Goal: Task Accomplishment & Management: Use online tool/utility

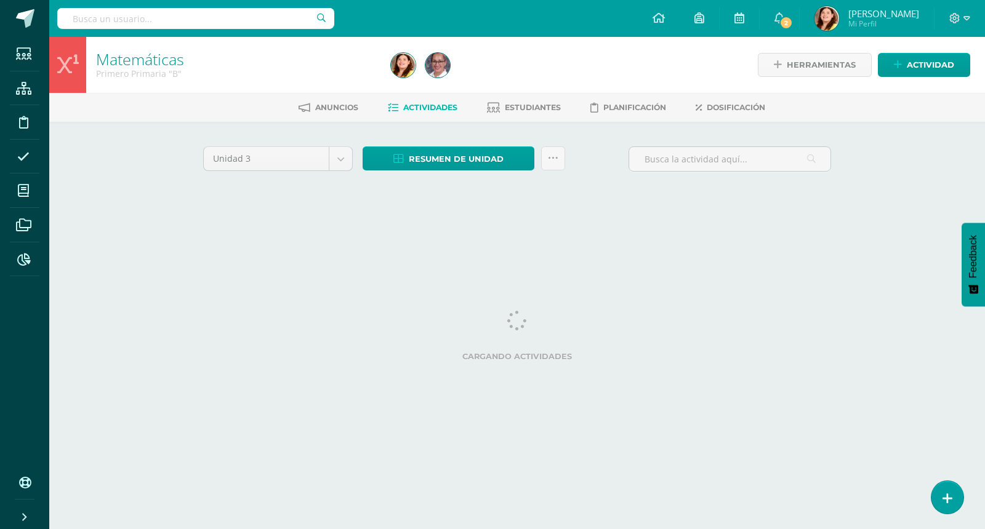
click at [945, 166] on div "Matemáticas Primero Primaria "B" Herramientas Detalle de asistencias Actividad …" at bounding box center [516, 133] width 935 height 193
click at [445, 103] on span "Actividades" at bounding box center [430, 107] width 54 height 9
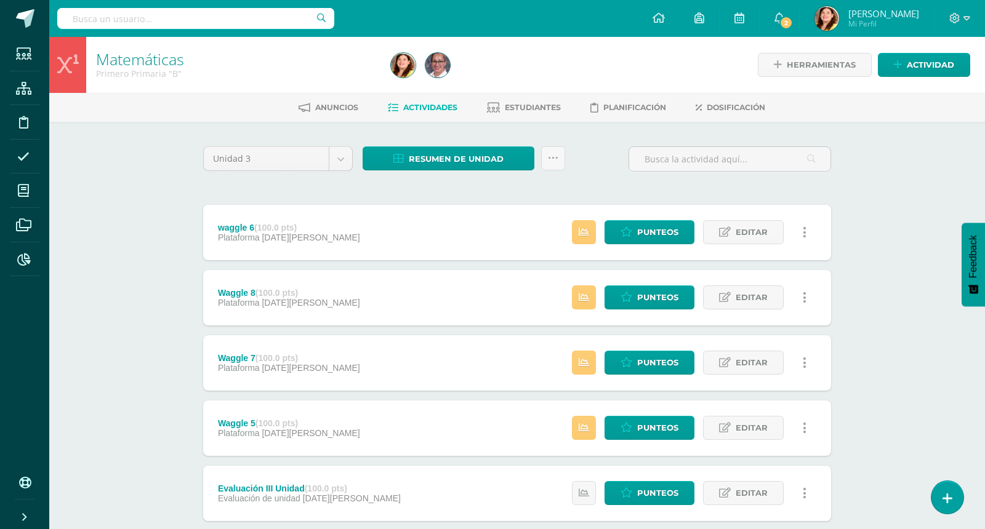
click at [922, 299] on div "Matemáticas Primero Primaria "B" Herramientas Detalle de asistencias Actividad …" at bounding box center [516, 481] width 935 height 888
click at [664, 430] on span "Punteos" at bounding box center [657, 428] width 41 height 23
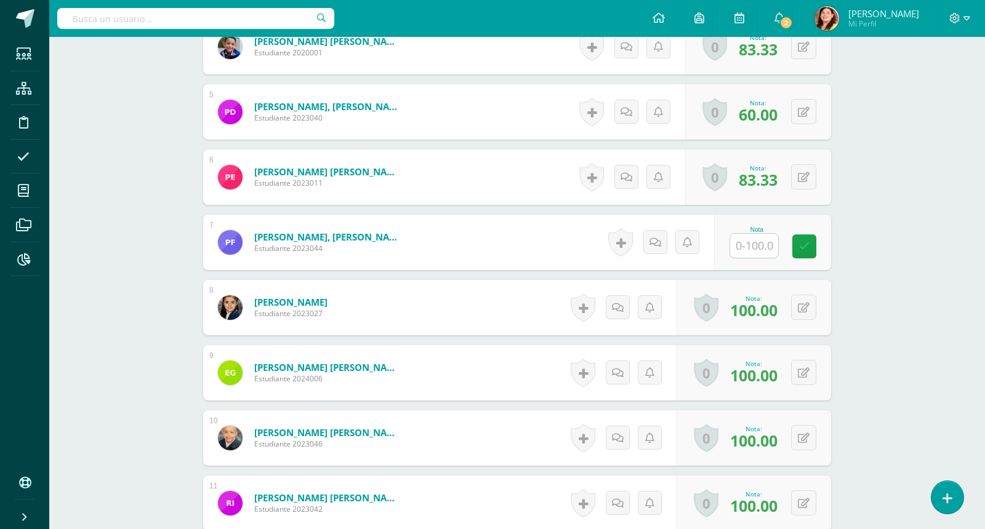
scroll to position [617, 0]
click at [752, 240] on input "text" at bounding box center [761, 245] width 49 height 25
type input "89"
click at [910, 273] on div "Matemáticas Primero Primaria "B" Herramientas Detalle de asistencias Actividad …" at bounding box center [516, 241] width 935 height 1642
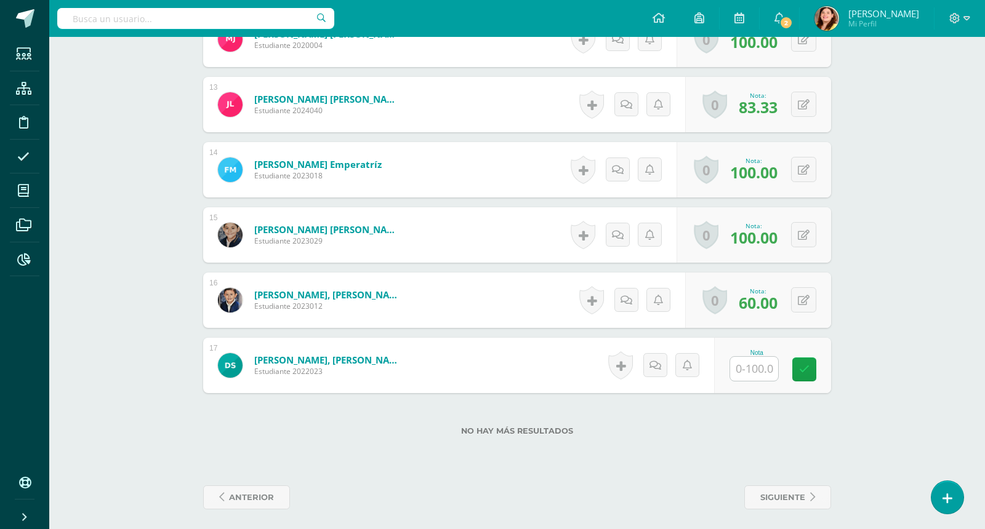
scroll to position [1149, 0]
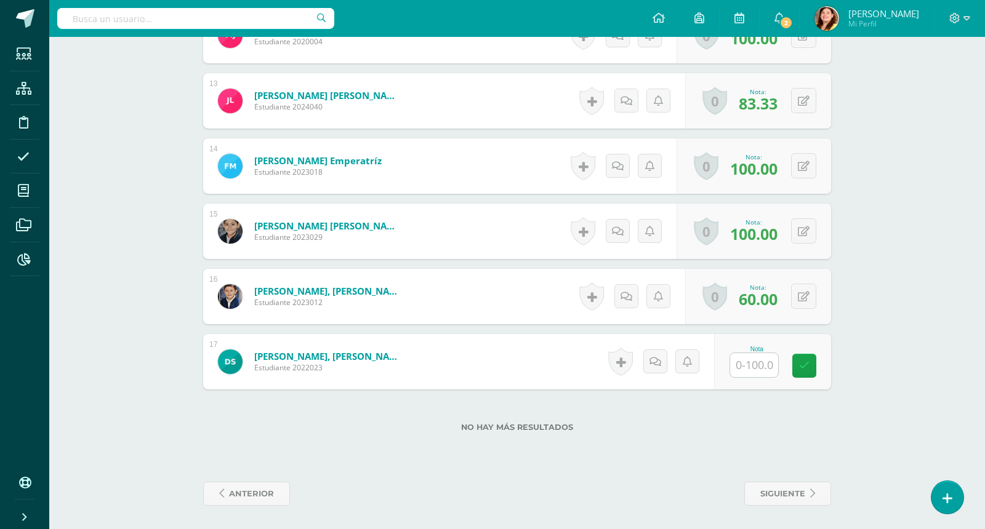
click at [761, 366] on input "text" at bounding box center [754, 365] width 48 height 24
type input "100"
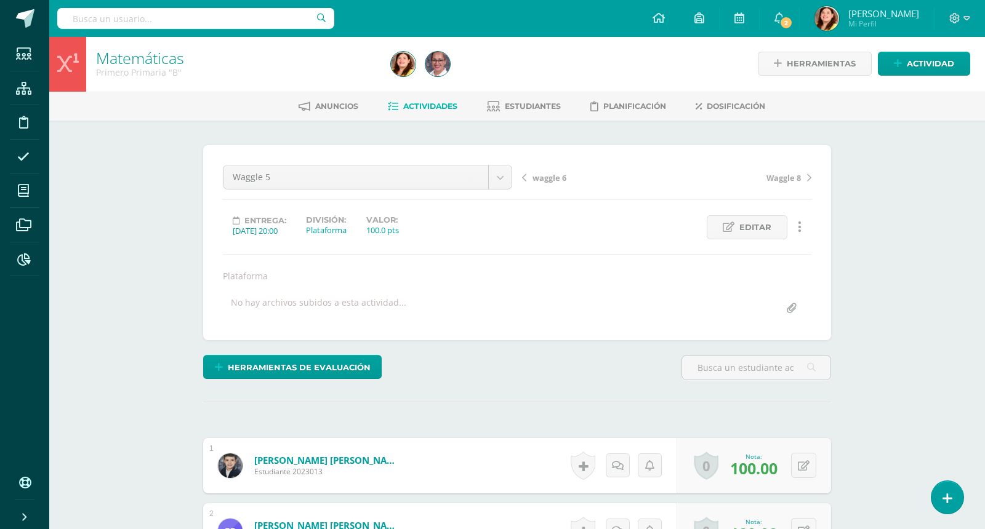
scroll to position [0, 0]
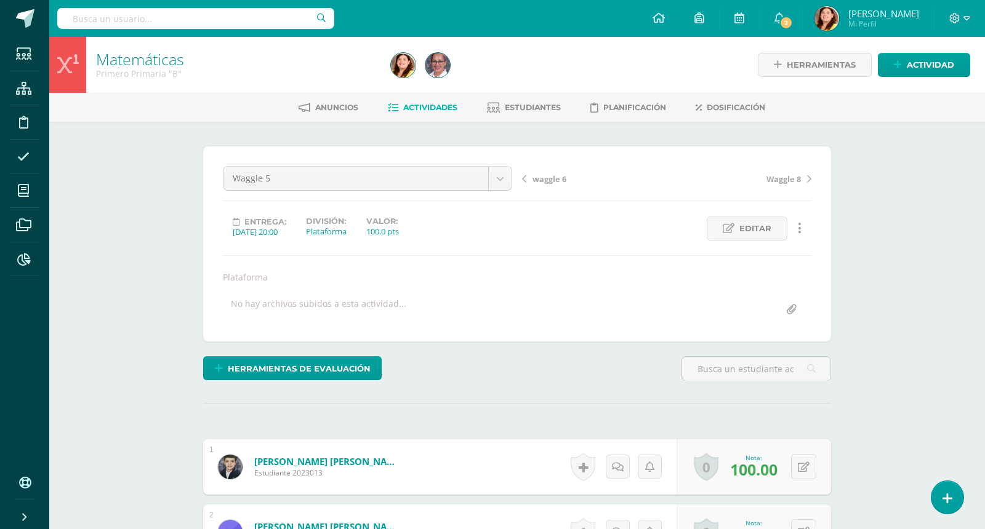
click at [431, 105] on span "Actividades" at bounding box center [430, 107] width 54 height 9
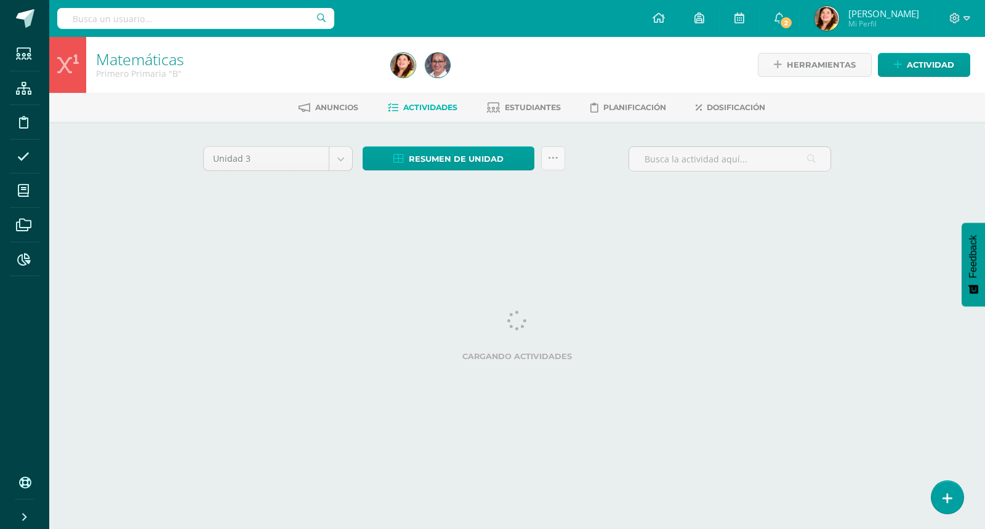
click at [914, 190] on div "Matemáticas Primero Primaria "B" Herramientas Detalle de asistencias Actividad …" at bounding box center [516, 133] width 935 height 193
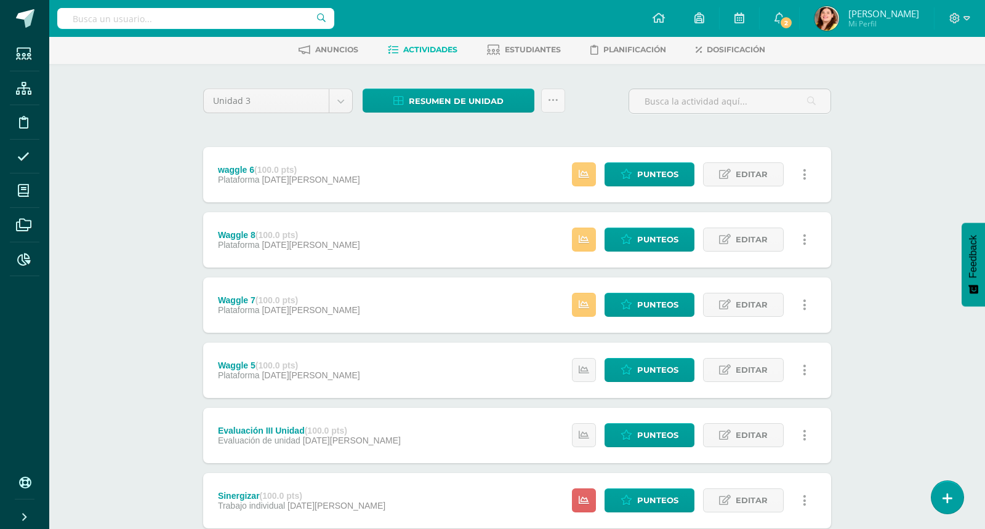
scroll to position [56, 0]
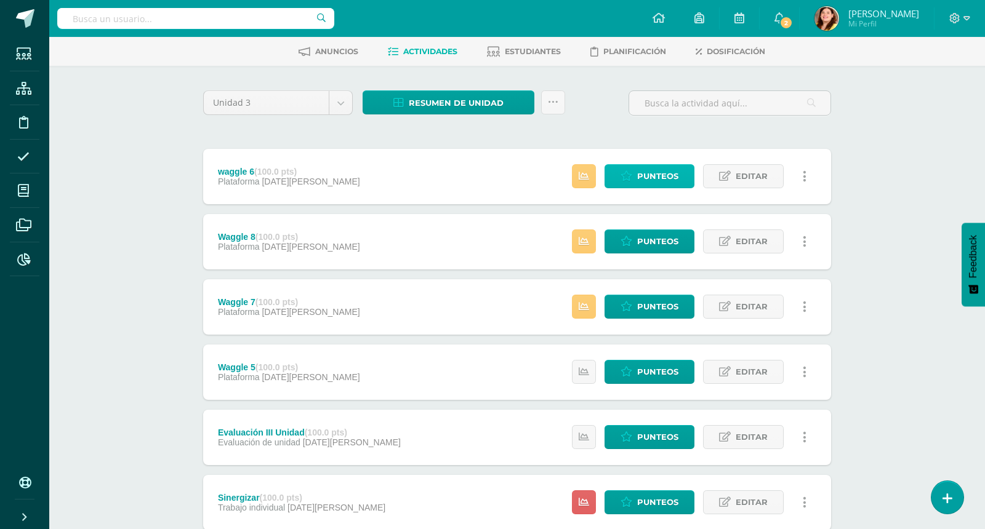
click at [646, 170] on span "Punteos" at bounding box center [657, 176] width 41 height 23
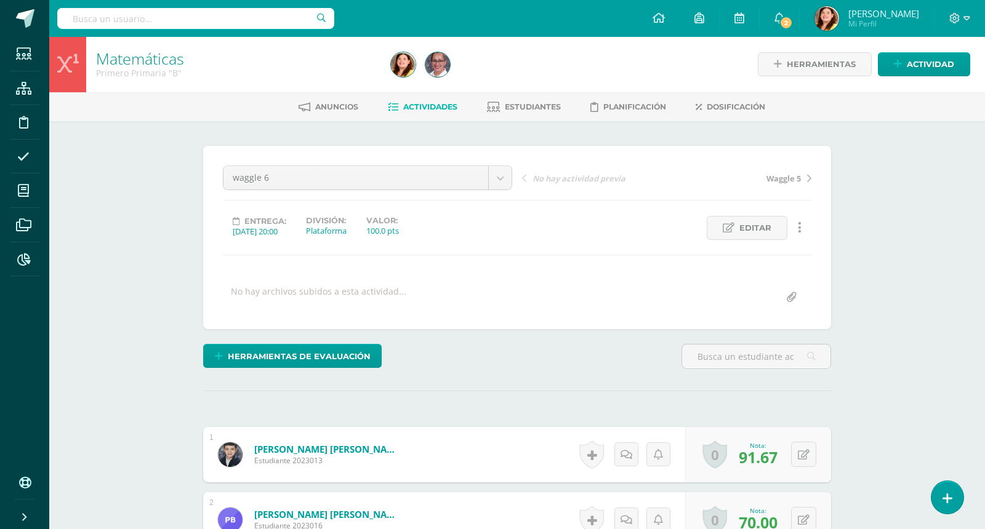
scroll to position [1, 0]
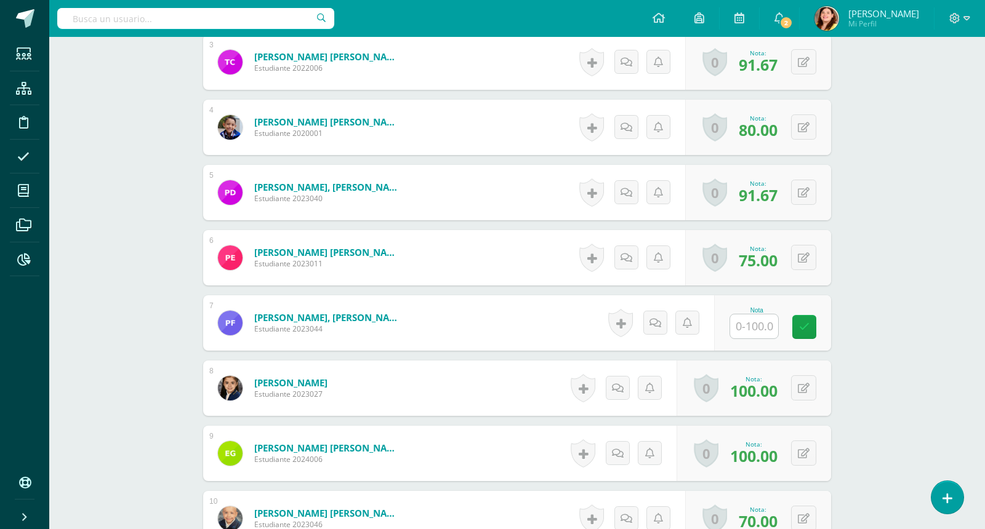
scroll to position [555, 0]
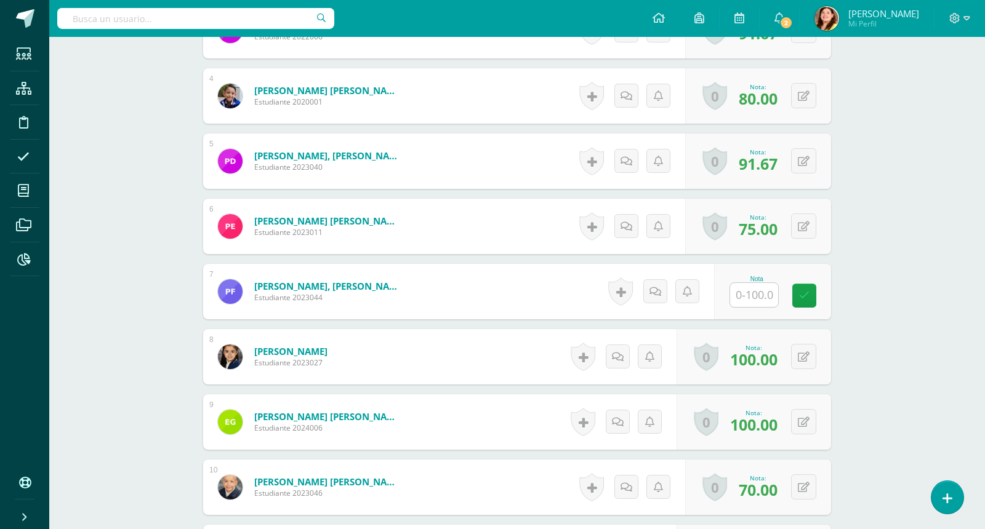
click at [868, 273] on div "Matemáticas Primero Primaria "B" Herramientas Detalle de asistencias Actividad …" at bounding box center [516, 297] width 935 height 1631
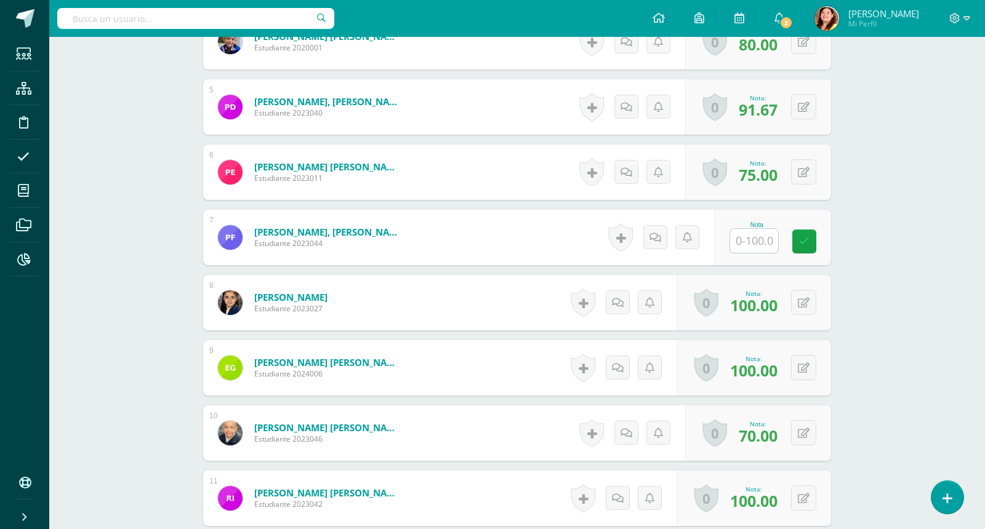
scroll to position [615, 0]
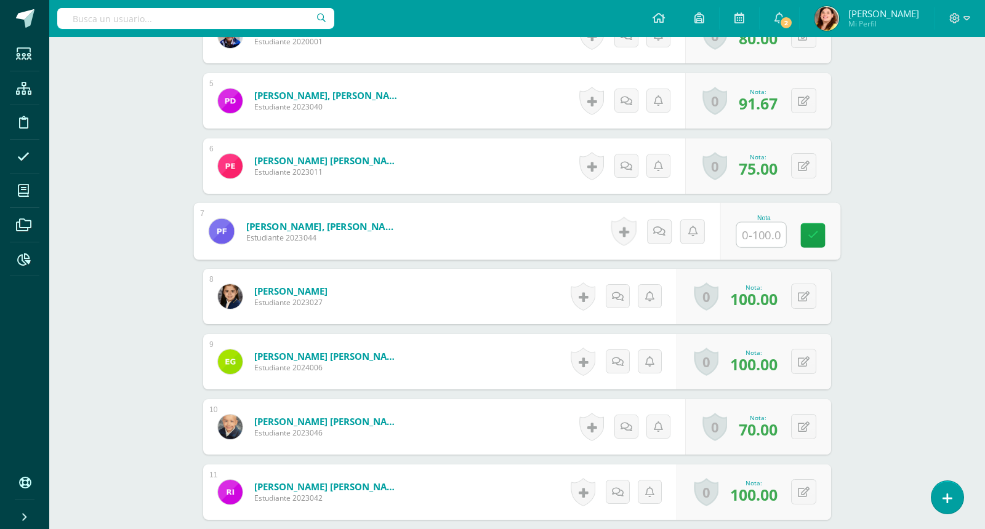
click at [770, 231] on input "text" at bounding box center [761, 235] width 49 height 25
click at [911, 345] on div "Matemáticas Primero Primaria "B" Herramientas Detalle de asistencias Actividad …" at bounding box center [516, 237] width 935 height 1631
click at [807, 233] on icon at bounding box center [812, 231] width 12 height 10
type input "70"
click at [870, 288] on div "Matemáticas Primero Primaria "B" Herramientas Detalle de asistencias Actividad …" at bounding box center [516, 237] width 935 height 1631
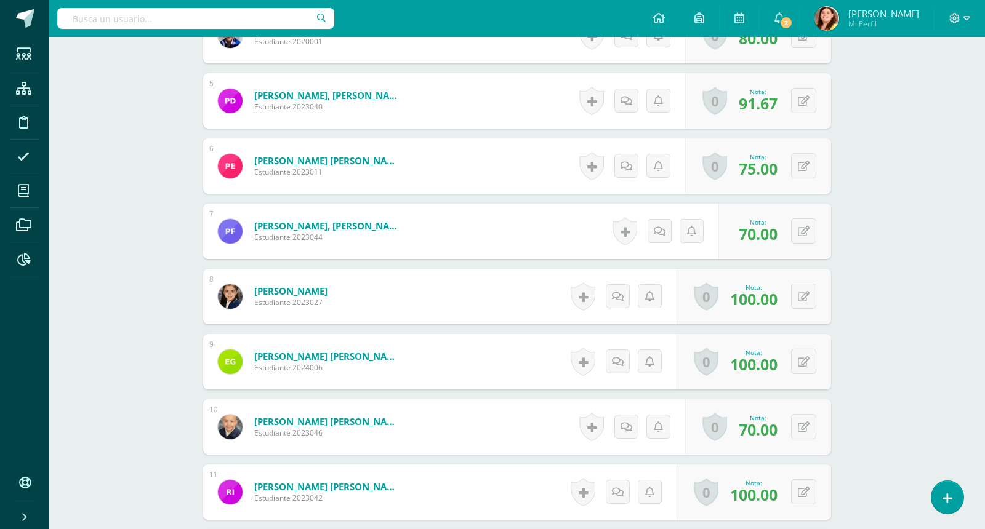
click at [899, 297] on div "Matemáticas Primero Primaria "B" Herramientas Detalle de asistencias Actividad …" at bounding box center [516, 237] width 935 height 1631
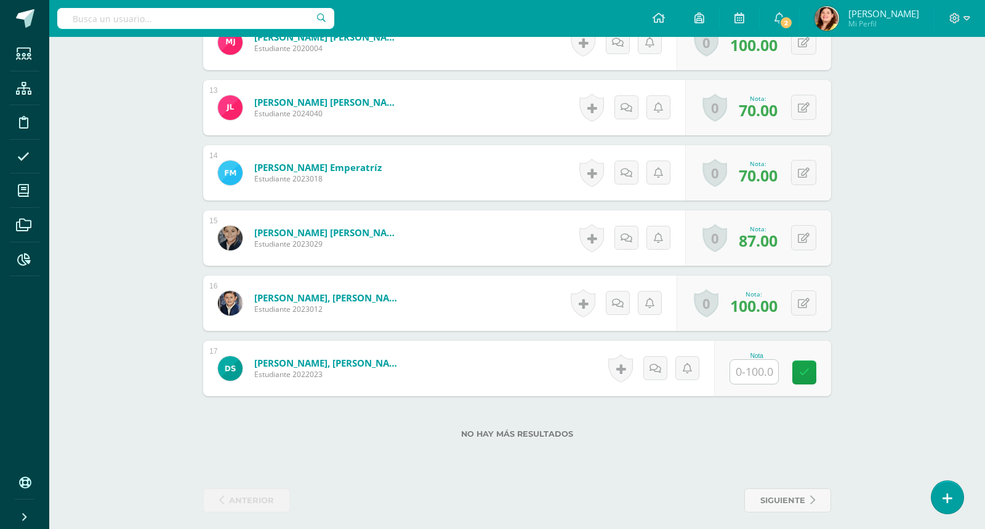
scroll to position [1137, 0]
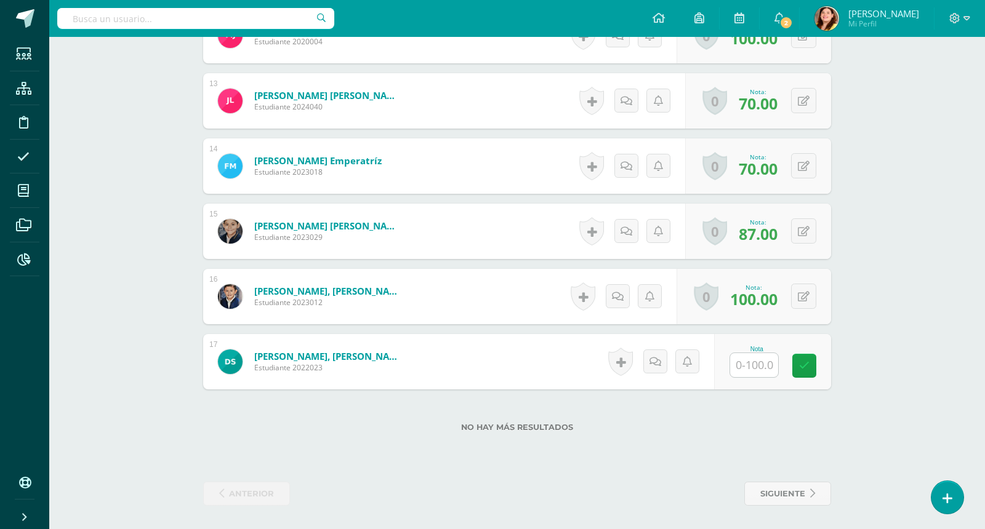
click at [758, 360] on input "text" at bounding box center [754, 365] width 48 height 24
type input "70"
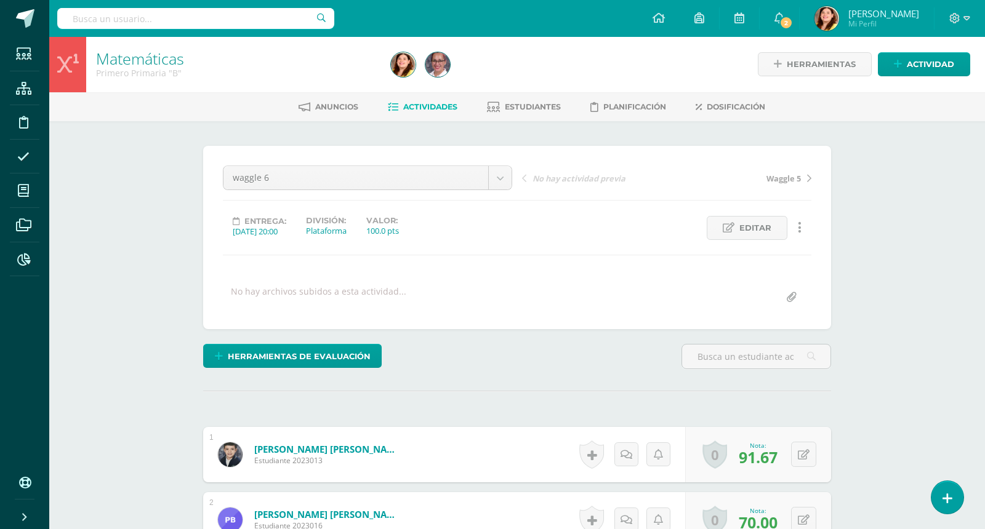
scroll to position [0, 0]
click at [433, 107] on span "Actividades" at bounding box center [430, 107] width 54 height 9
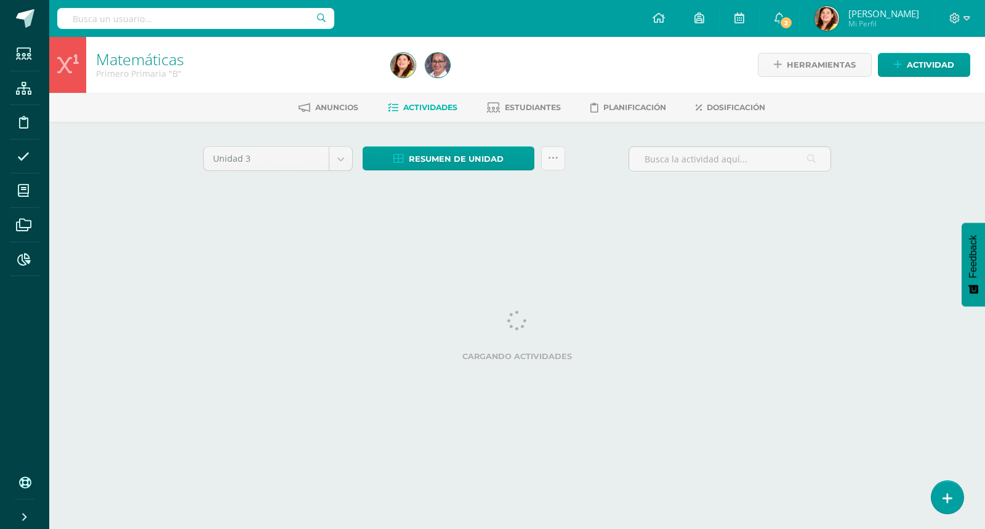
click at [922, 179] on div "Matemáticas Primero Primaria "B" Herramientas Detalle de asistencias Actividad …" at bounding box center [516, 133] width 935 height 193
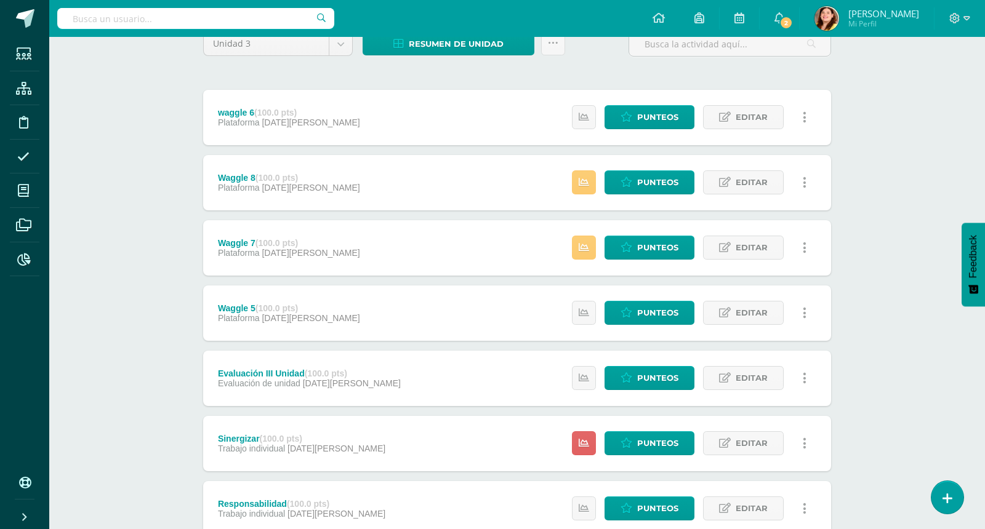
scroll to position [93, 0]
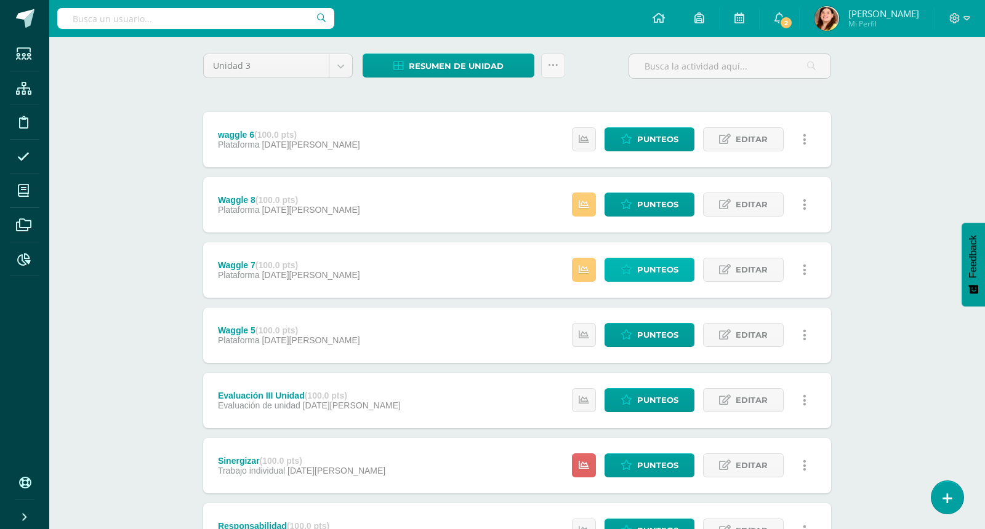
click at [662, 262] on span "Punteos" at bounding box center [657, 269] width 41 height 23
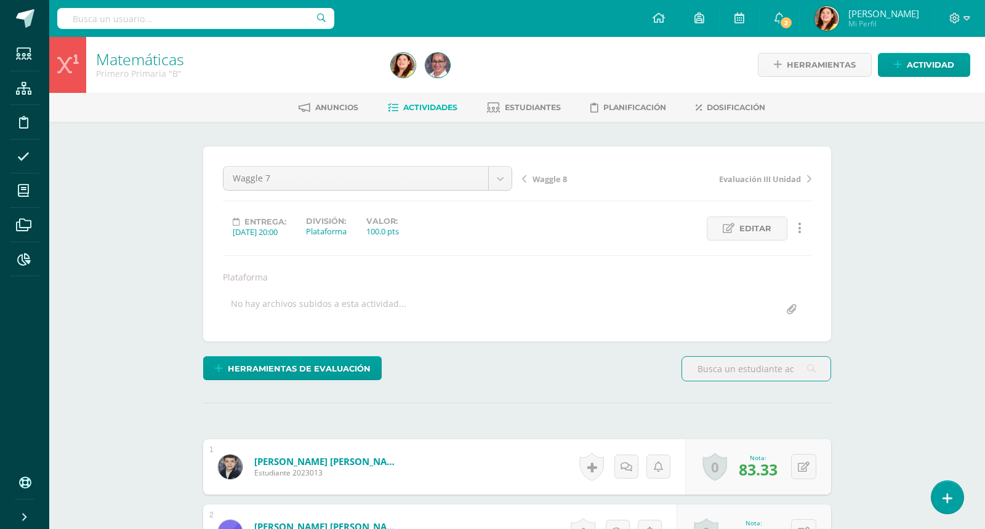
scroll to position [1, 0]
click at [827, 210] on div "Waggle 7 waggle 6 Waggle 5 Waggle 8 Waggle 7 Evaluación III Unidad Evaluación d…" at bounding box center [517, 243] width 628 height 195
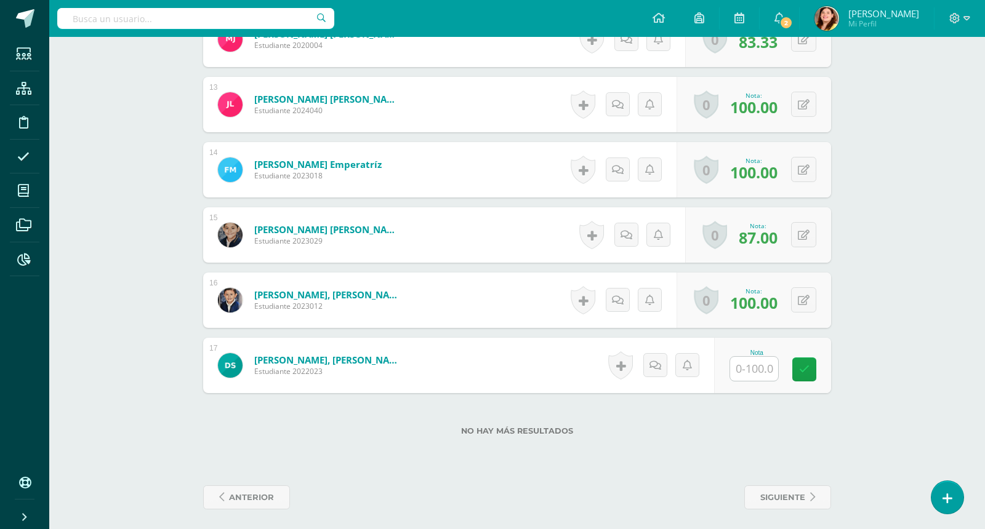
scroll to position [1149, 0]
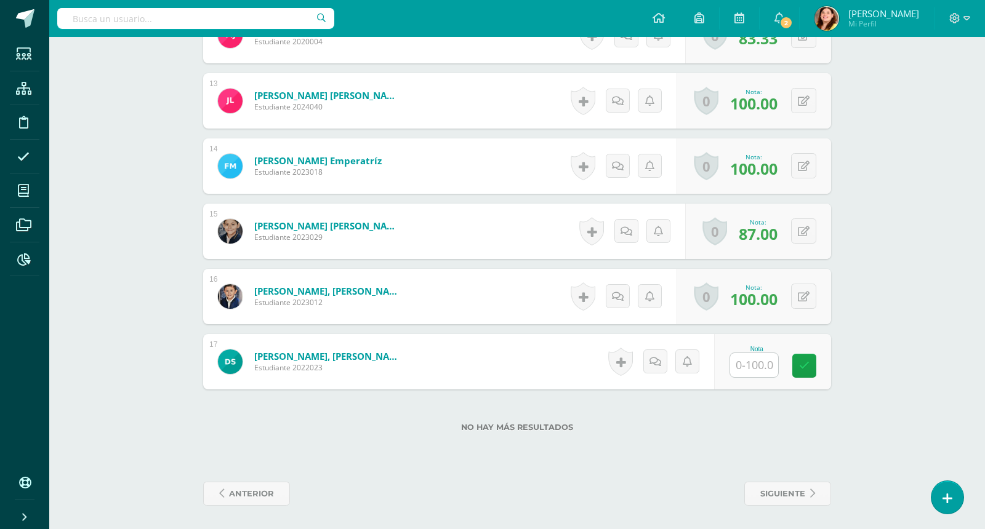
click at [762, 354] on input "text" at bounding box center [754, 365] width 48 height 24
type input "100"
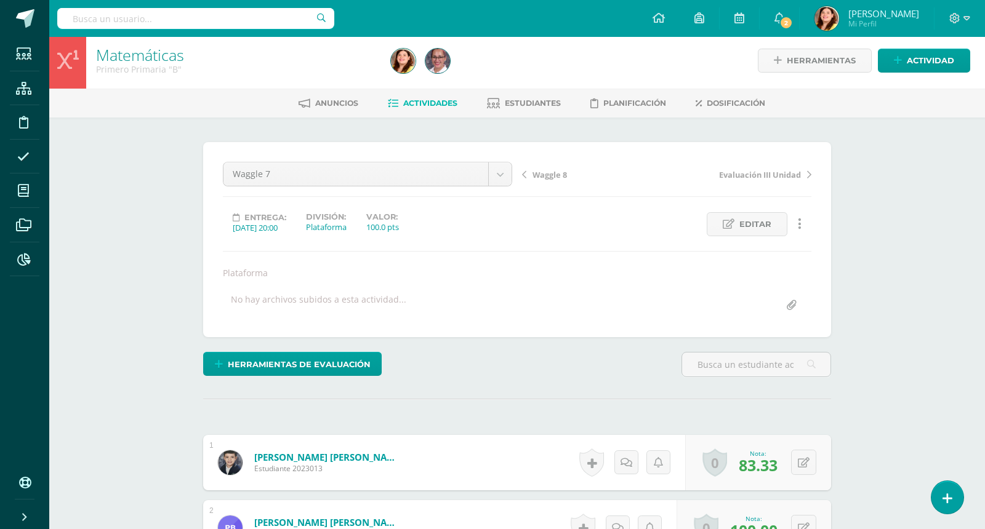
scroll to position [0, 0]
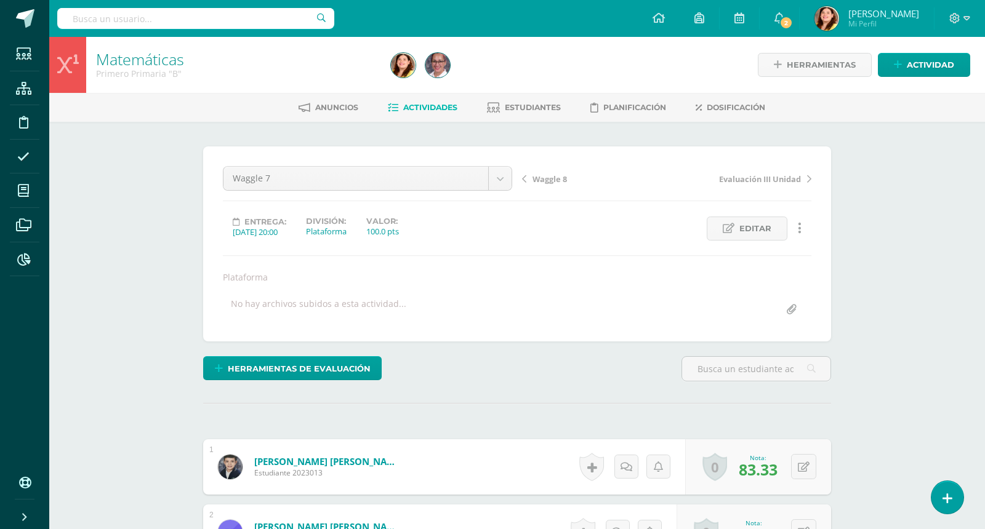
click at [446, 104] on span "Actividades" at bounding box center [430, 107] width 54 height 9
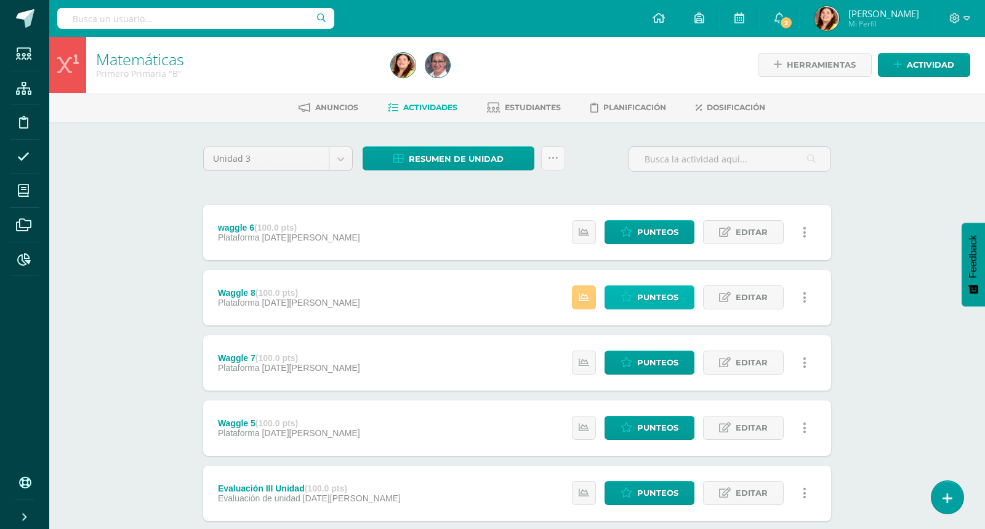
click at [663, 297] on span "Punteos" at bounding box center [657, 297] width 41 height 23
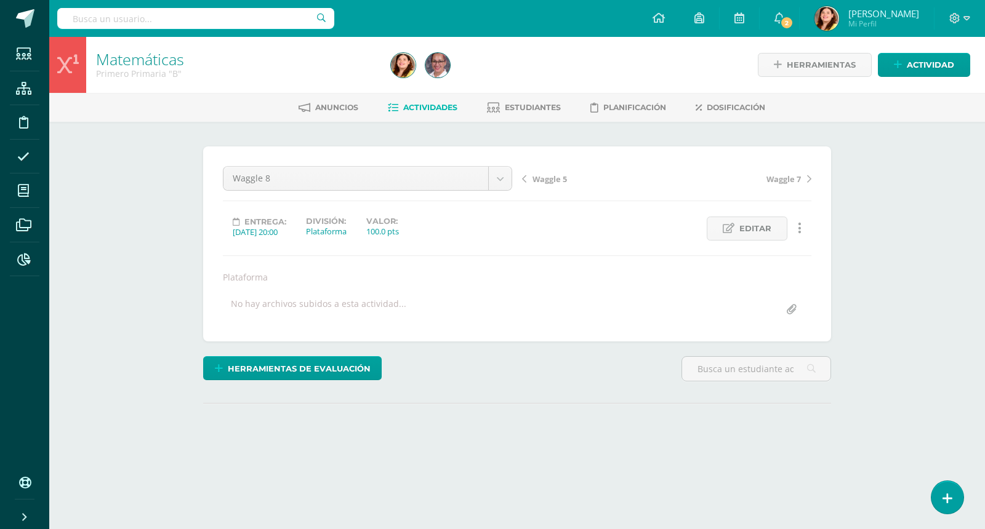
click at [918, 246] on div "Matemáticas Primero Primaria "B" Herramientas Detalle de asistencias Actividad …" at bounding box center [516, 268] width 935 height 462
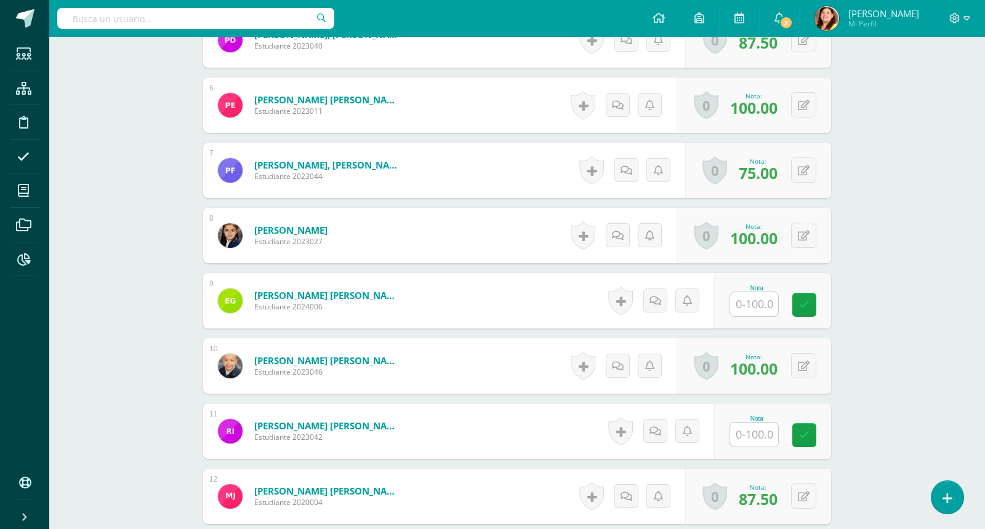
scroll to position [689, 0]
click at [761, 303] on input "text" at bounding box center [754, 304] width 48 height 24
type input "94.89"
click at [883, 402] on div "Matemáticas Primero Primaria "B" Herramientas Detalle de asistencias Actividad …" at bounding box center [516, 169] width 935 height 1642
click at [742, 436] on input "text" at bounding box center [754, 434] width 48 height 24
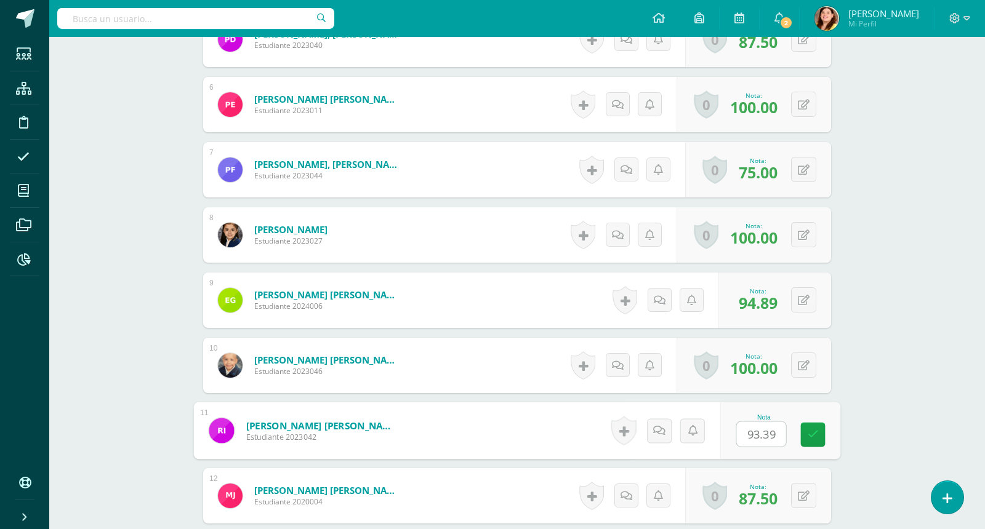
type input "93.39"
click at [921, 376] on div "Matemáticas Primero Primaria "B" Herramientas Detalle de asistencias Actividad …" at bounding box center [516, 169] width 935 height 1642
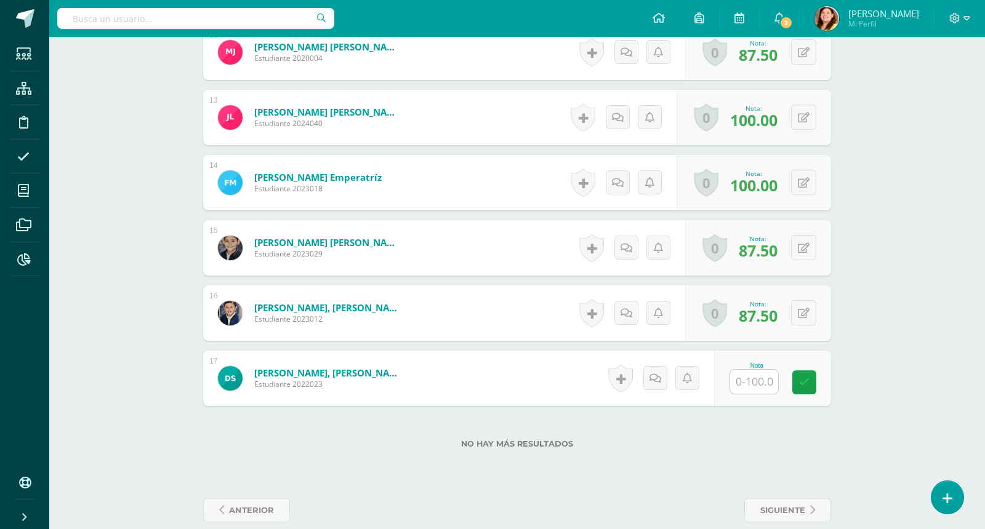
scroll to position [1149, 0]
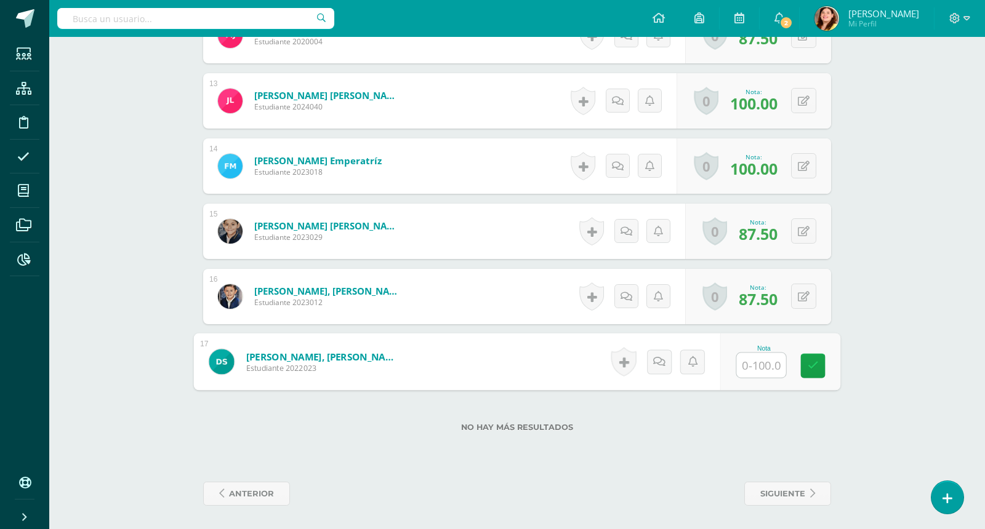
click at [734, 362] on div "Nota" at bounding box center [780, 362] width 120 height 57
type input "86.42"
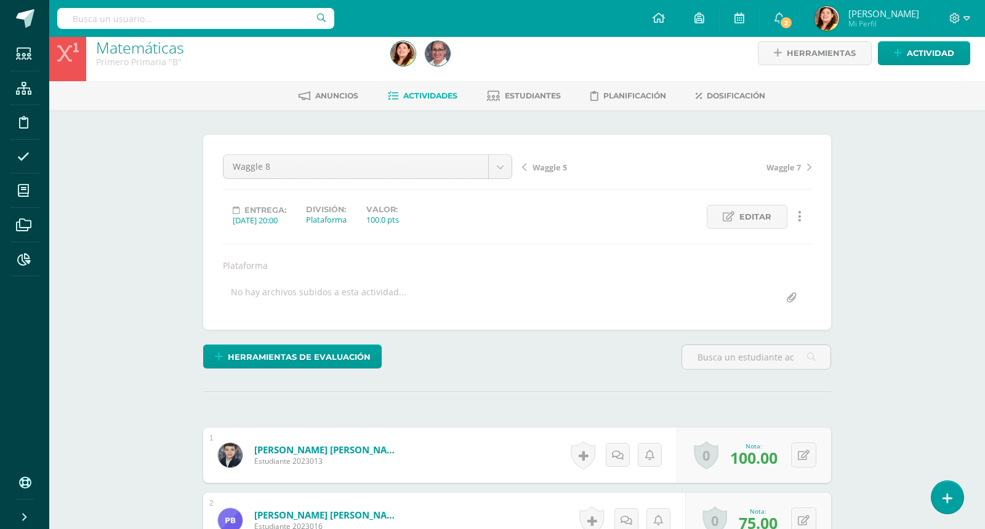
scroll to position [0, 0]
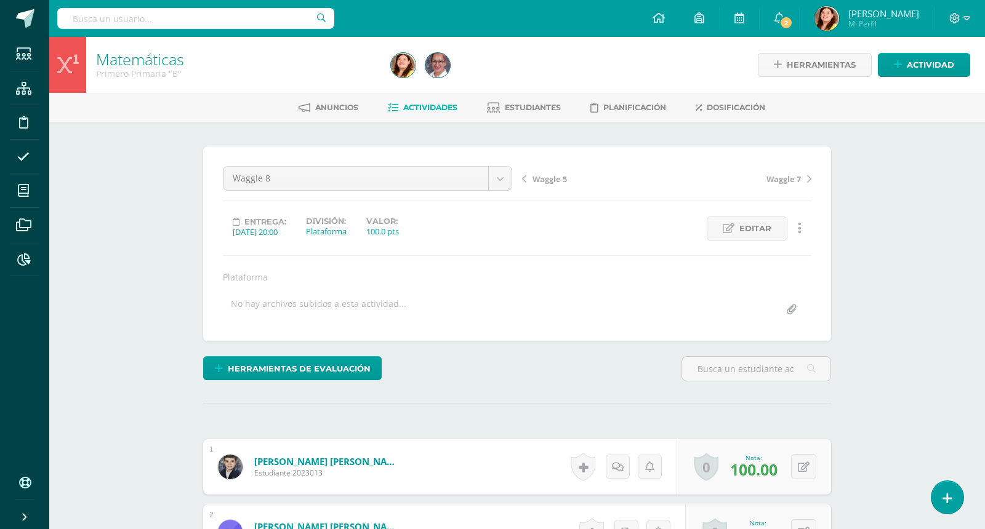
click at [441, 108] on span "Actividades" at bounding box center [430, 107] width 54 height 9
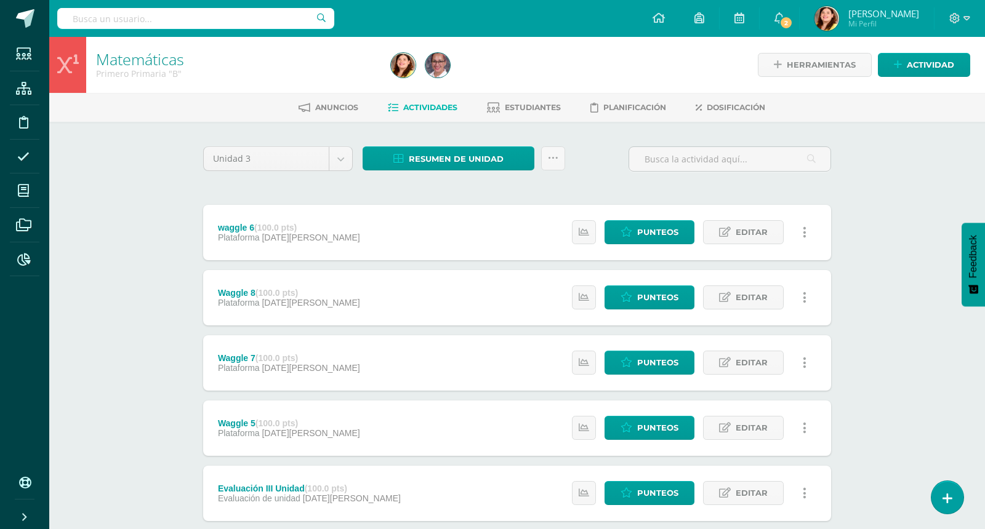
click at [915, 304] on div "Matemáticas Primero Primaria "B" Herramientas Detalle de asistencias Actividad …" at bounding box center [516, 481] width 935 height 888
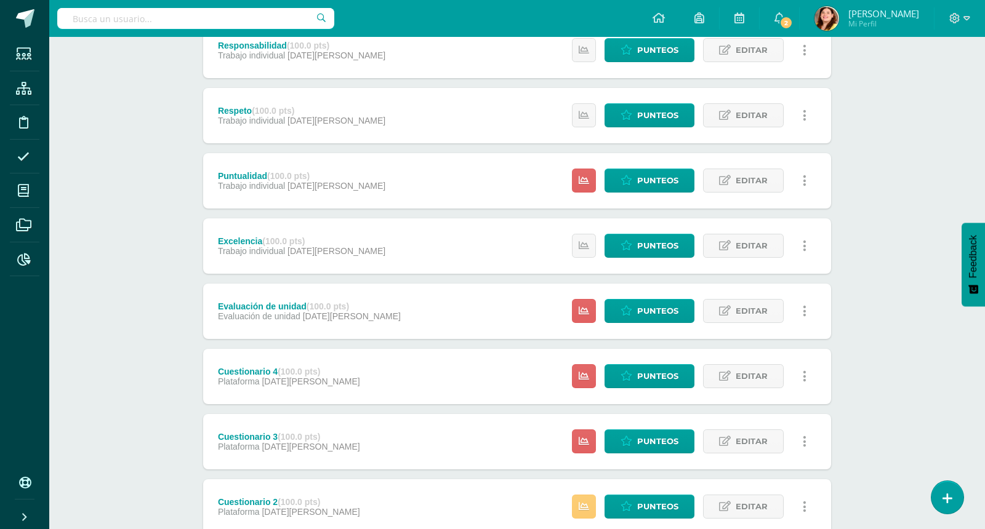
scroll to position [548, 0]
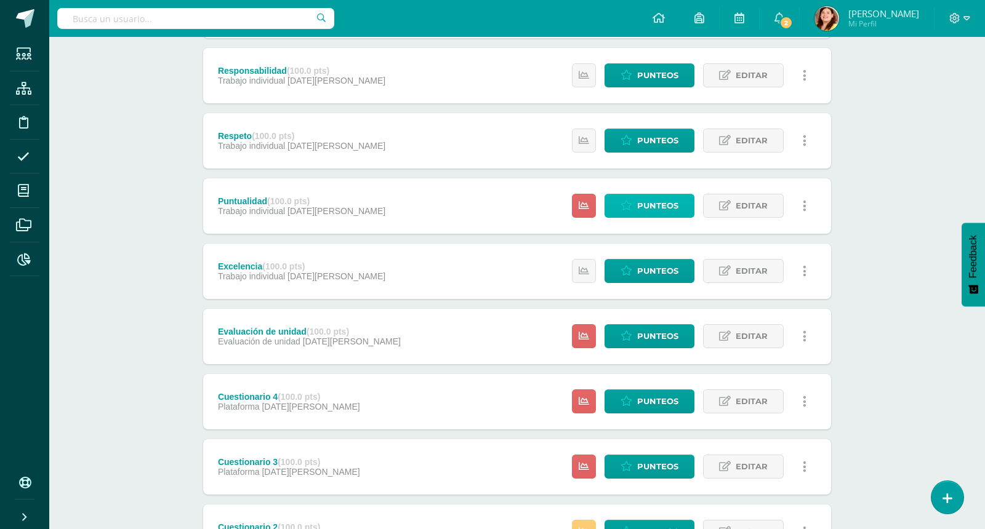
click at [649, 205] on span "Punteos" at bounding box center [657, 205] width 41 height 23
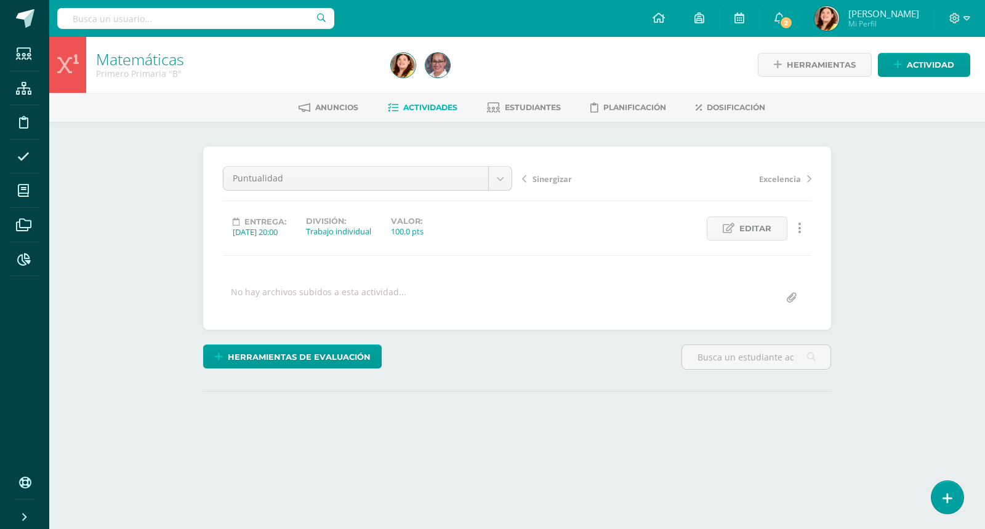
click at [948, 299] on div "Matemáticas Primero Primaria "B" Herramientas Detalle de asistencias Actividad …" at bounding box center [516, 262] width 935 height 450
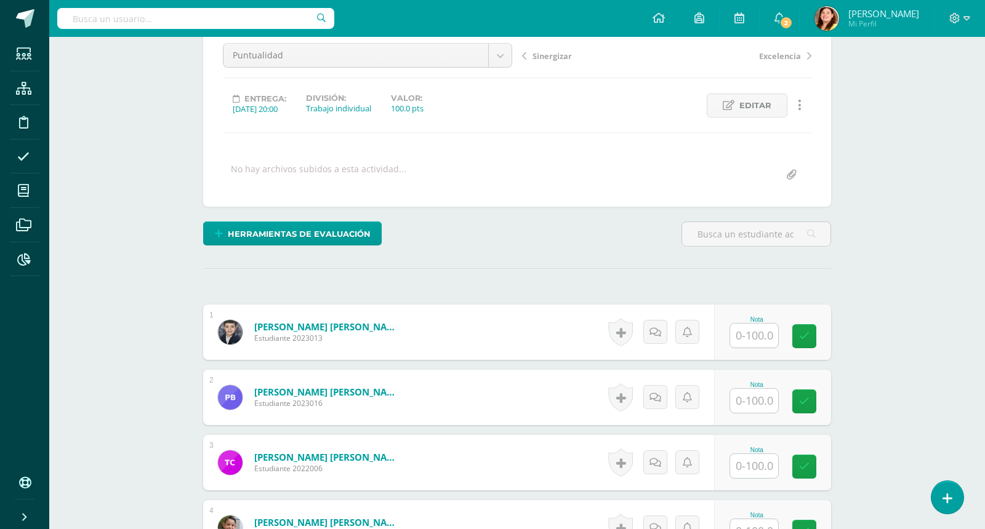
scroll to position [154, 0]
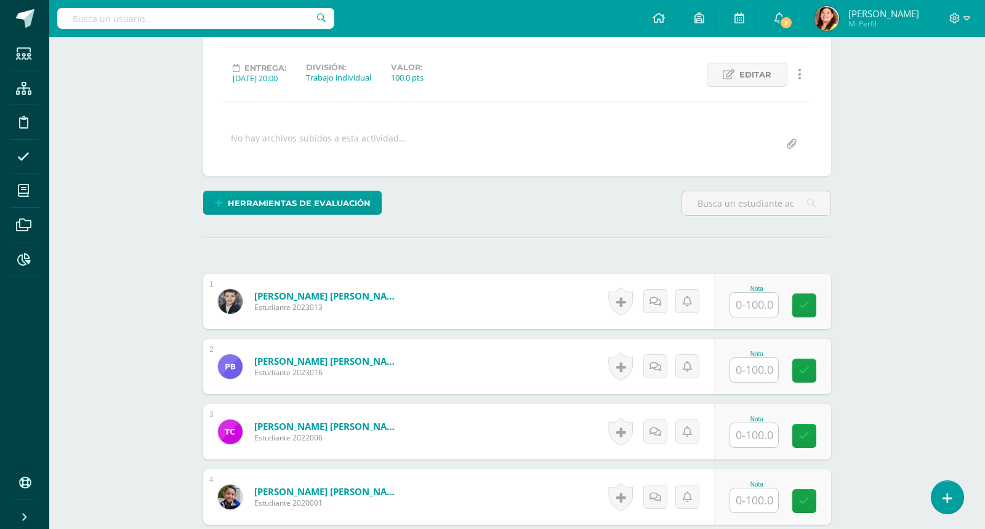
click at [743, 308] on input "text" at bounding box center [754, 305] width 48 height 24
type input "100"
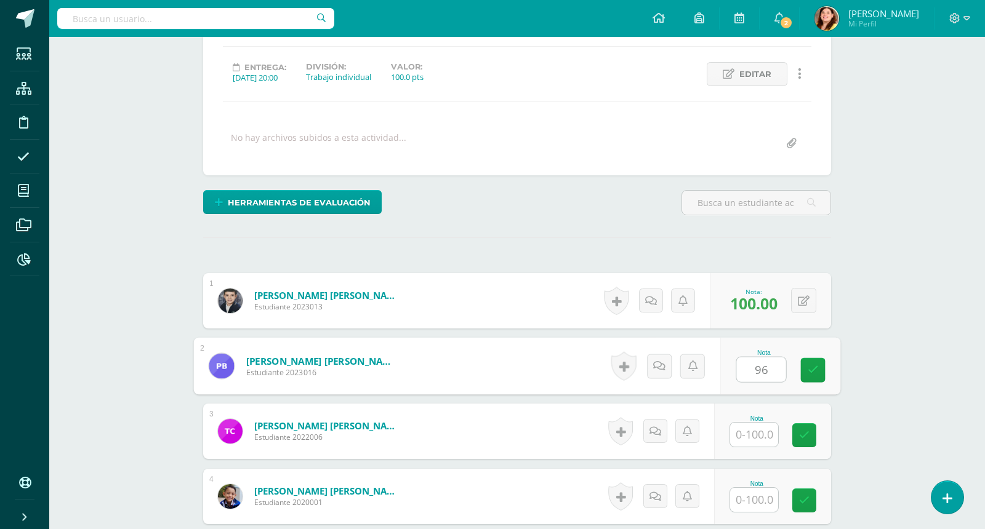
type input "96"
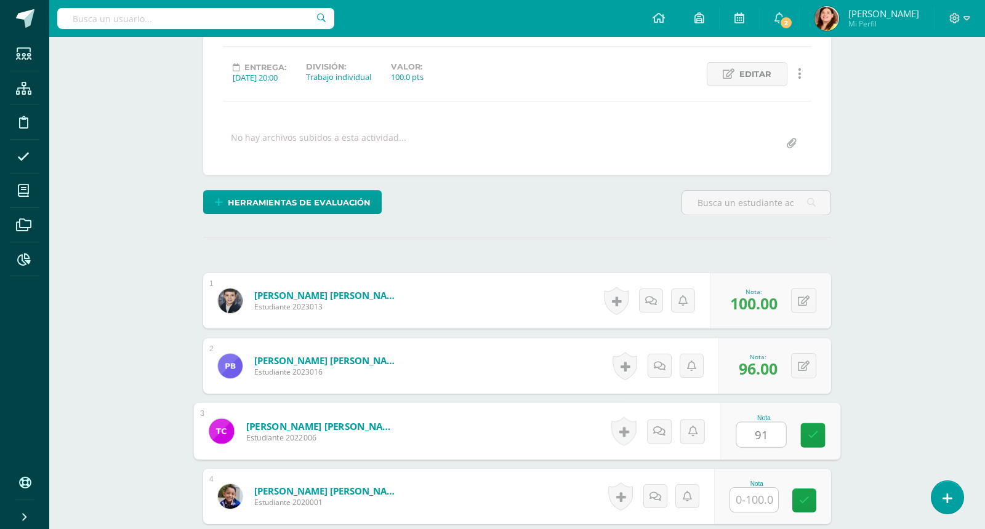
type input "91"
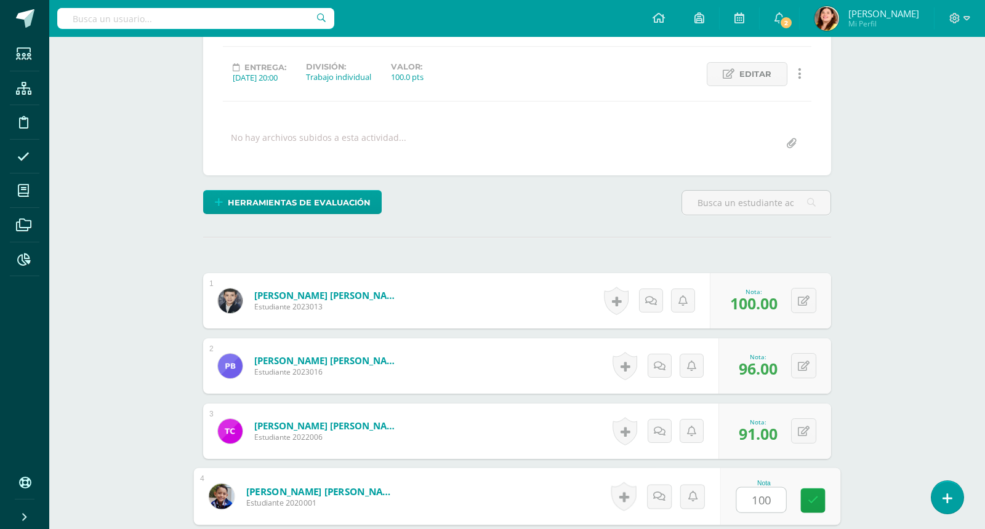
type input "100"
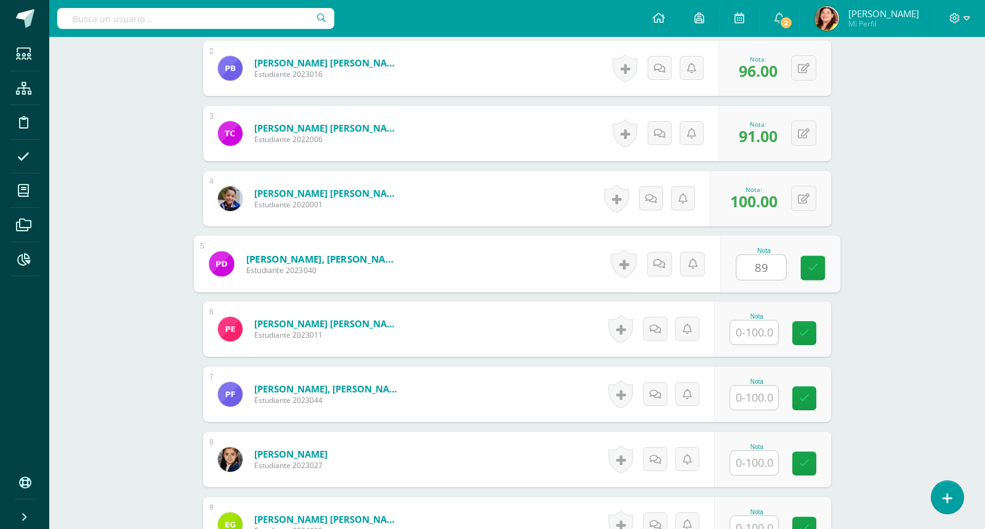
type input "89"
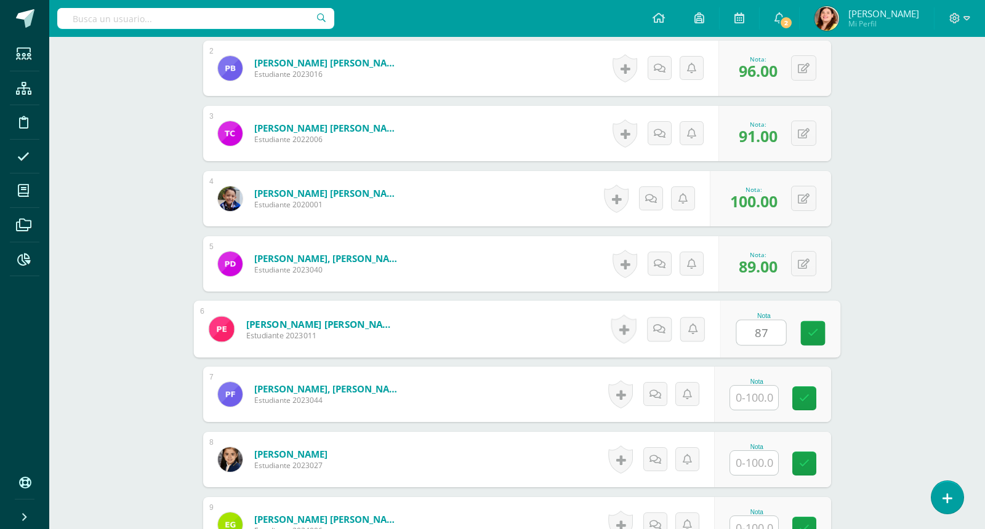
type input "8"
type input "9"
type input "81"
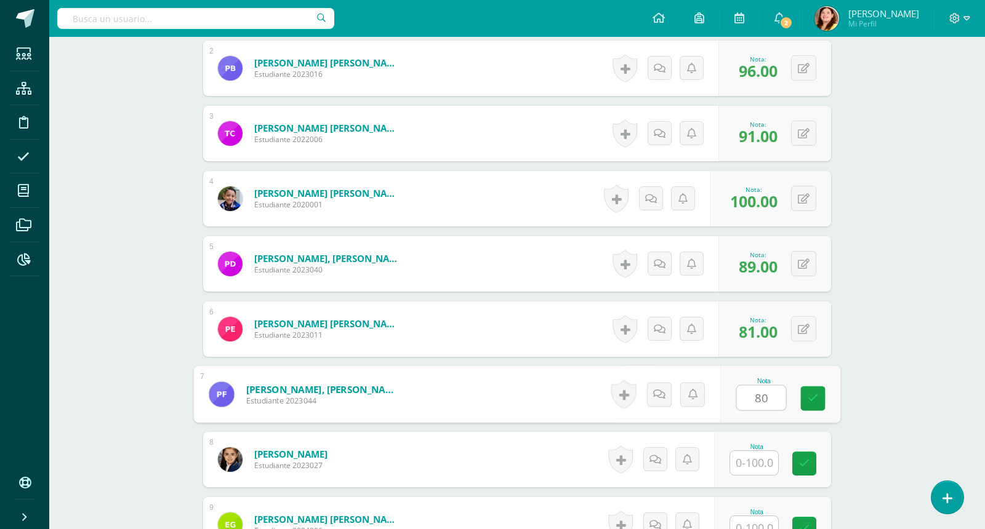
type input "80"
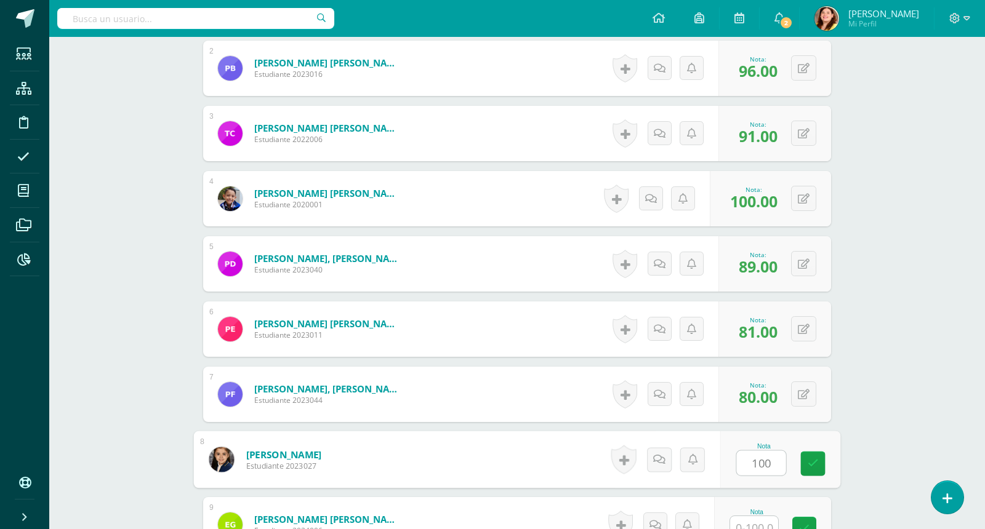
type input "100"
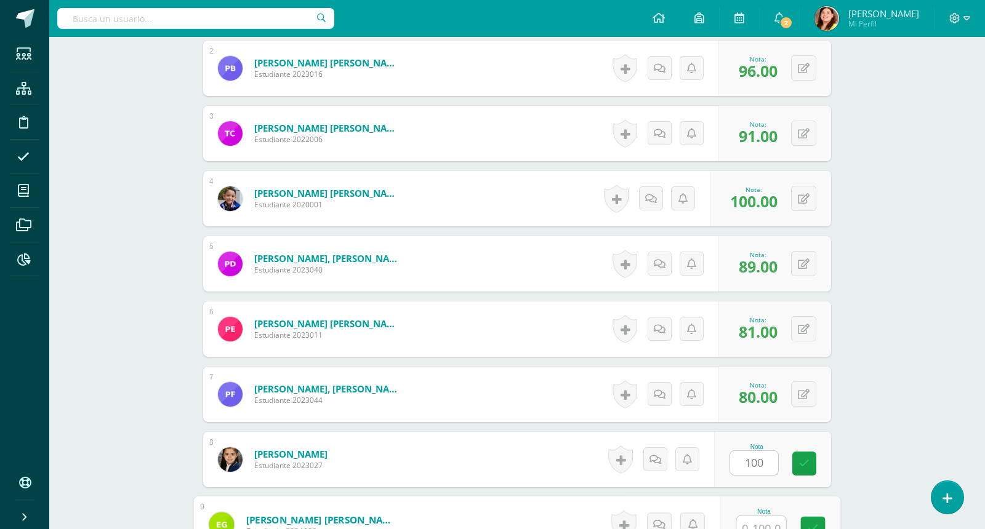
scroll to position [460, 0]
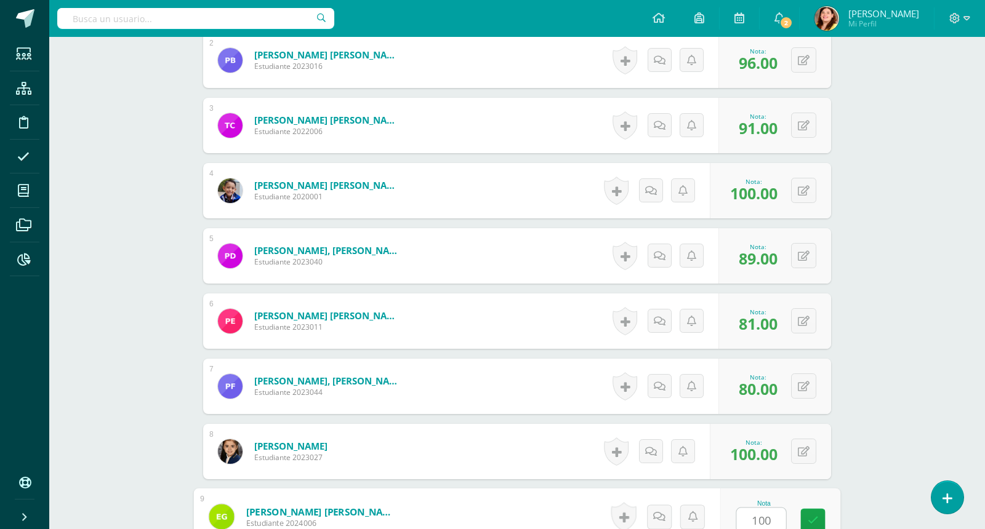
type input "100"
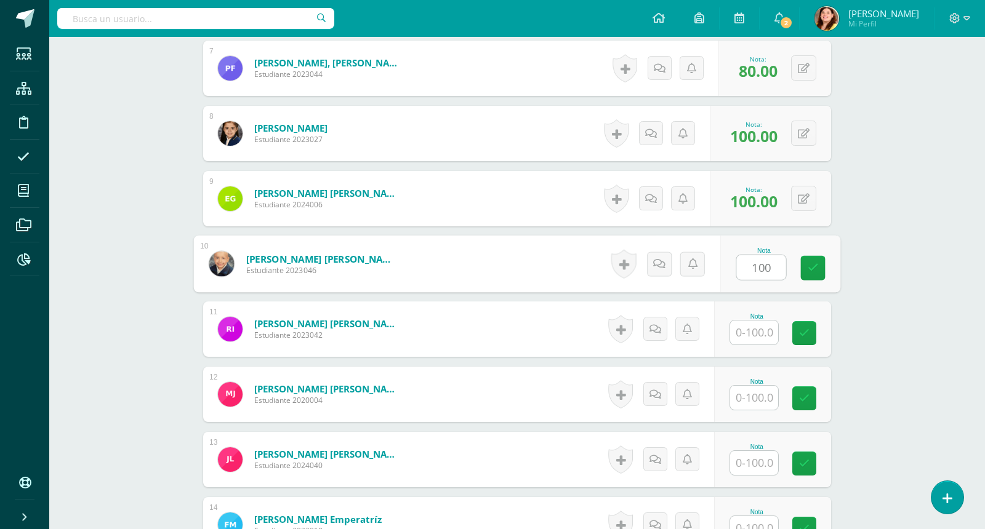
type input "100"
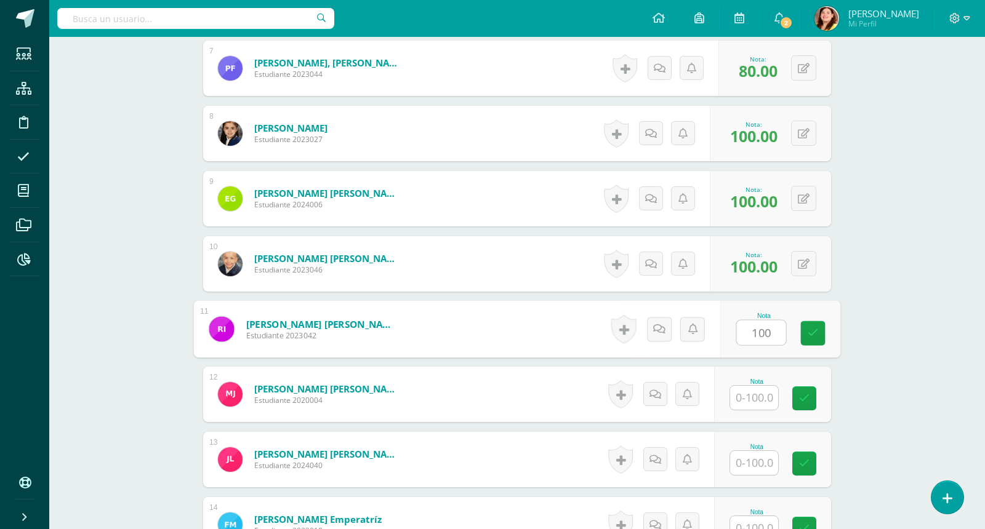
type input "100"
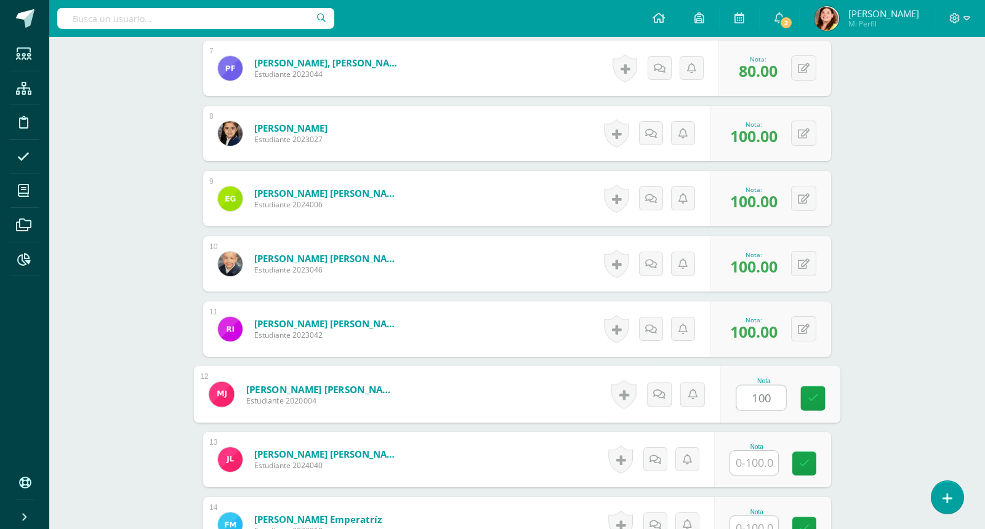
type input "100"
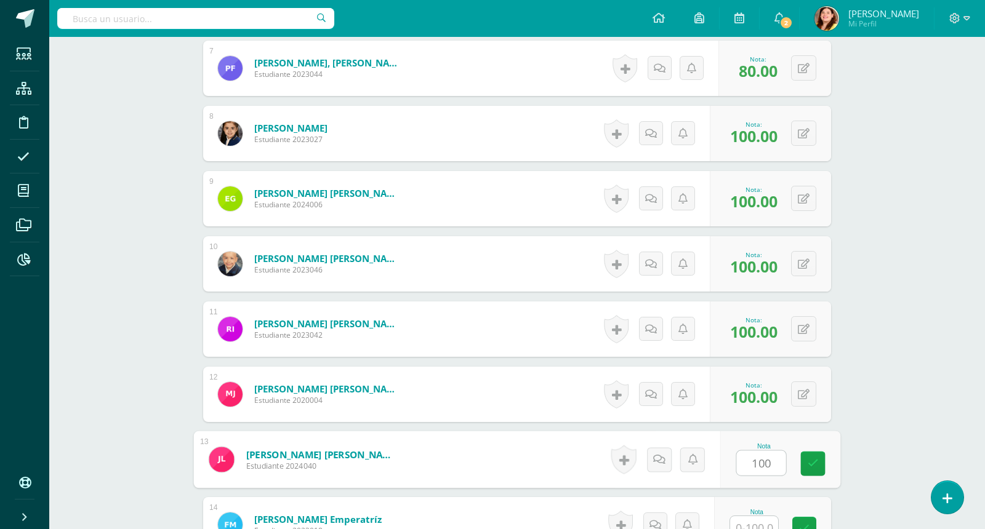
type input "100"
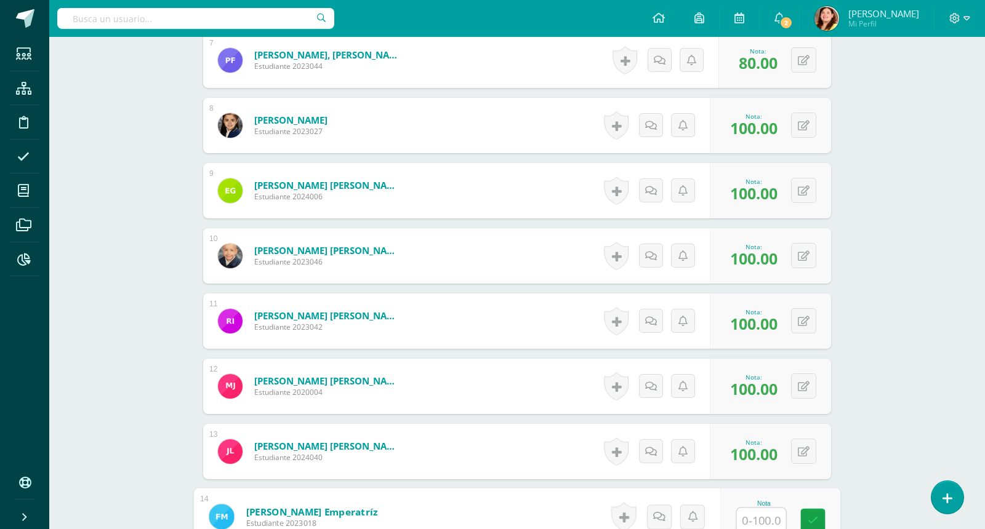
type input "9"
type input "88"
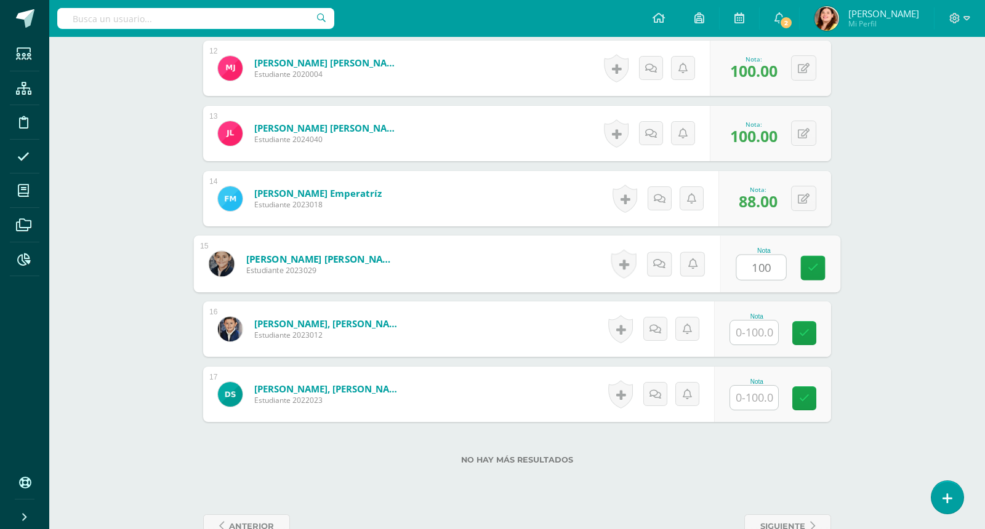
type input "100"
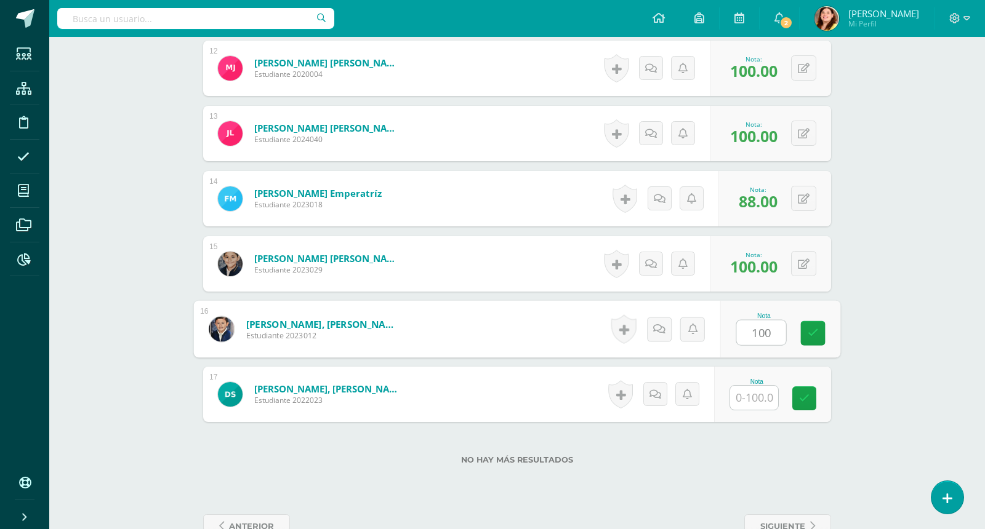
type input "100"
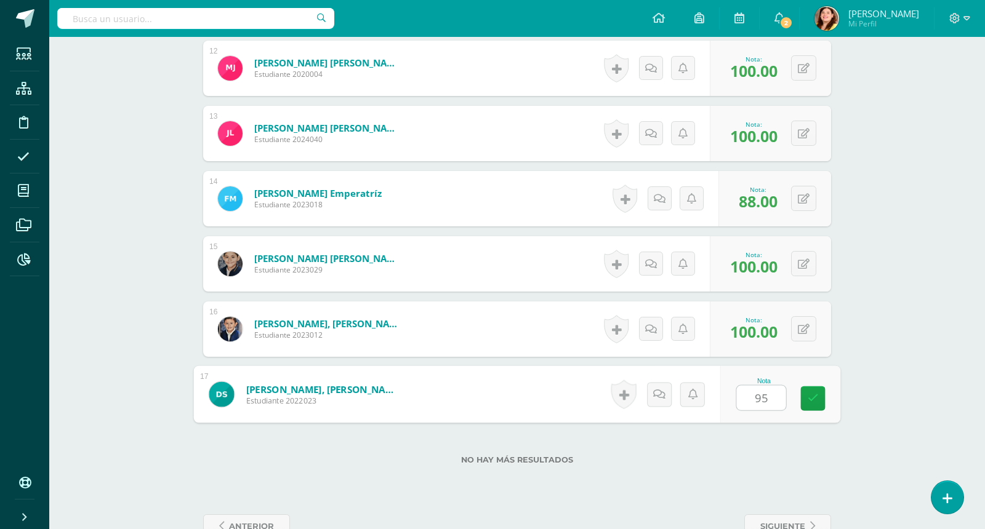
type input "95"
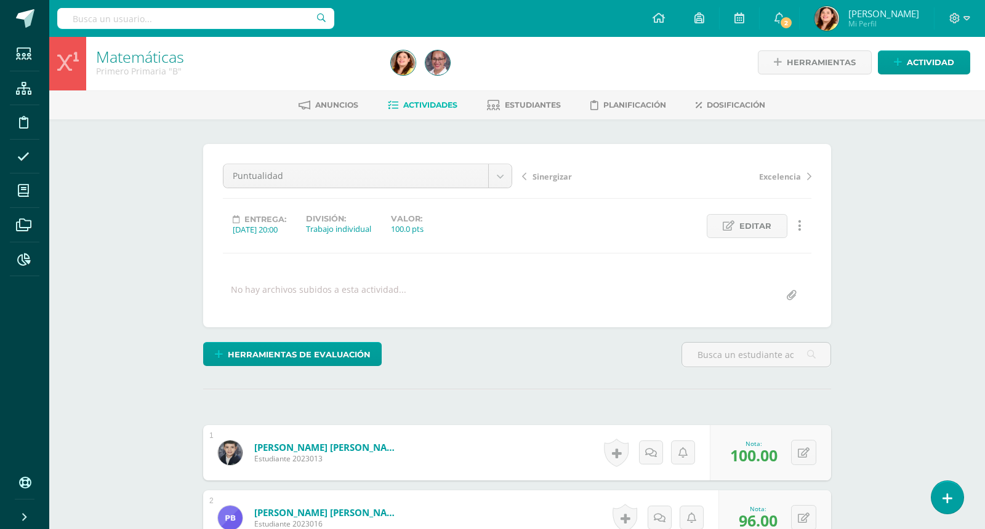
scroll to position [0, 0]
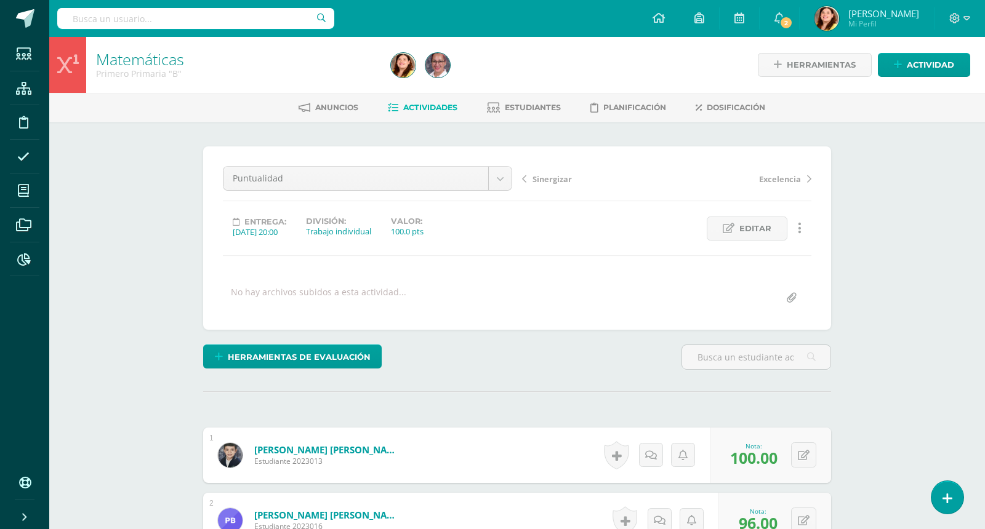
click at [429, 104] on span "Actividades" at bounding box center [430, 107] width 54 height 9
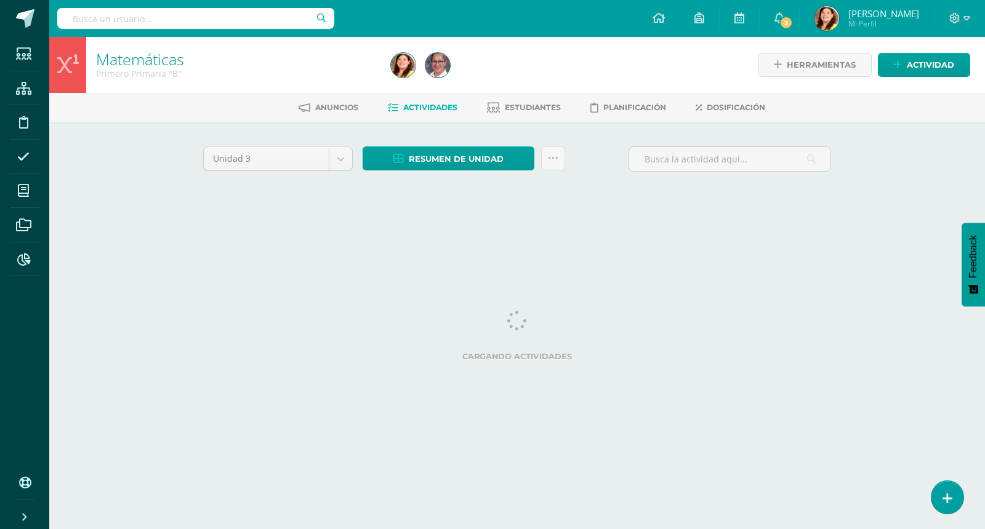
click at [916, 162] on div "Matemáticas Primero Primaria "B" Herramientas Detalle de asistencias Actividad …" at bounding box center [516, 133] width 935 height 193
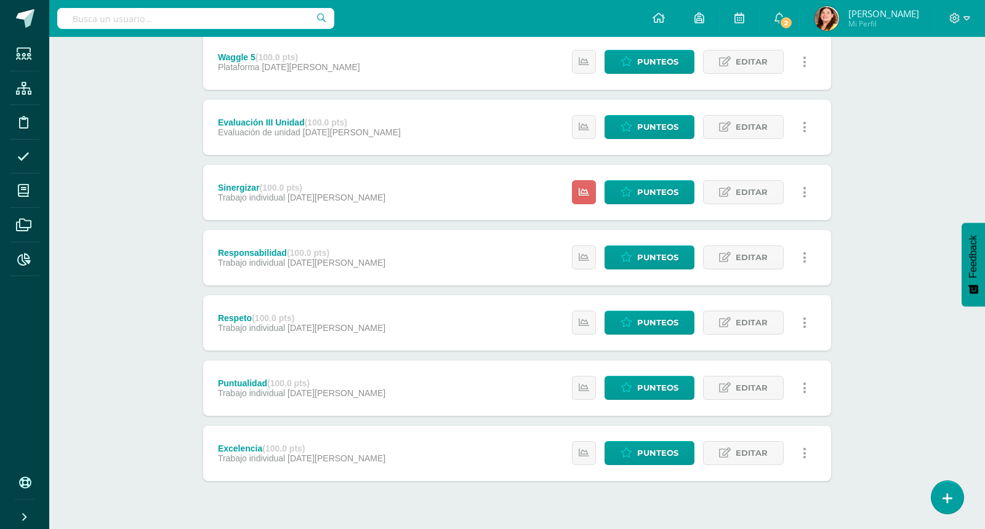
scroll to position [369, 0]
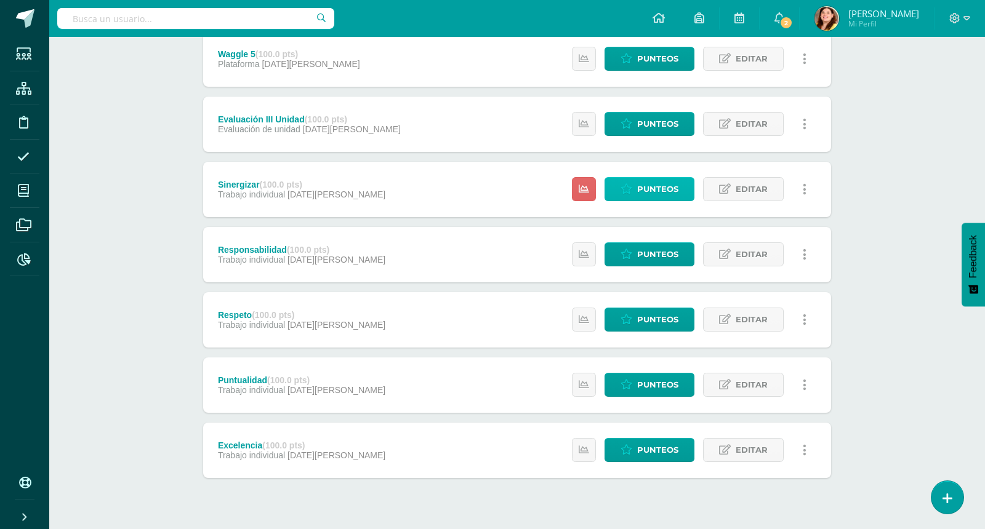
click at [656, 190] on span "Punteos" at bounding box center [657, 189] width 41 height 23
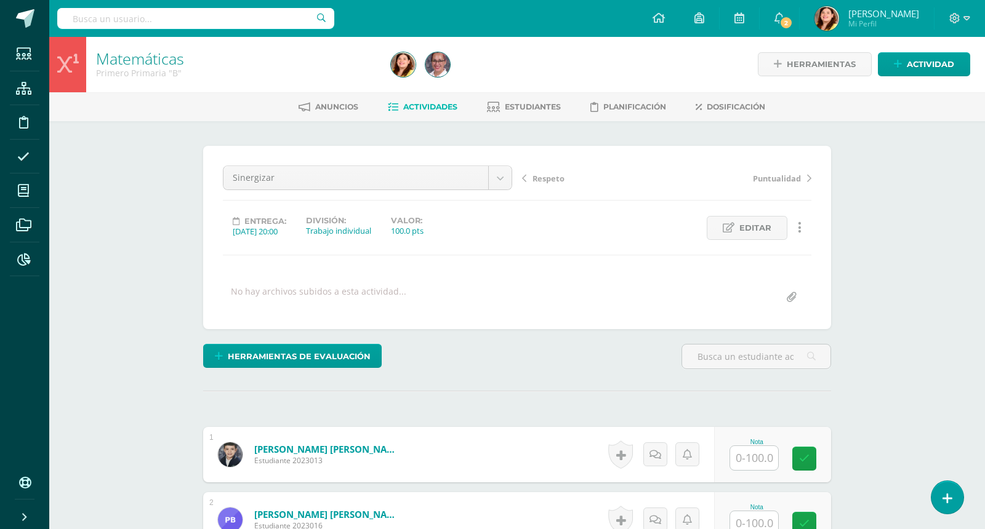
scroll to position [1, 0]
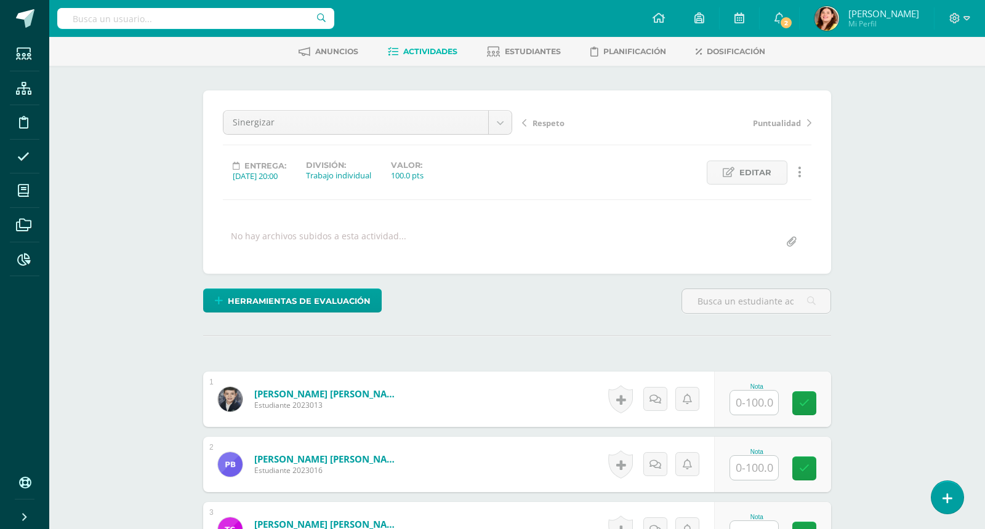
scroll to position [0, 0]
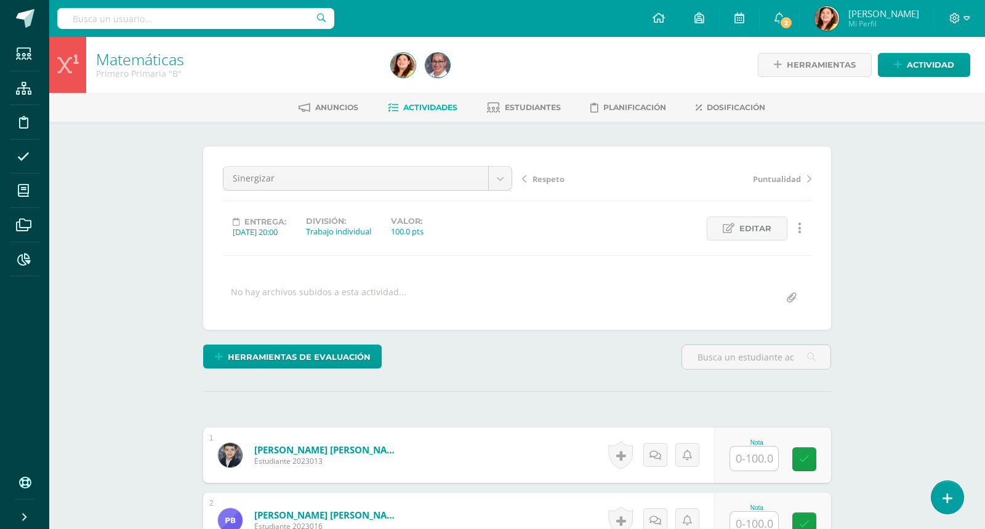
click at [425, 107] on span "Actividades" at bounding box center [430, 107] width 54 height 9
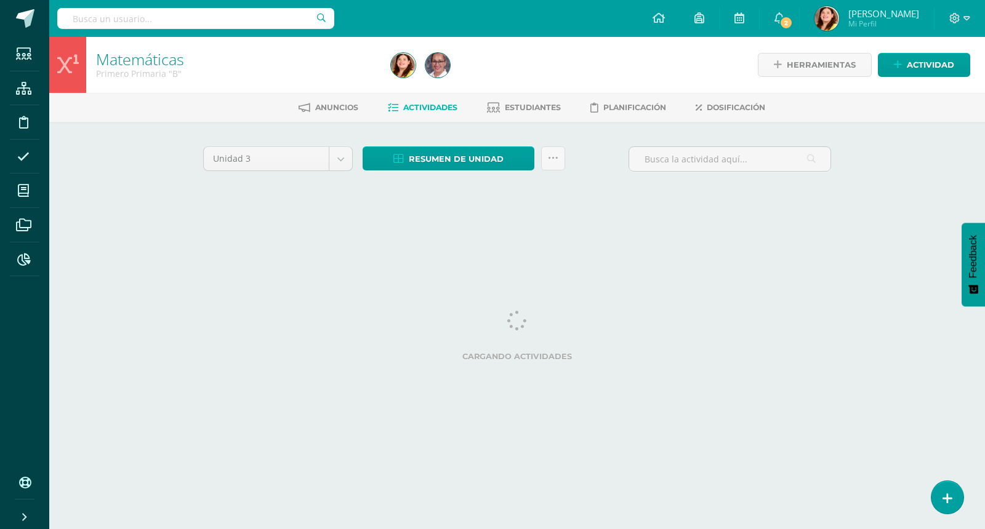
click at [917, 161] on div "Matemáticas Primero Primaria "B" Herramientas Detalle de asistencias Actividad …" at bounding box center [516, 133] width 935 height 193
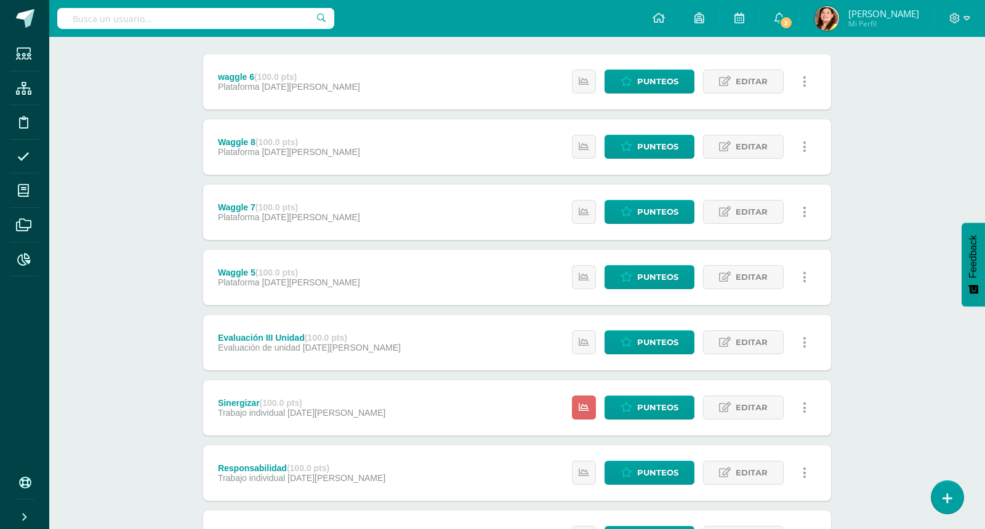
scroll to position [154, 0]
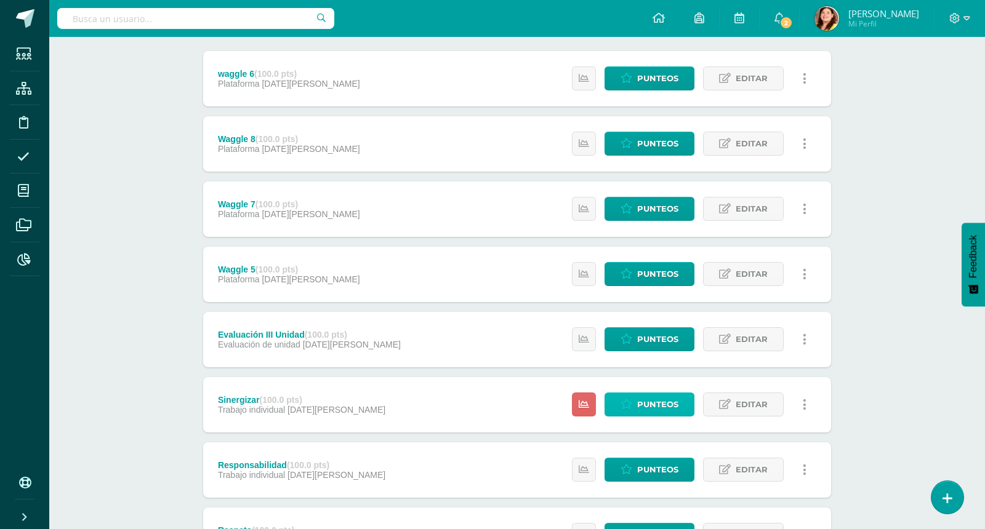
click at [676, 398] on span "Punteos" at bounding box center [657, 404] width 41 height 23
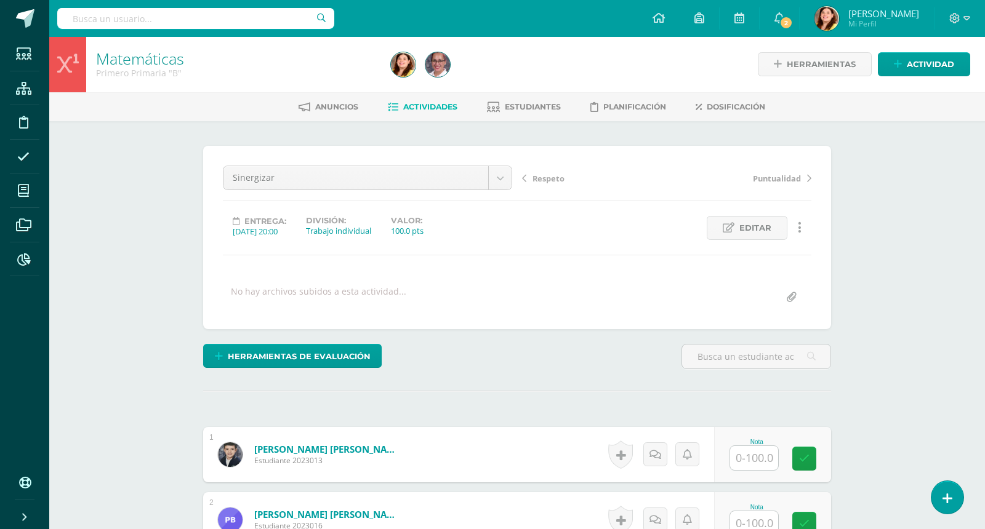
scroll to position [1, 0]
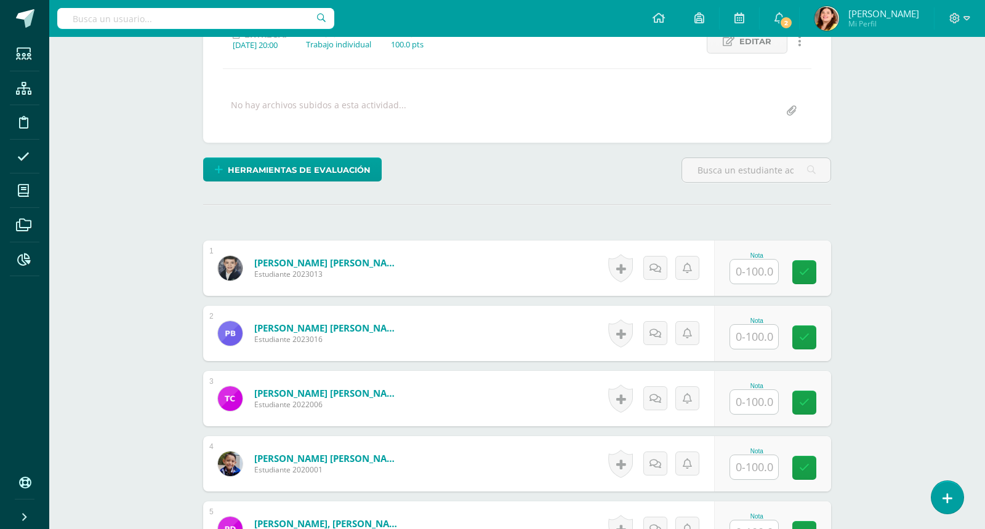
scroll to position [186, 0]
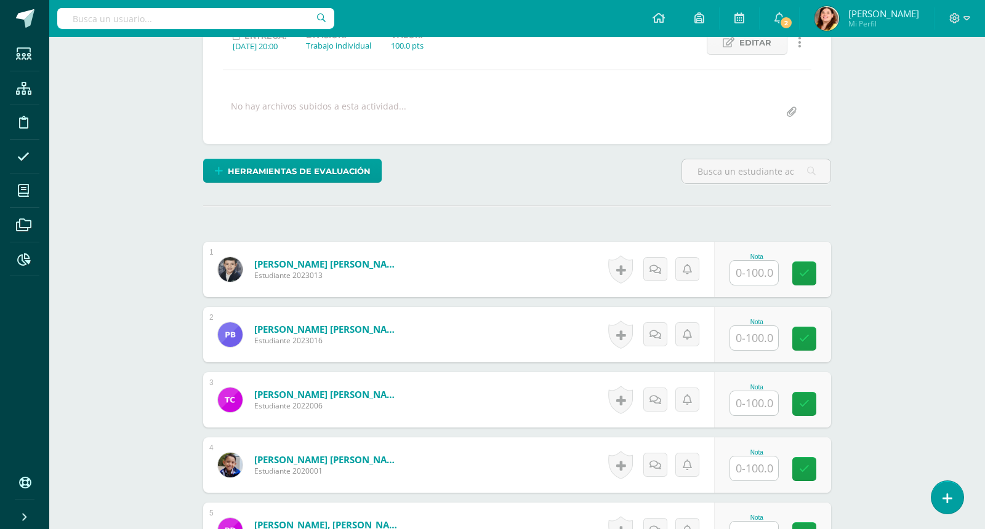
click at [764, 261] on input "text" at bounding box center [761, 273] width 49 height 25
type input "93"
type input "91"
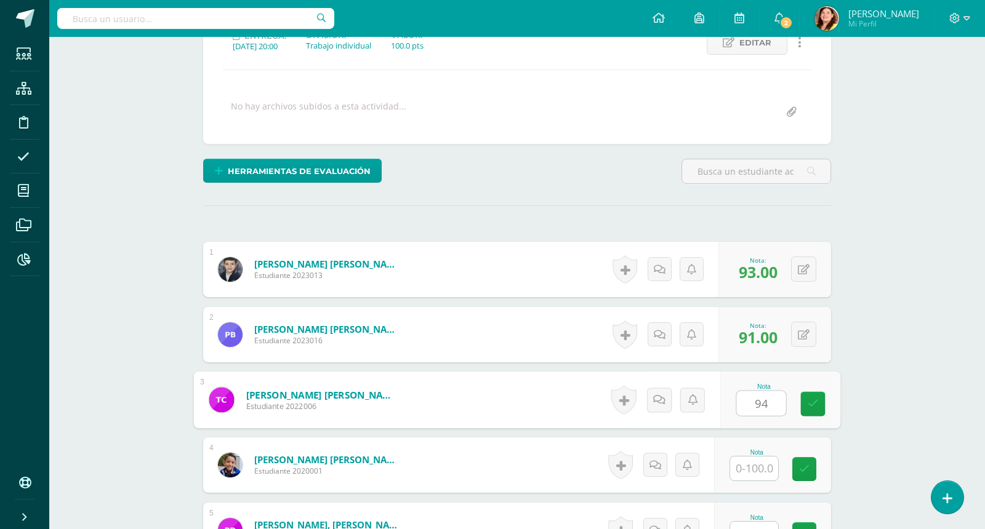
type input "94"
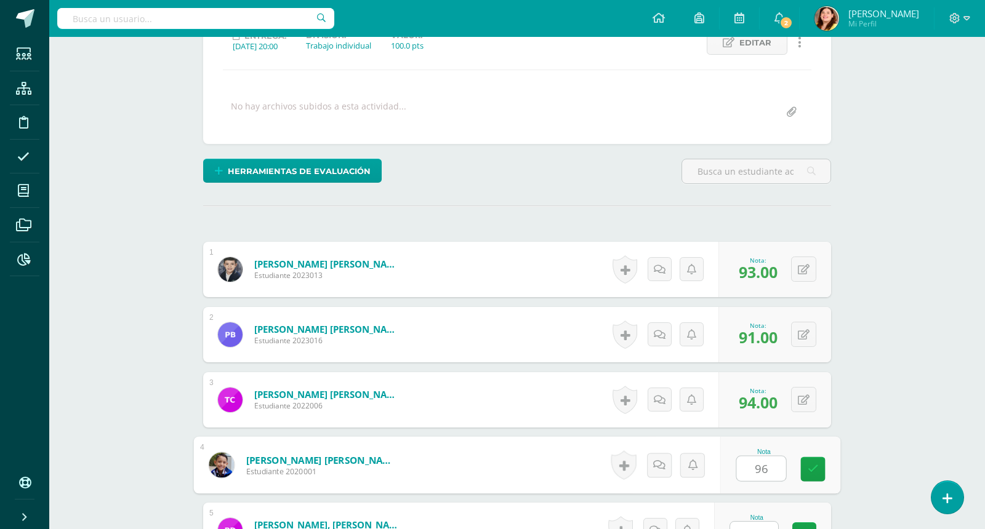
type input "96"
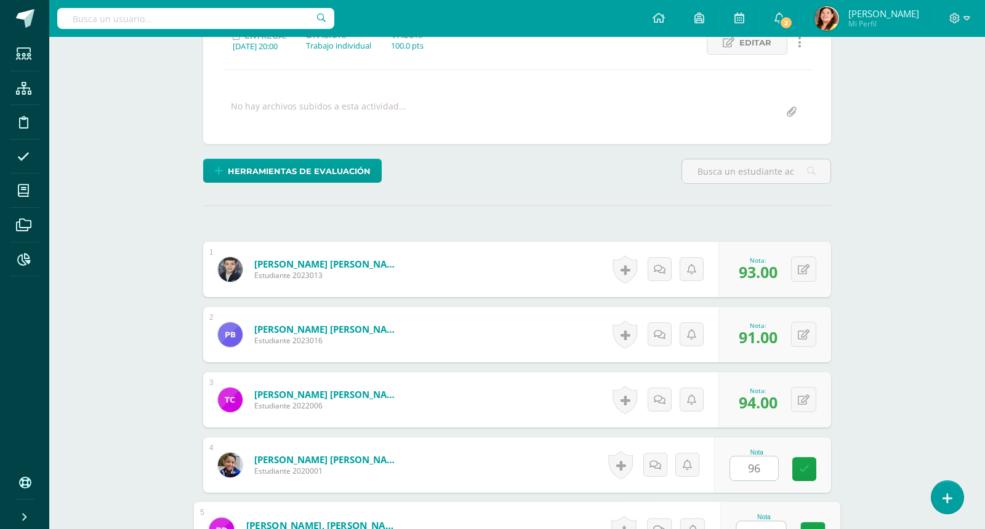
scroll to position [200, 0]
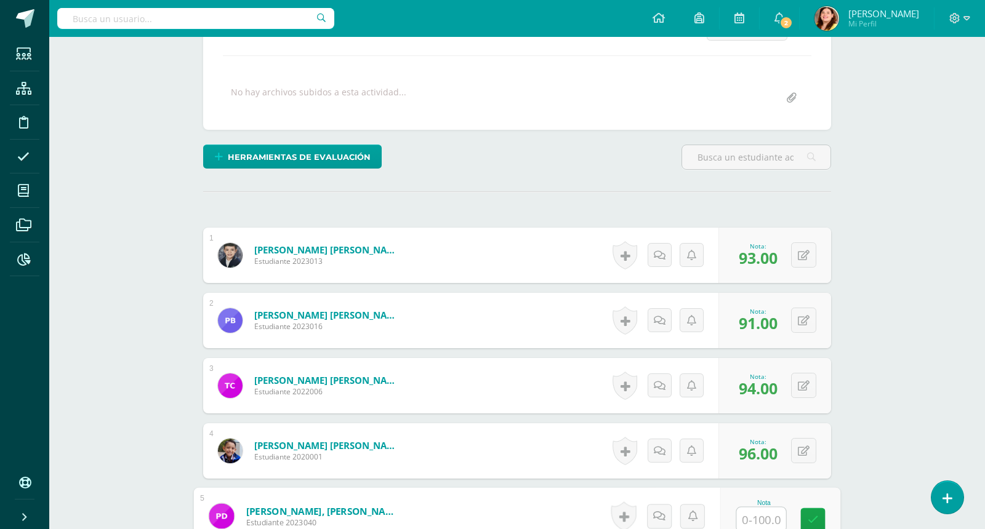
click at [769, 263] on span "93.00" at bounding box center [757, 257] width 39 height 21
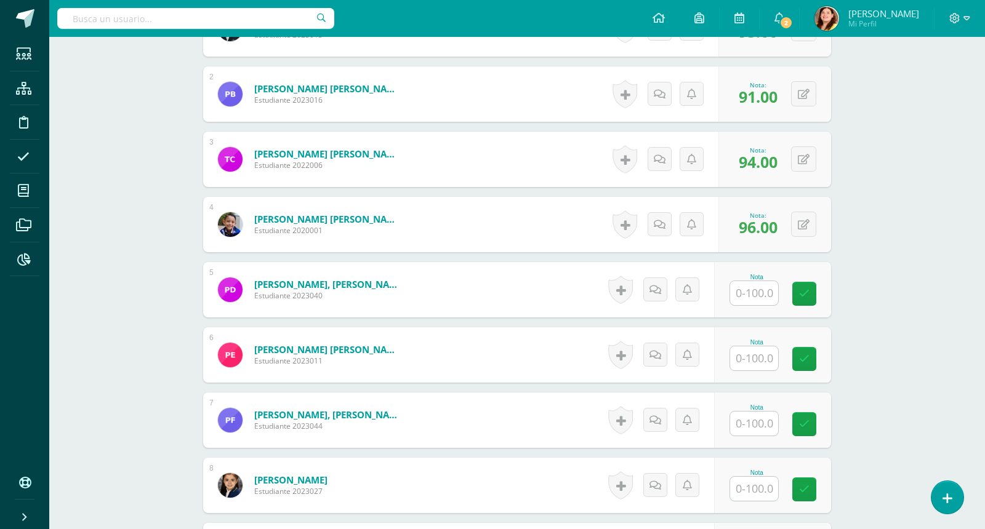
scroll to position [446, 0]
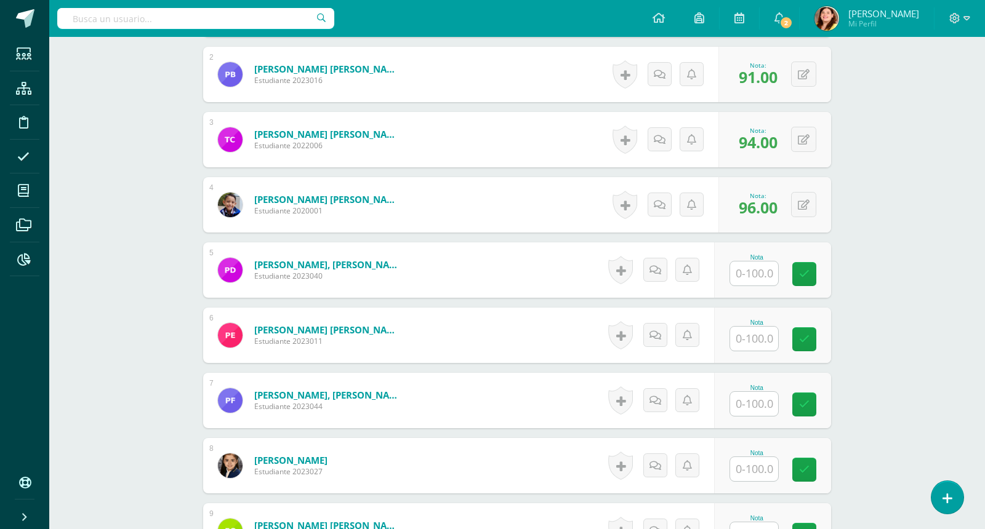
click at [754, 278] on input "text" at bounding box center [754, 274] width 48 height 24
type input "91"
type input "90"
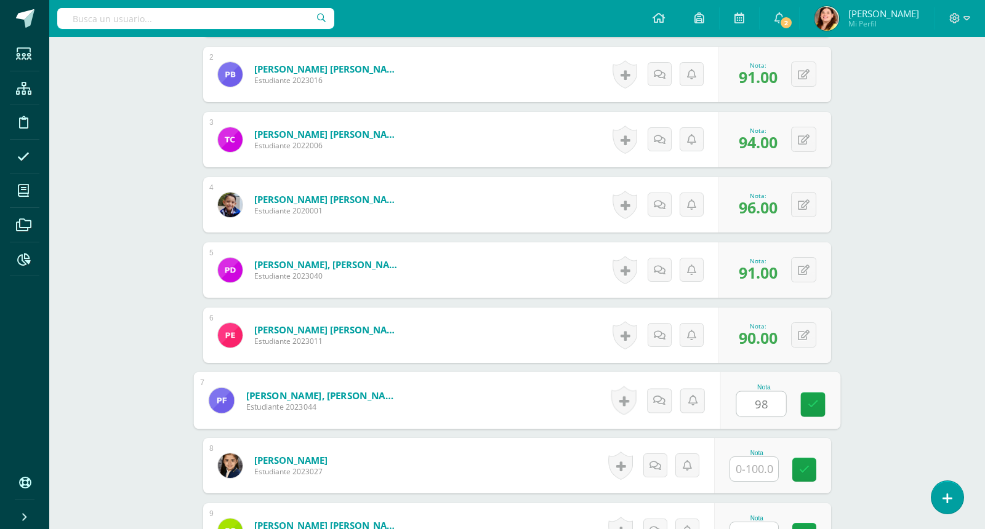
type input "98"
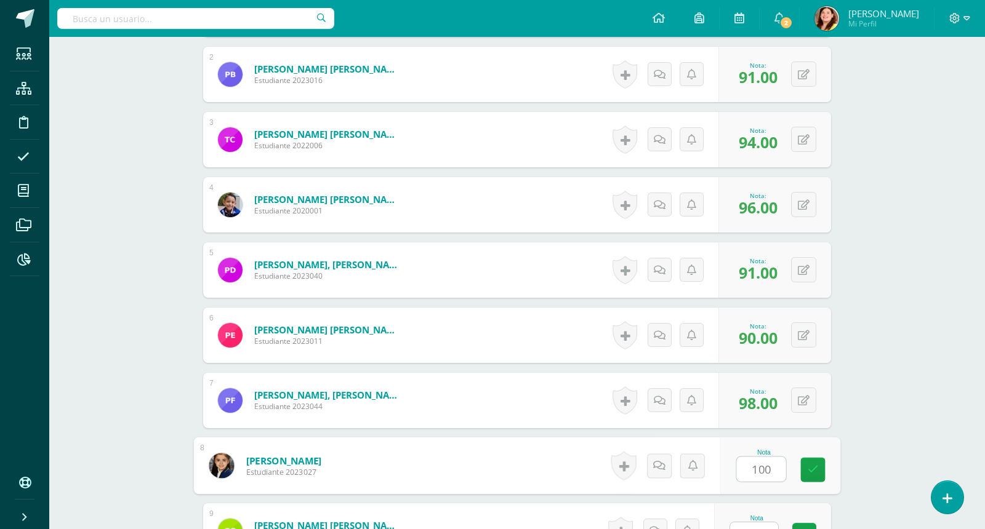
type input "100"
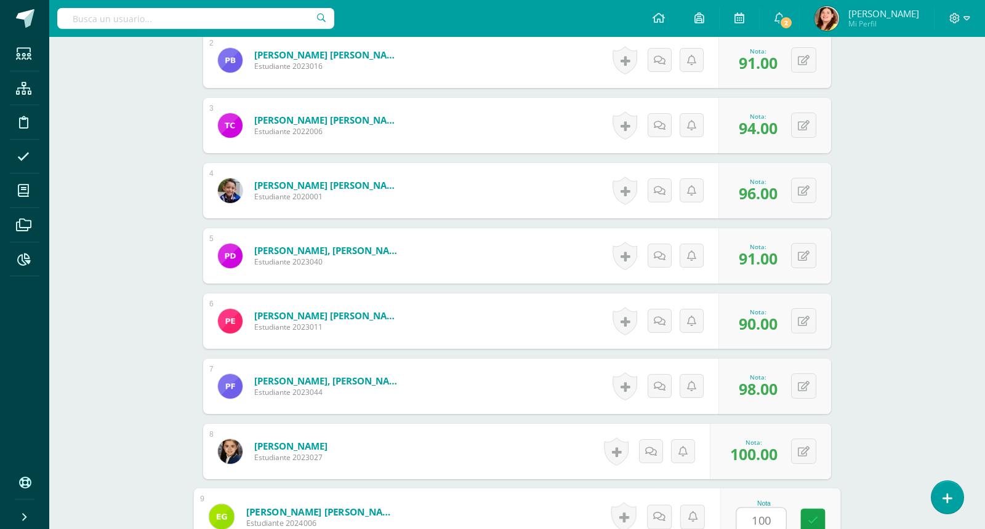
type input "100"
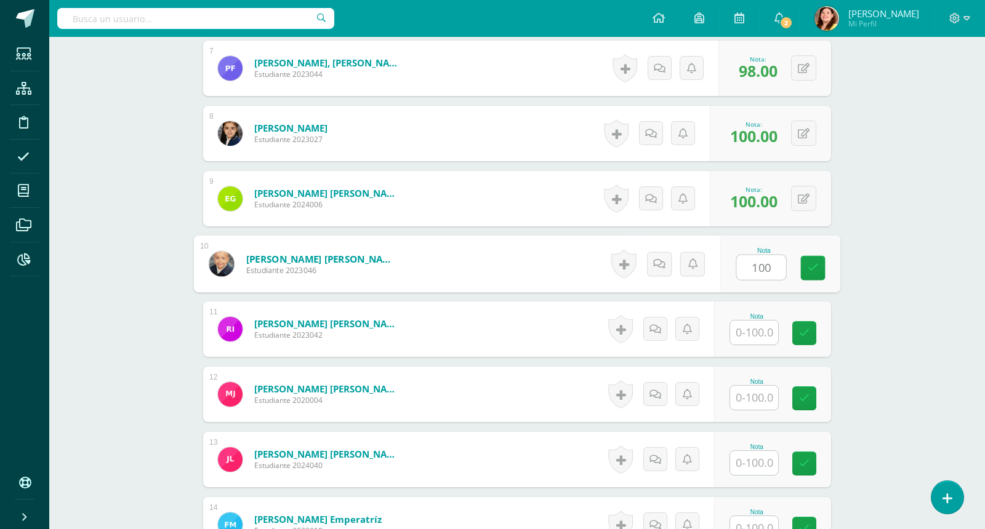
type input "100"
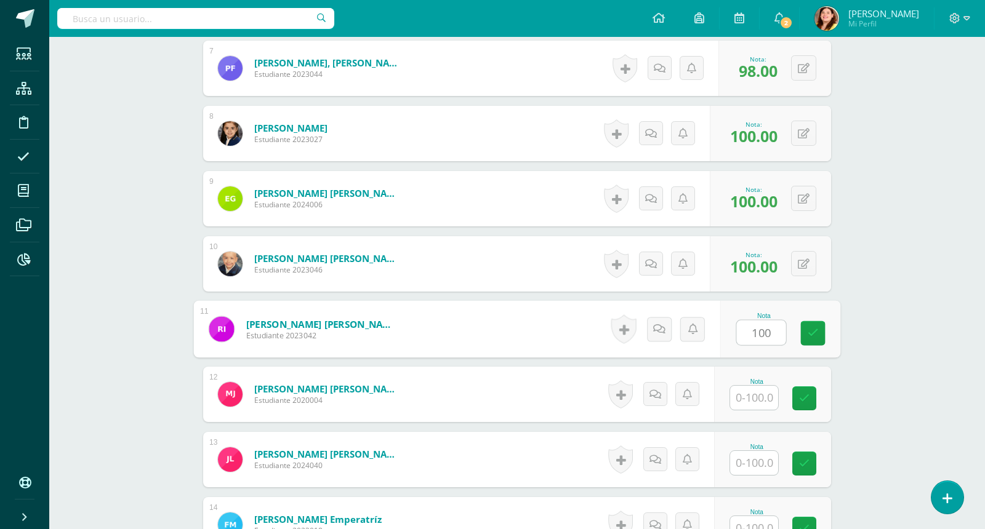
type input "100"
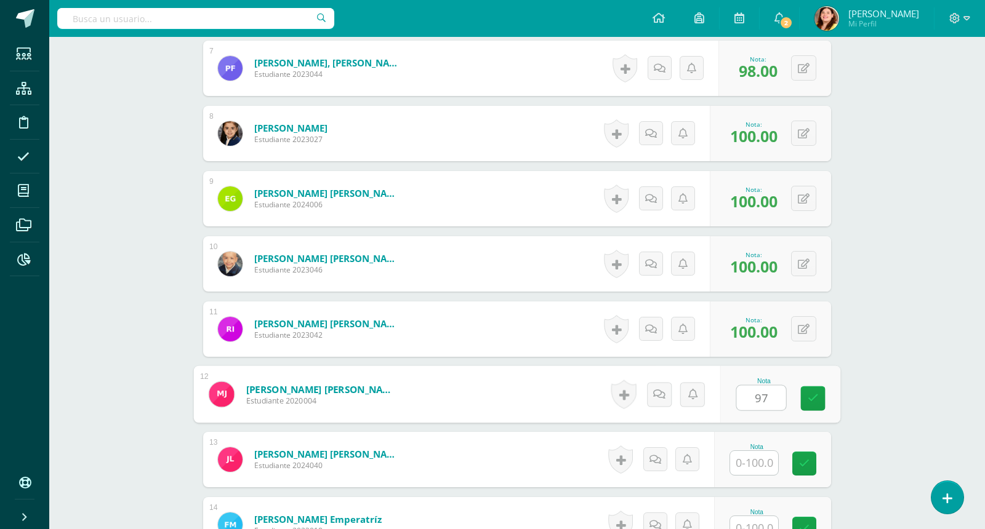
type input "97"
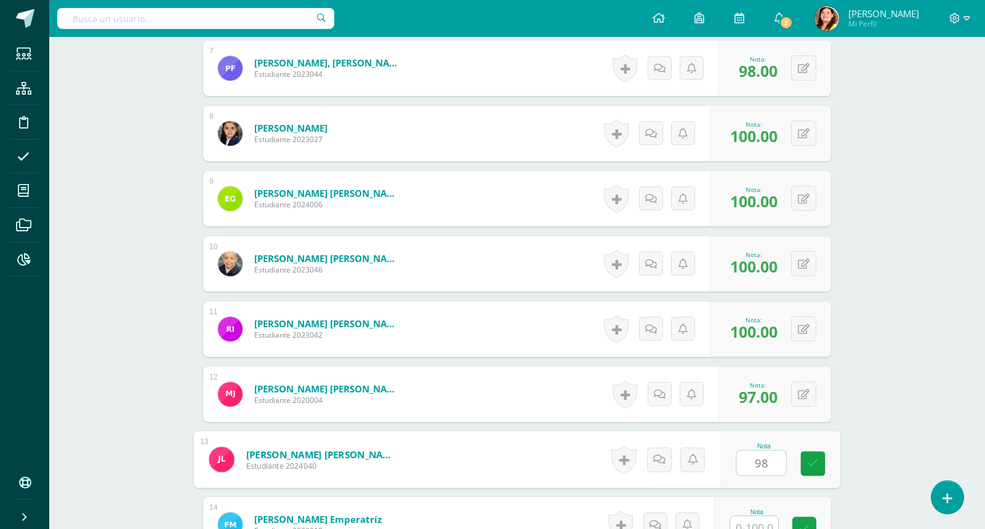
type input "98"
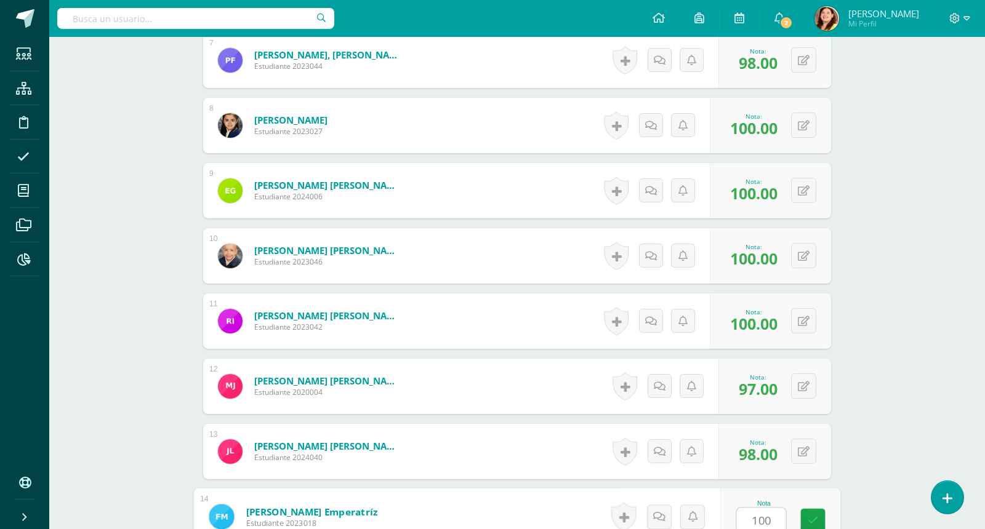
type input "100"
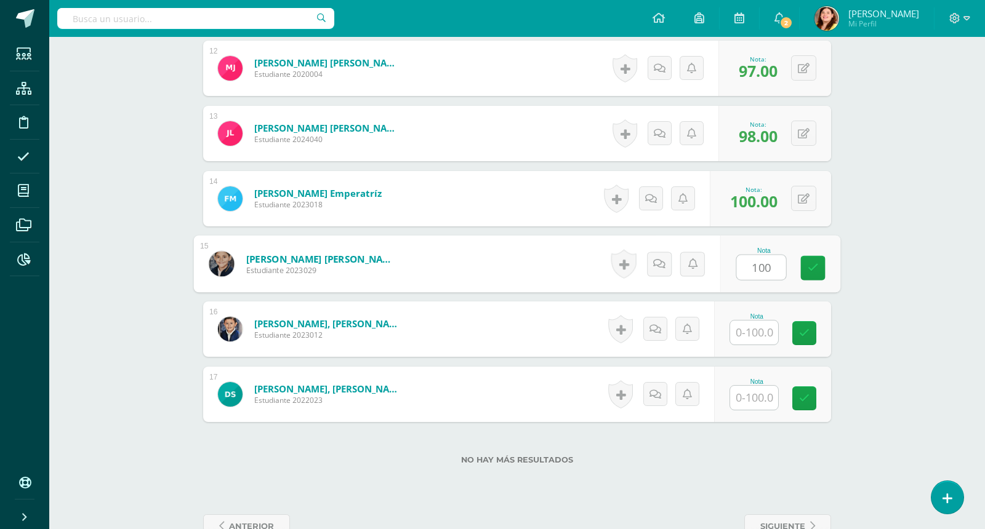
type input "100"
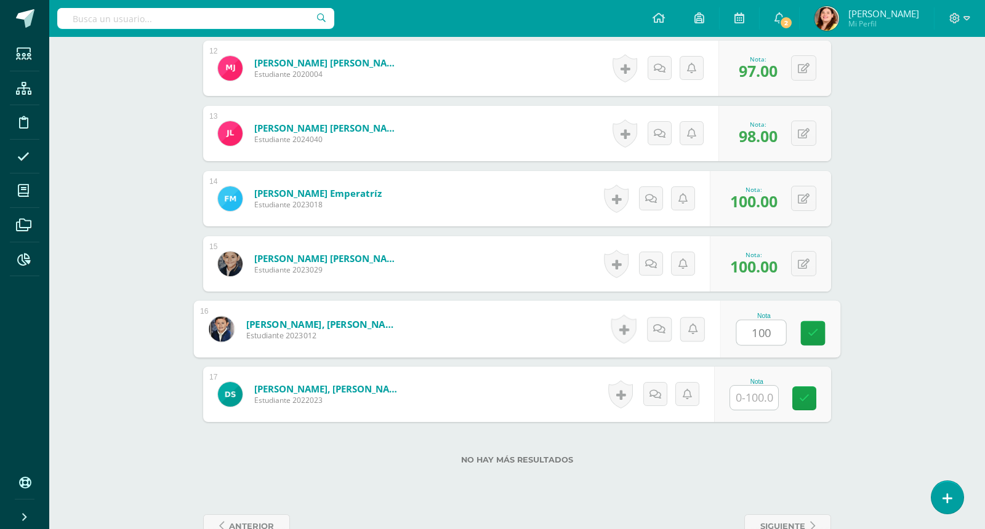
type input "100"
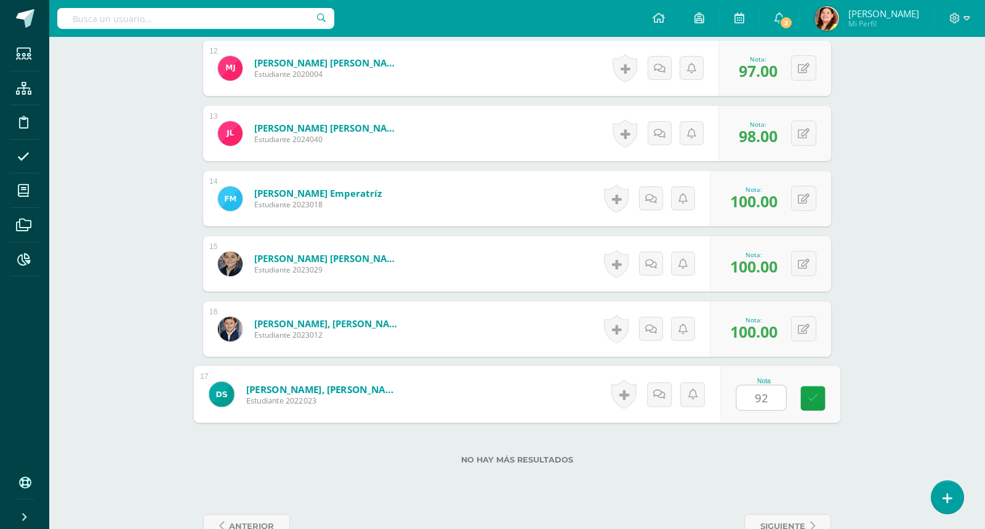
type input "92"
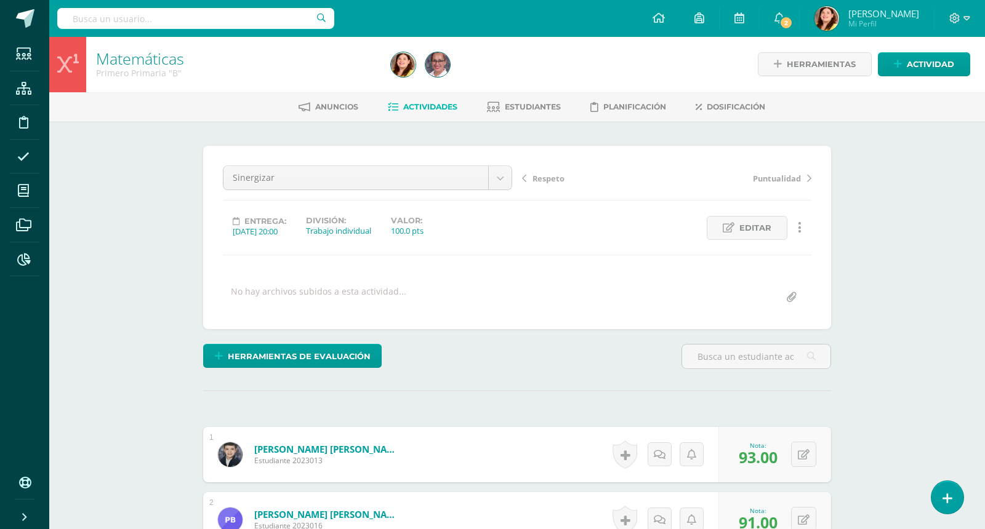
scroll to position [0, 0]
click at [442, 103] on span "Actividades" at bounding box center [430, 107] width 54 height 9
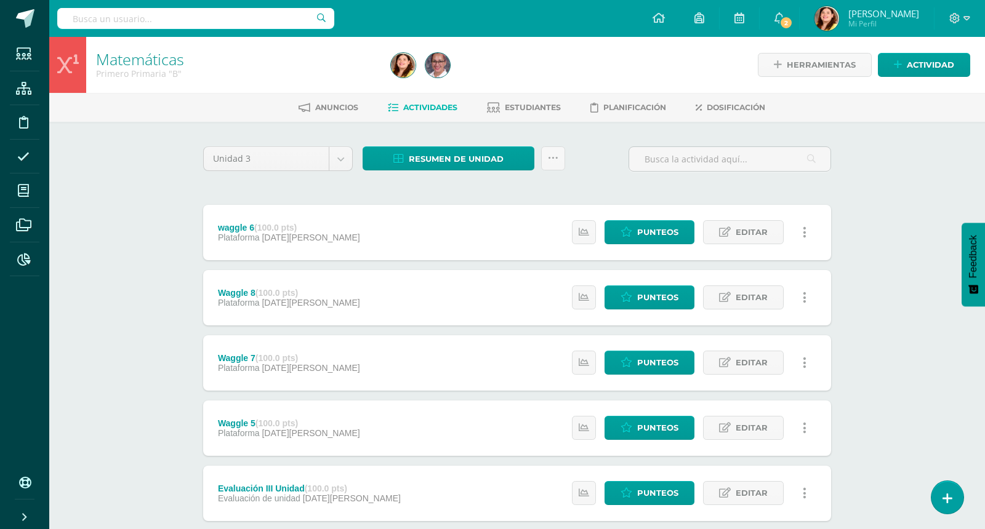
click at [920, 256] on div "Matemáticas Primero Primaria "B" Herramientas Detalle de asistencias Actividad …" at bounding box center [516, 481] width 935 height 888
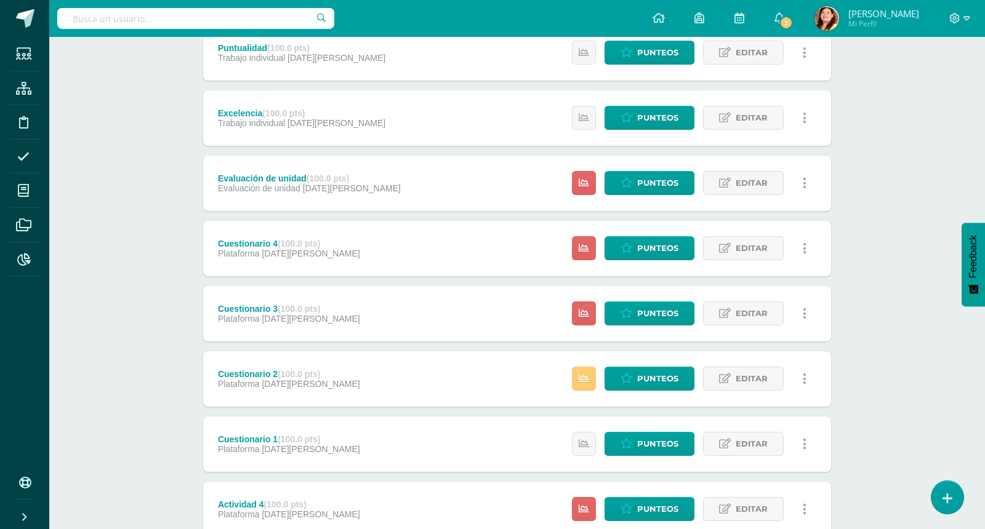
scroll to position [702, 0]
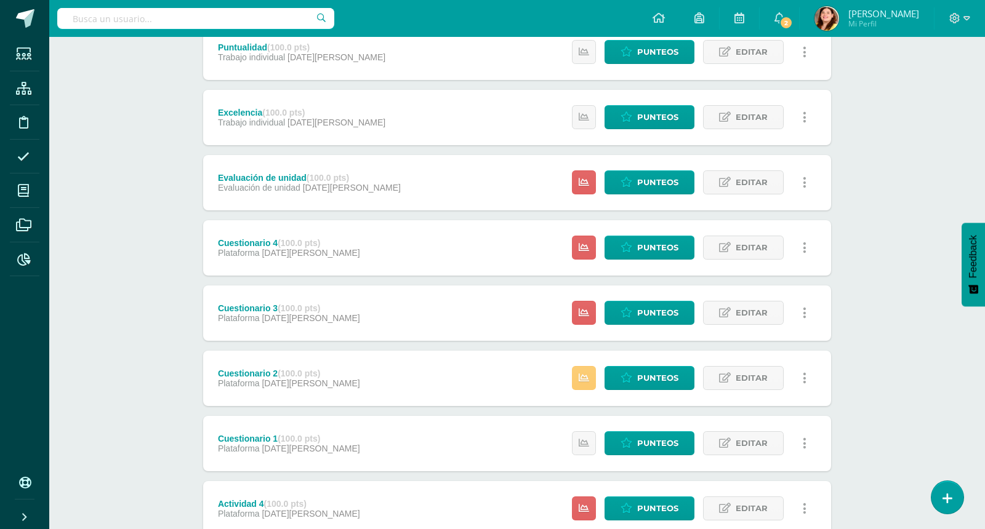
click at [918, 254] on div "Matemáticas Primero Primaria "B" Herramientas Detalle de asistencias Actividad …" at bounding box center [516, 105] width 935 height 1540
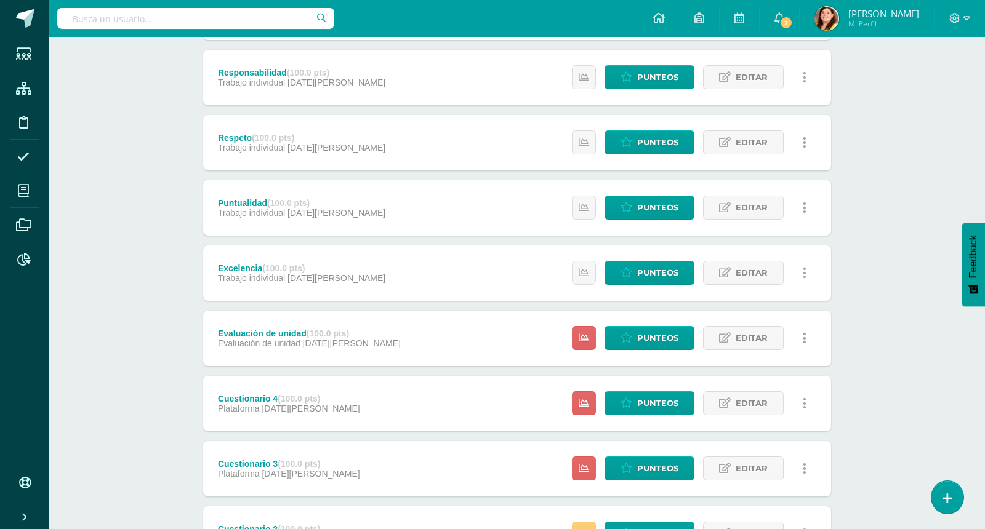
scroll to position [548, 0]
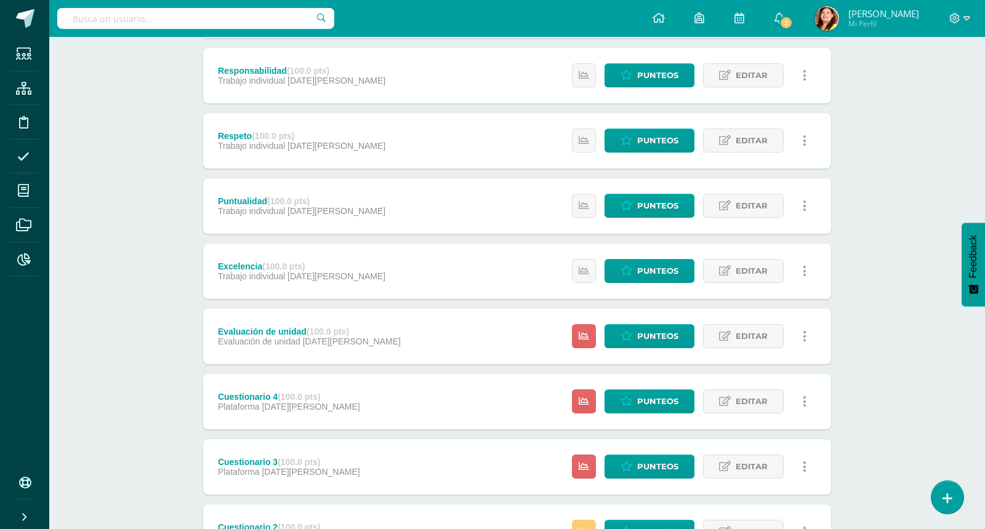
click at [804, 335] on icon at bounding box center [804, 337] width 4 height 14
click at [767, 414] on link "Eliminar" at bounding box center [781, 413] width 126 height 19
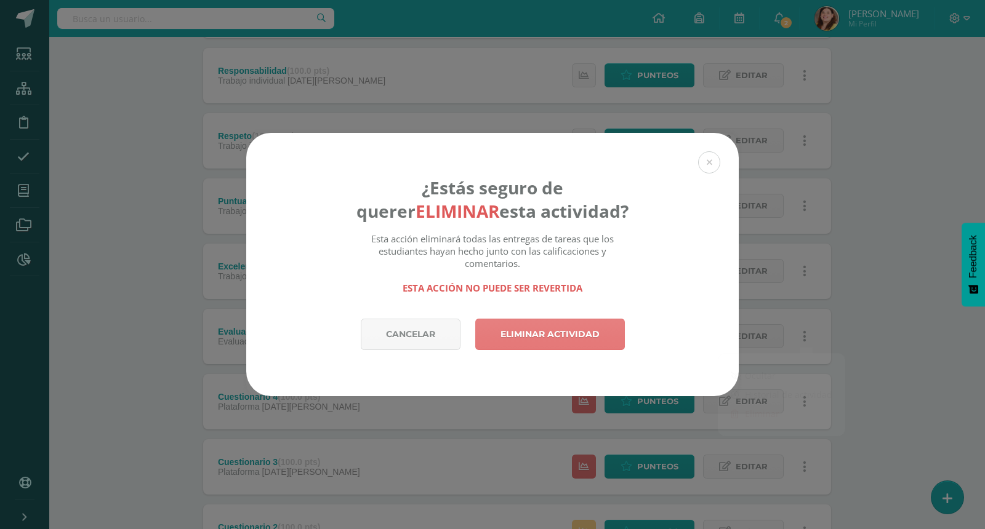
click at [569, 332] on link "Eliminar actividad" at bounding box center [550, 334] width 150 height 31
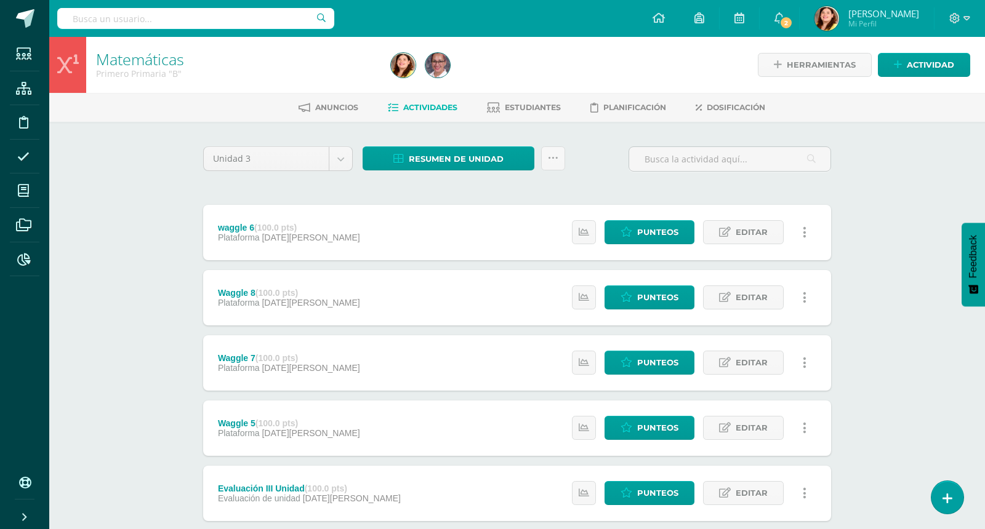
click at [905, 294] on div "Matemáticas Primero Primaria "B" Herramientas Detalle de asistencias Actividad …" at bounding box center [516, 481] width 935 height 888
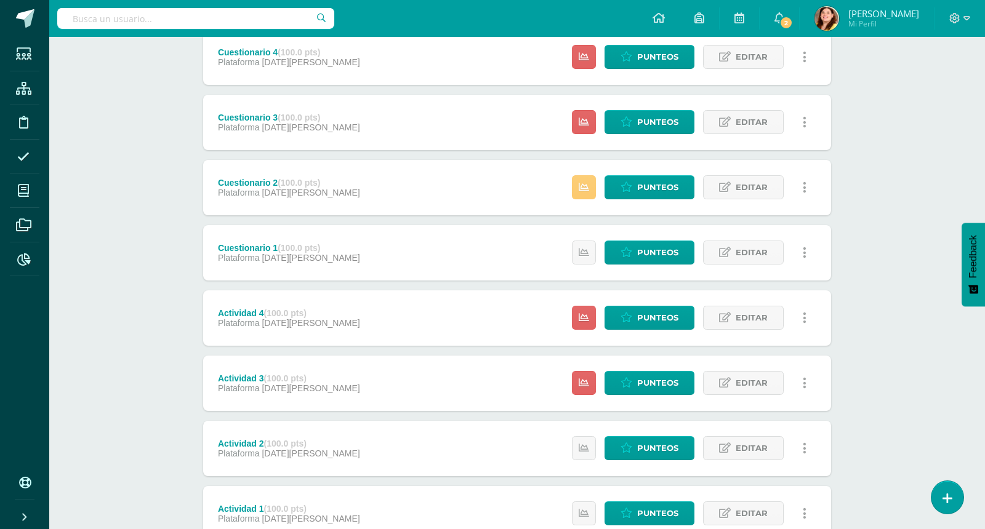
scroll to position [825, 0]
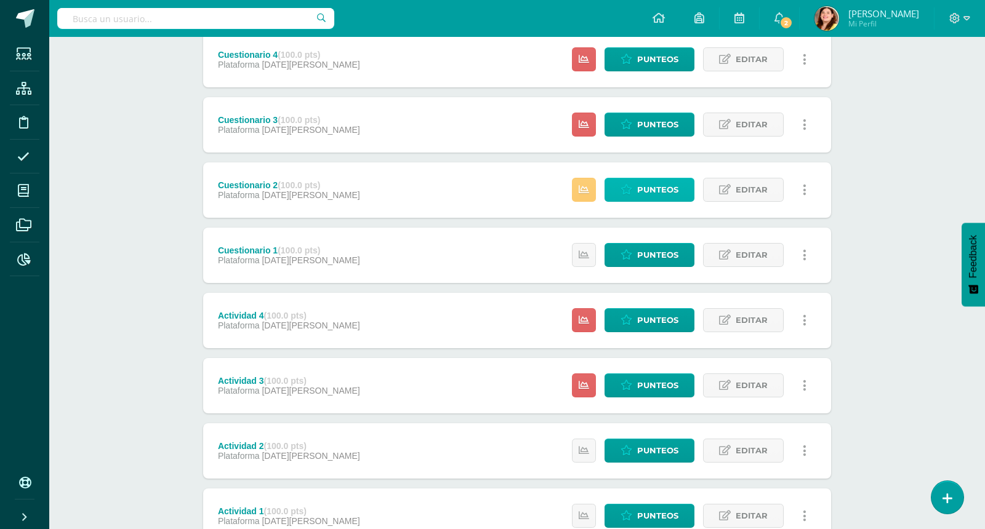
click at [667, 188] on span "Punteos" at bounding box center [657, 189] width 41 height 23
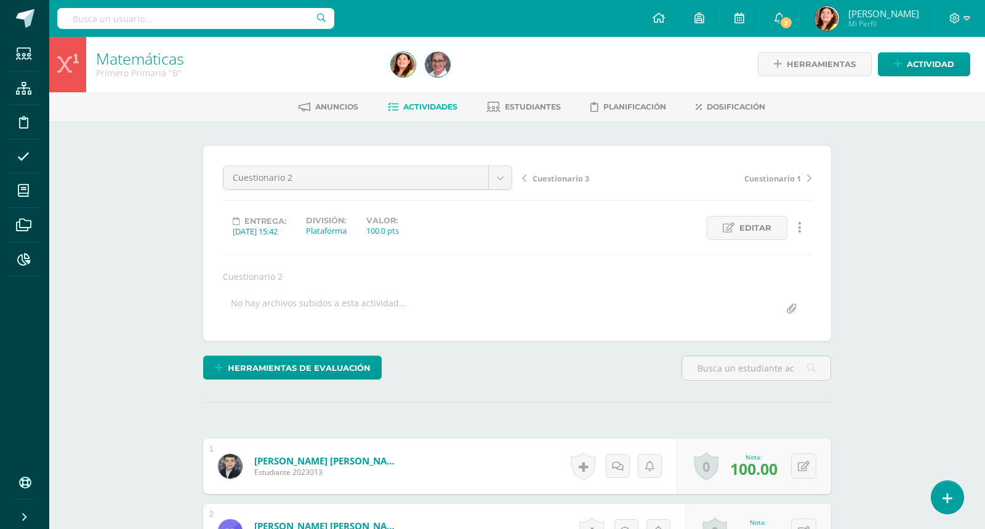
scroll to position [1, 0]
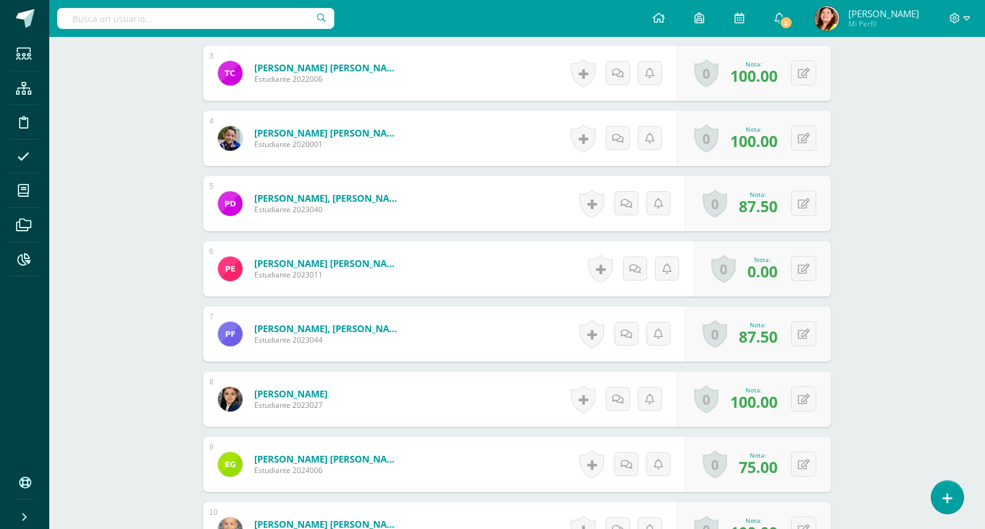
scroll to position [555, 0]
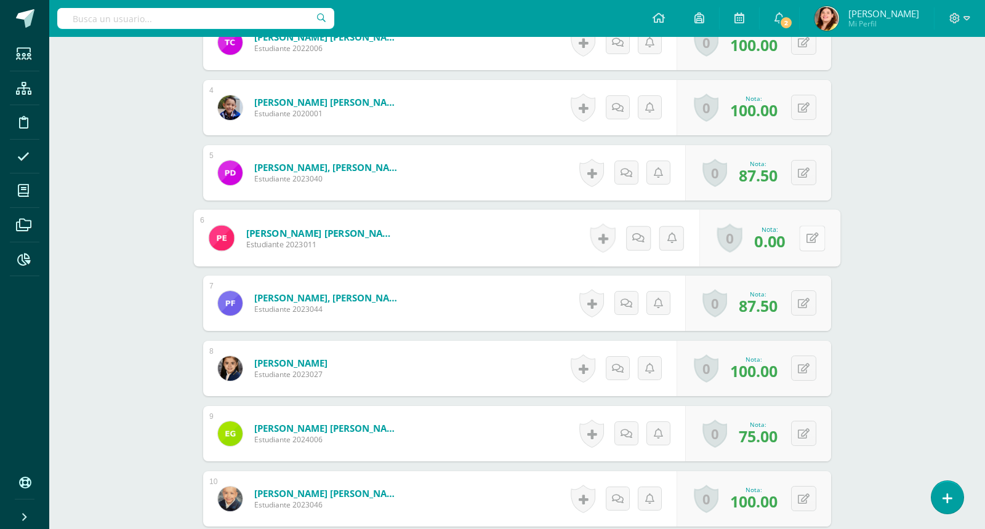
click at [803, 238] on button at bounding box center [812, 238] width 26 height 26
click at [911, 124] on div "Matemáticas Primero Primaria "B" Herramientas Detalle de asistencias Actividad …" at bounding box center [516, 303] width 935 height 1642
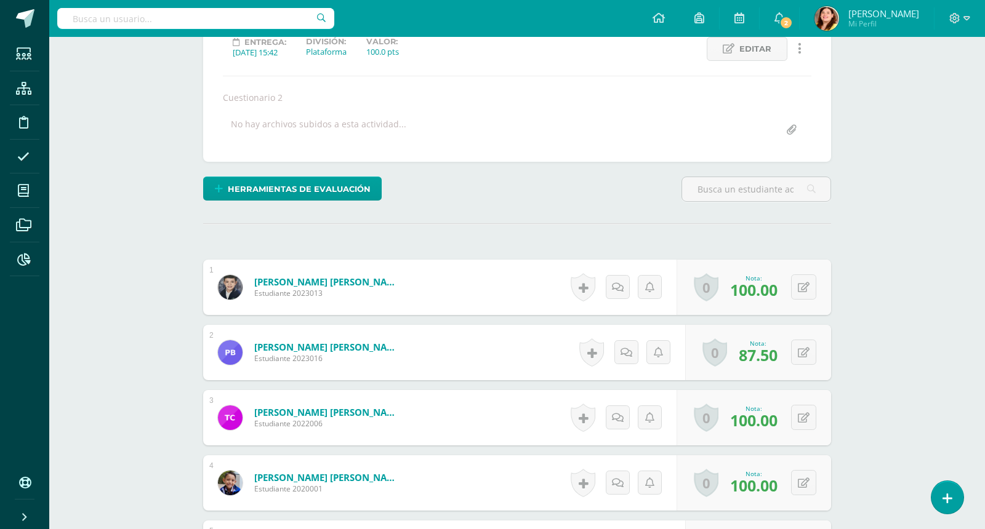
scroll to position [186, 0]
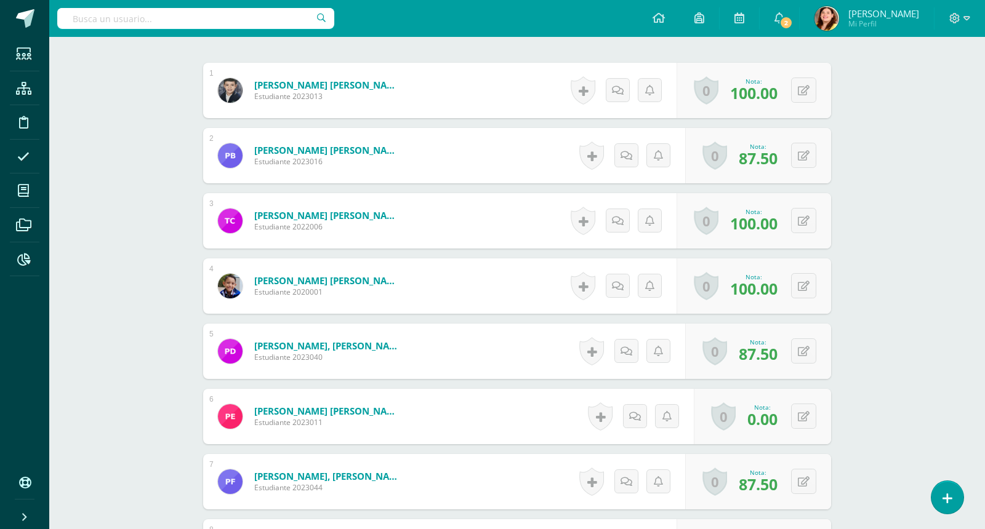
scroll to position [401, 0]
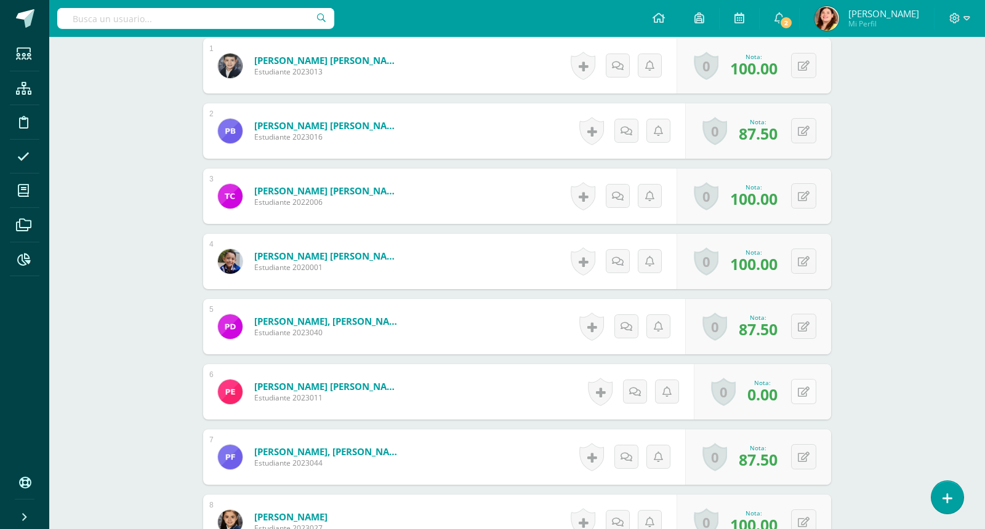
click at [796, 396] on div "0 Logros Logros obtenidos Aún no hay logros agregados Nota: 0.00" at bounding box center [762, 391] width 137 height 55
click at [808, 394] on button at bounding box center [812, 392] width 26 height 26
type input "100"
click at [917, 389] on div "Matemáticas Primero Primaria "B" Herramientas Detalle de asistencias Actividad …" at bounding box center [516, 457] width 935 height 1642
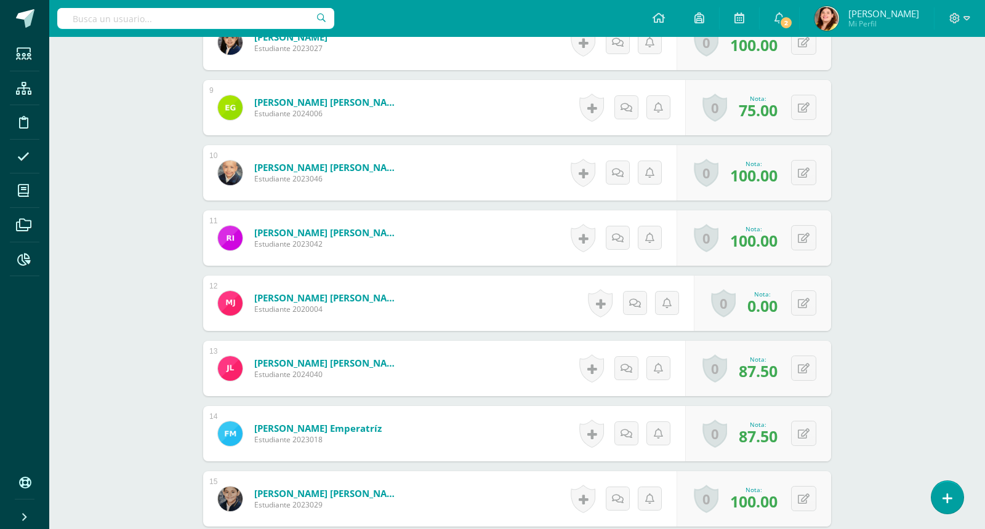
scroll to position [894, 0]
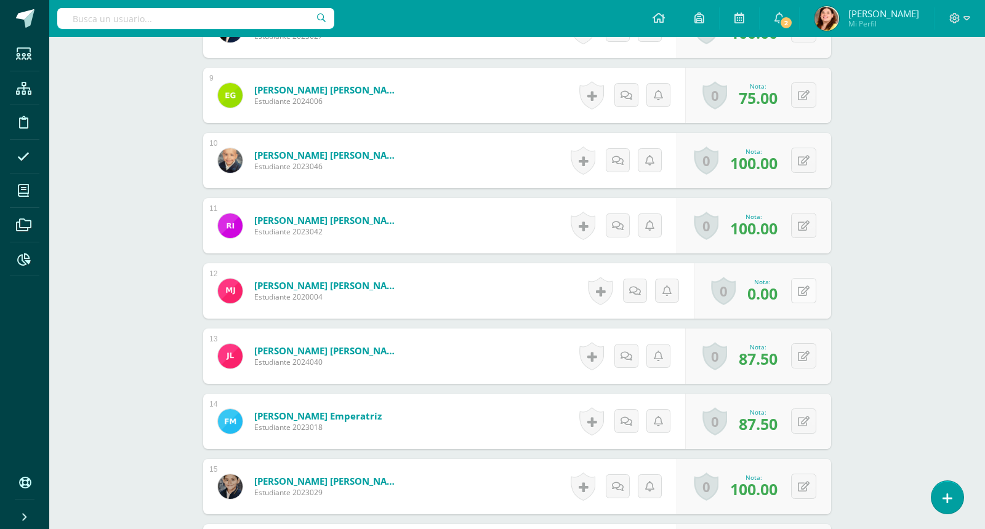
click at [805, 290] on button at bounding box center [803, 290] width 25 height 25
type input "100"
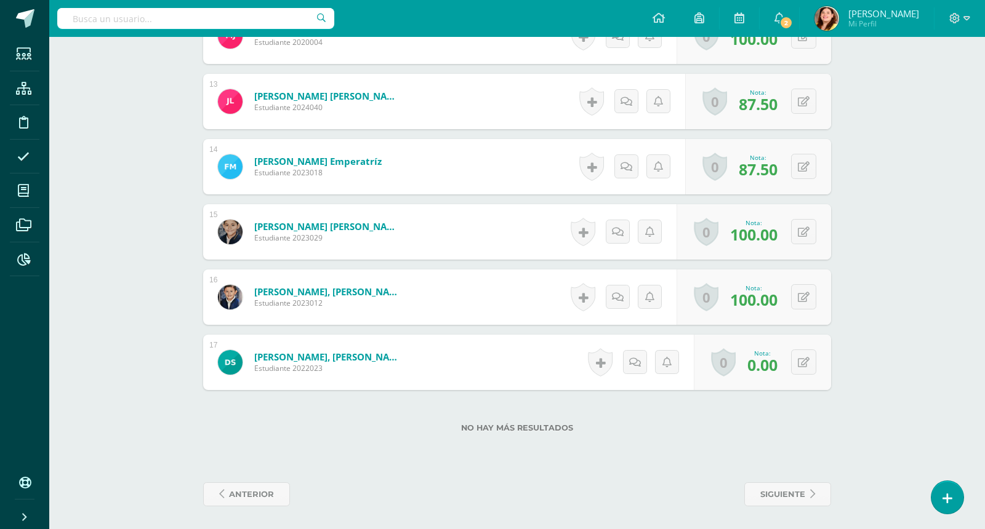
scroll to position [1149, 0]
click at [805, 360] on button at bounding box center [803, 361] width 25 height 25
type input "85"
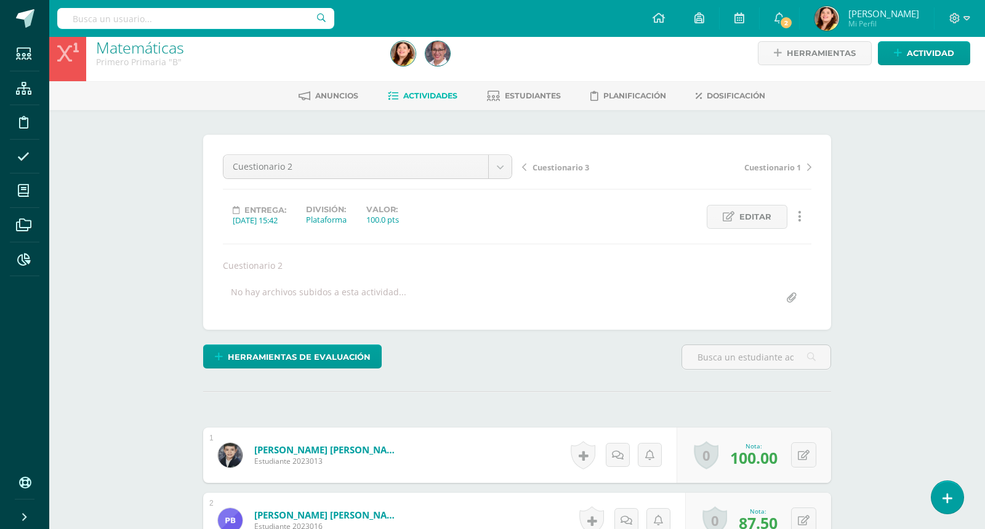
scroll to position [0, 0]
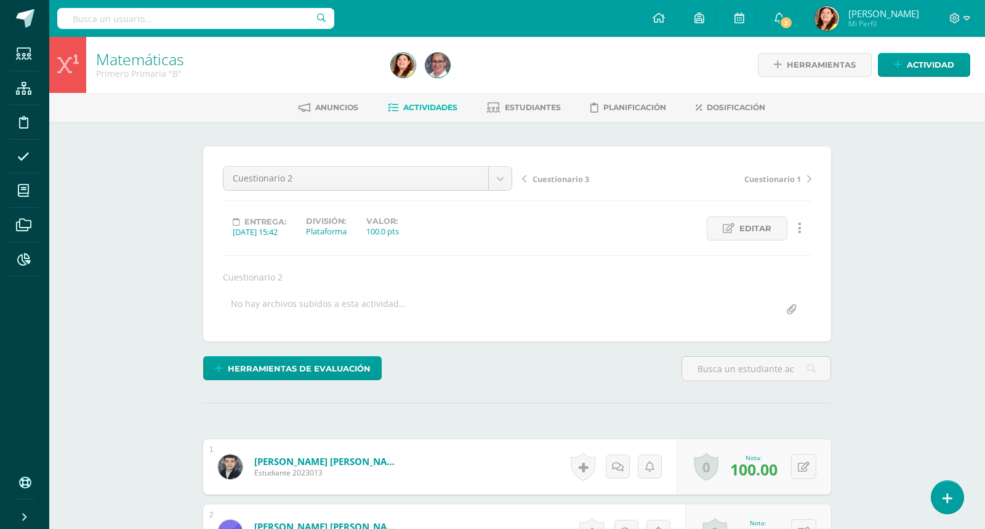
click at [427, 110] on span "Actividades" at bounding box center [430, 107] width 54 height 9
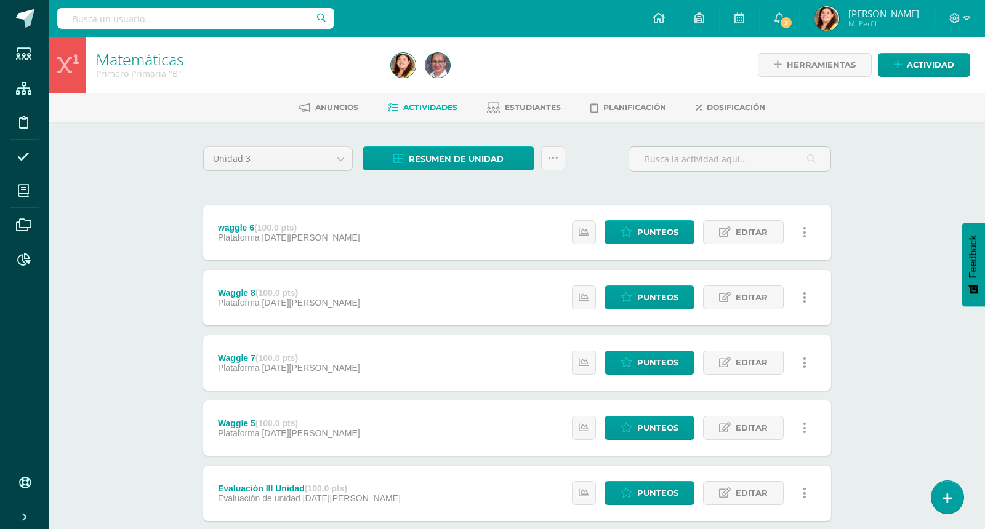
click at [918, 299] on div "Matemáticas Primero Primaria "B" Herramientas Detalle de asistencias Actividad …" at bounding box center [516, 481] width 935 height 888
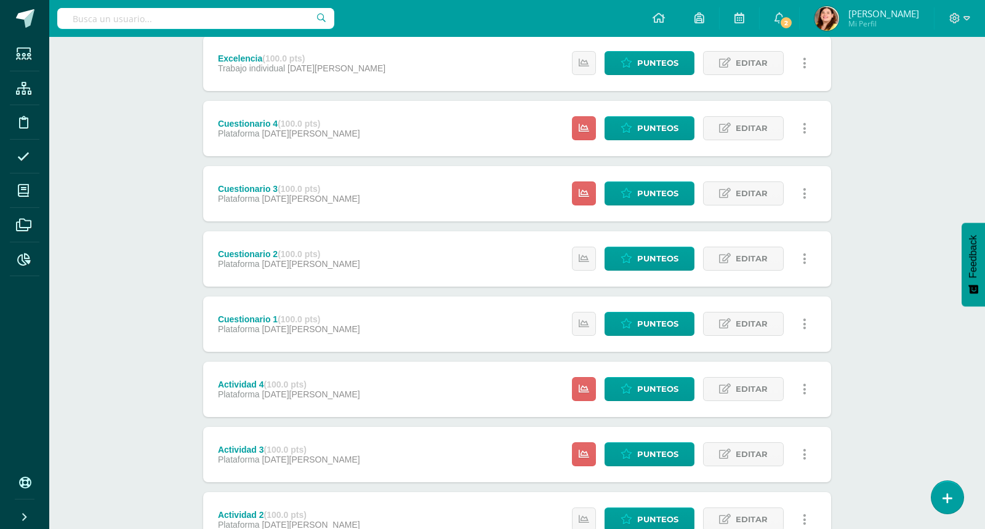
scroll to position [764, 0]
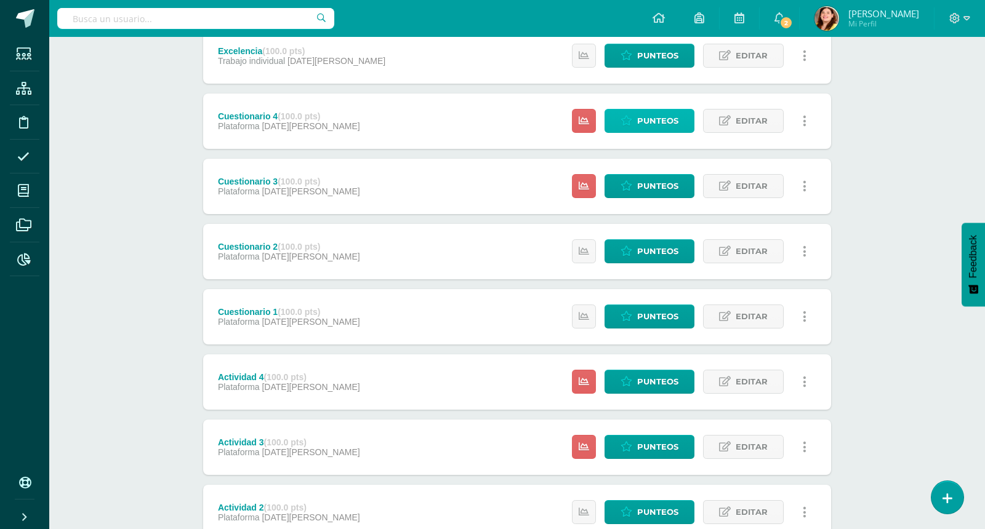
click at [649, 121] on span "Punteos" at bounding box center [657, 121] width 41 height 23
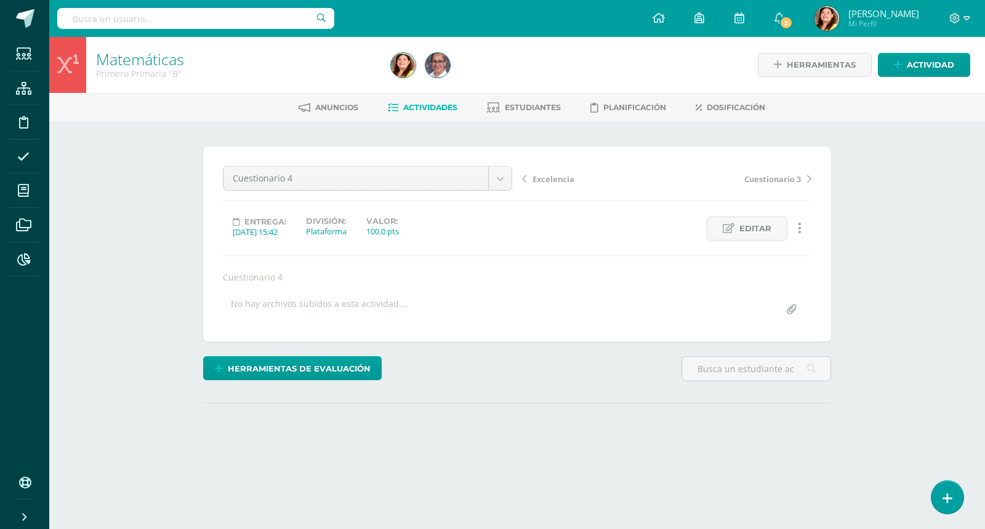
click at [916, 374] on div "Matemáticas Primero Primaria "B" Herramientas Detalle de asistencias Actividad …" at bounding box center [516, 268] width 935 height 462
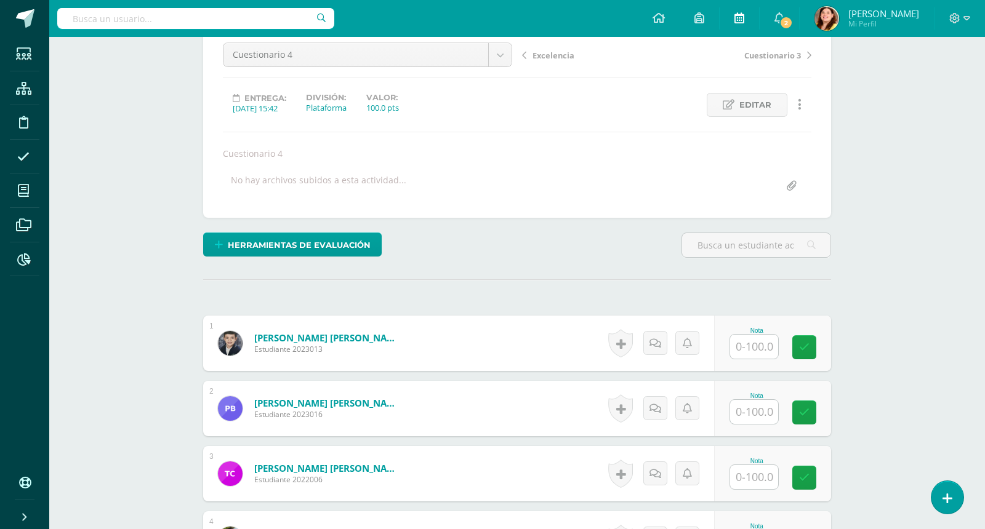
scroll to position [124, 0]
click at [764, 341] on input "text" at bounding box center [754, 346] width 48 height 24
type input "83.33"
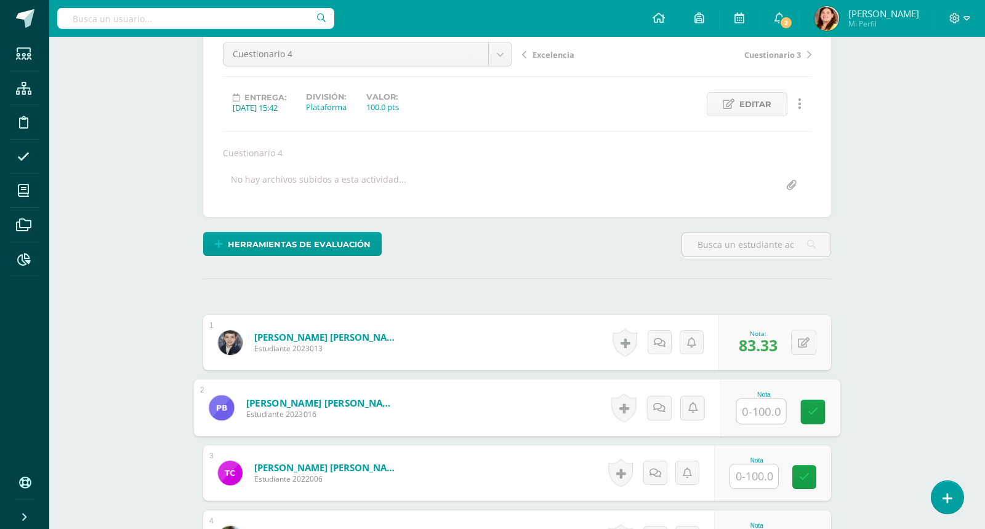
click at [761, 412] on input "text" at bounding box center [761, 411] width 49 height 25
type input "83.33"
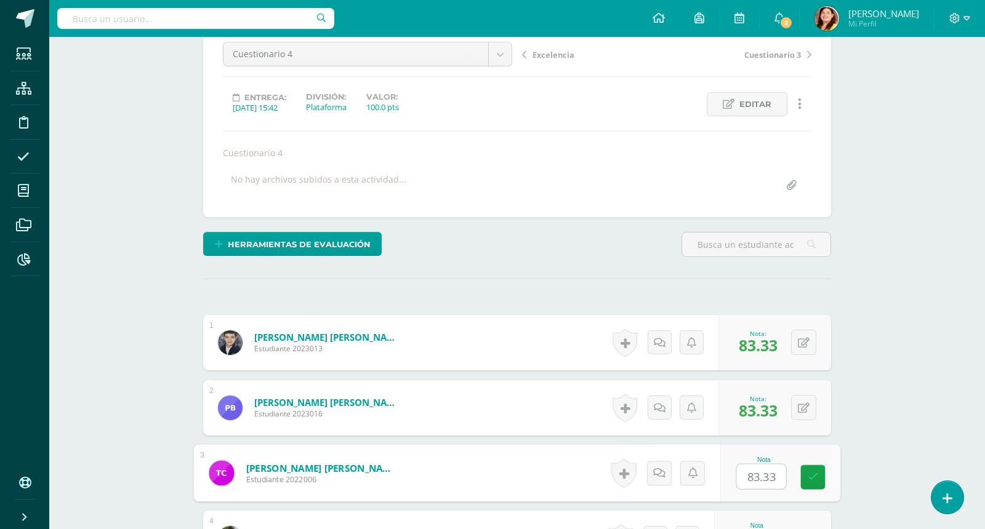
type input "83.33"
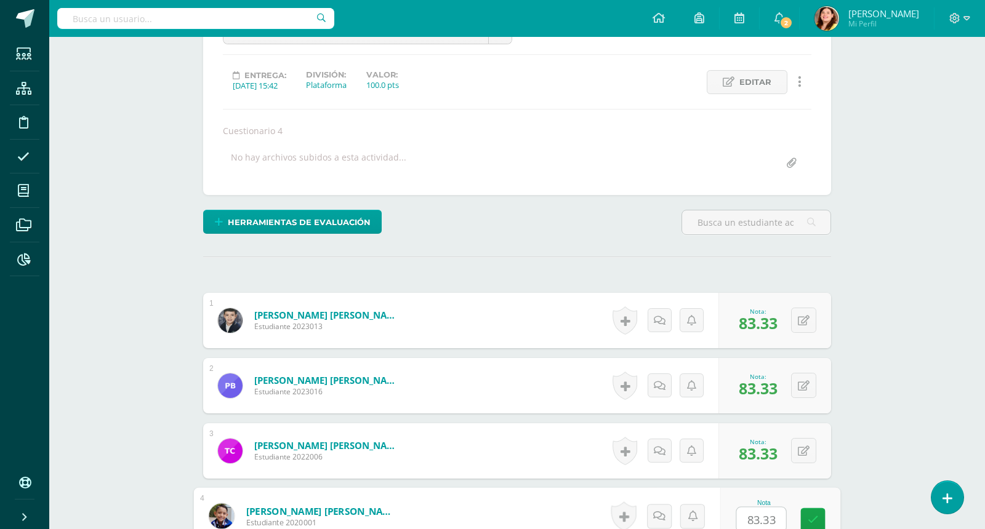
type input "83.33"
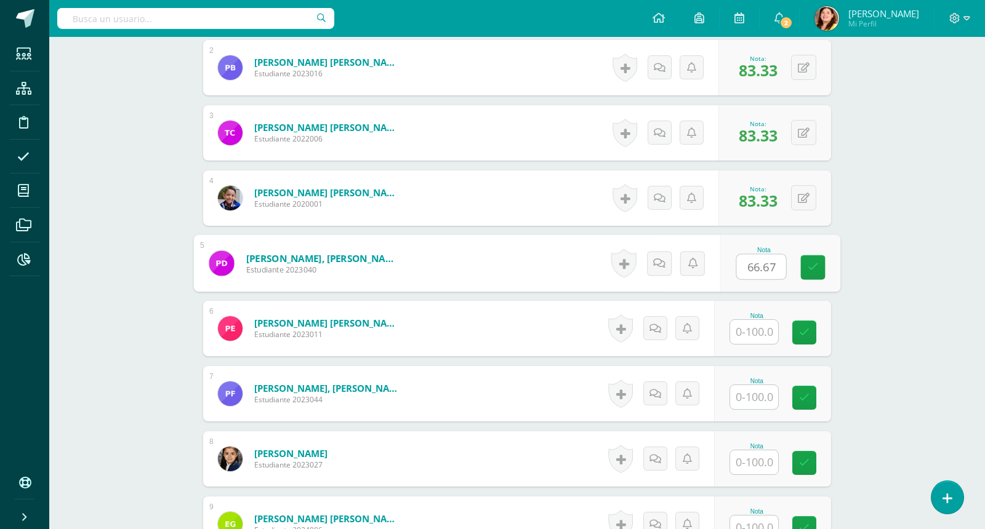
type input "66.67"
click at [753, 336] on input "text" at bounding box center [754, 332] width 48 height 24
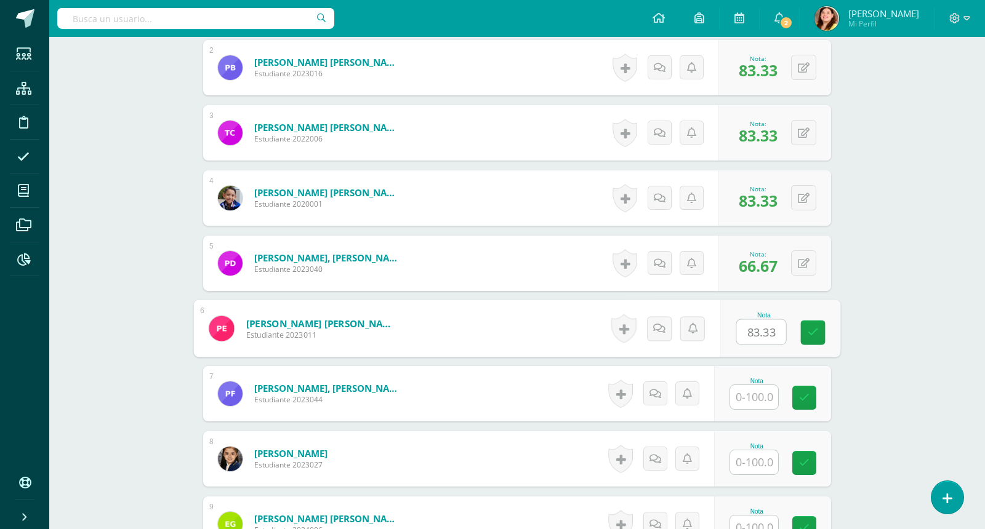
type input "83.33"
click at [754, 400] on input "text" at bounding box center [754, 397] width 48 height 24
click at [954, 358] on div "Matemáticas Primero Primaria "B" Herramientas Detalle de asistencias Actividad …" at bounding box center [516, 393] width 935 height 1642
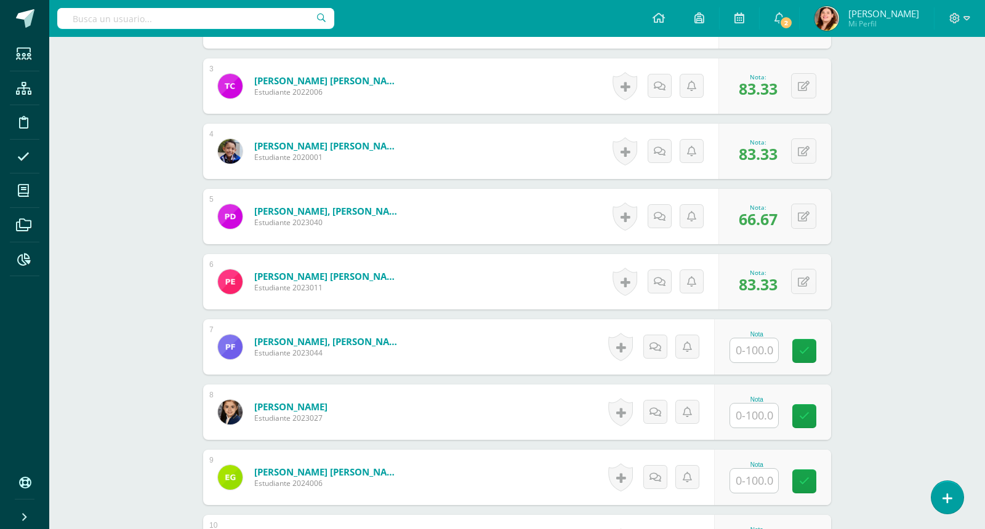
scroll to position [523, 0]
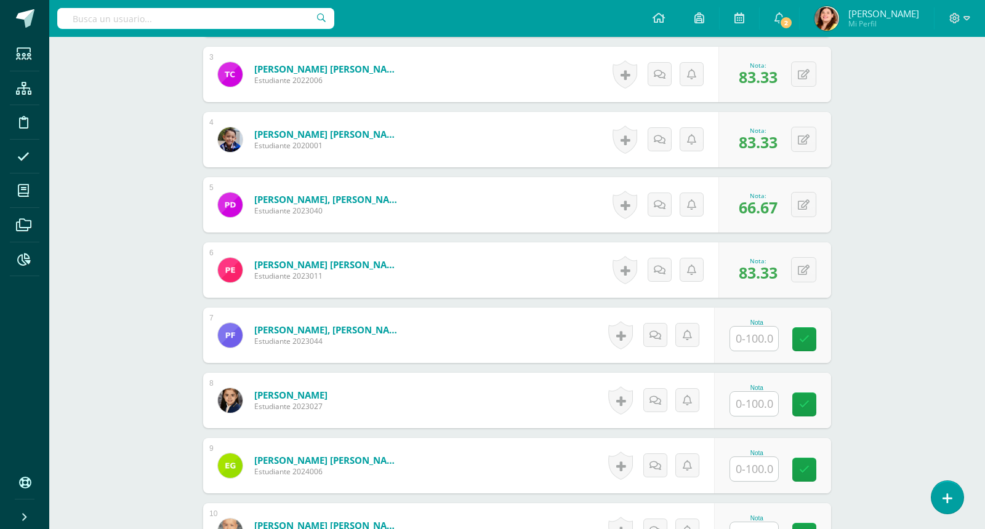
click at [759, 334] on input "text" at bounding box center [754, 339] width 48 height 24
click at [967, 347] on div "Matemáticas Primero Primaria "B" Herramientas Detalle de asistencias Actividad …" at bounding box center [516, 335] width 935 height 1642
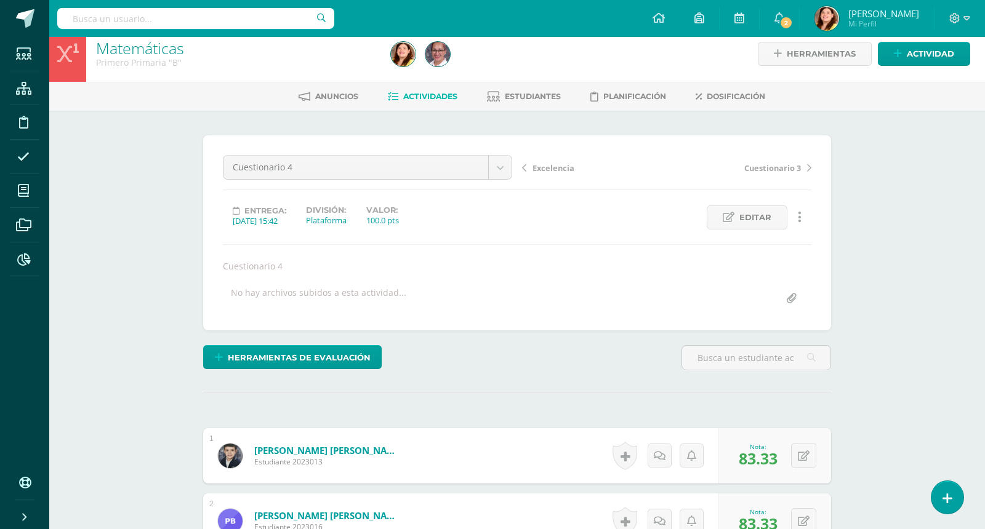
scroll to position [0, 0]
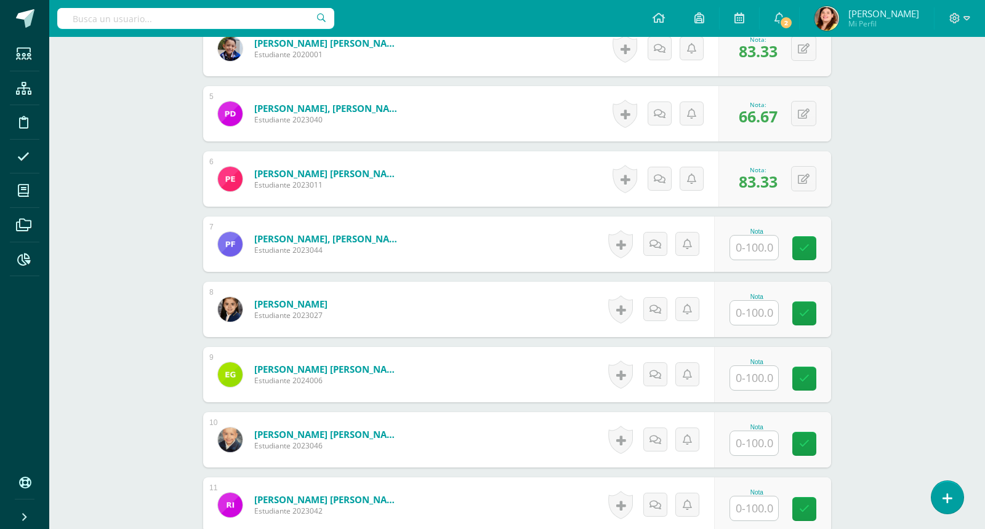
scroll to position [615, 0]
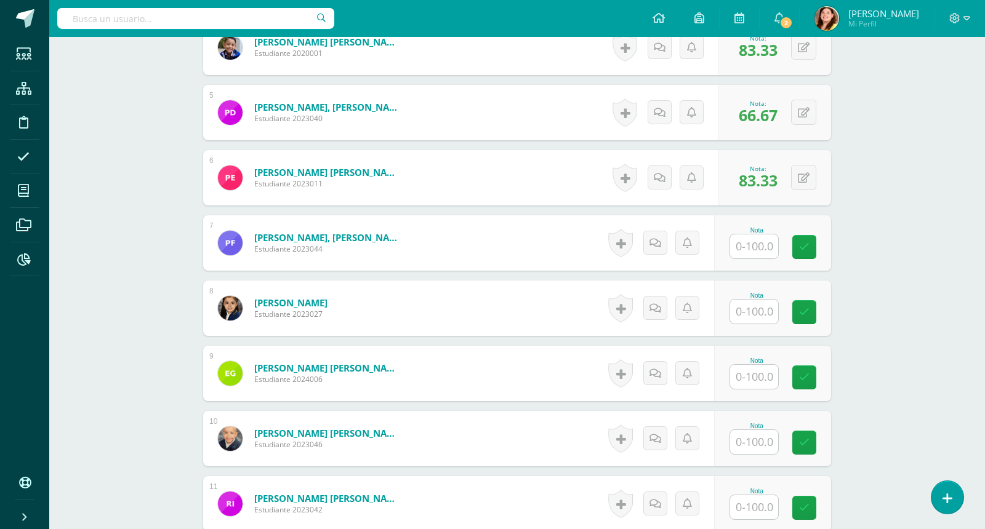
click at [937, 194] on div "Matemáticas Primero Primaria "B" Herramientas Detalle de asistencias Actividad …" at bounding box center [516, 243] width 935 height 1642
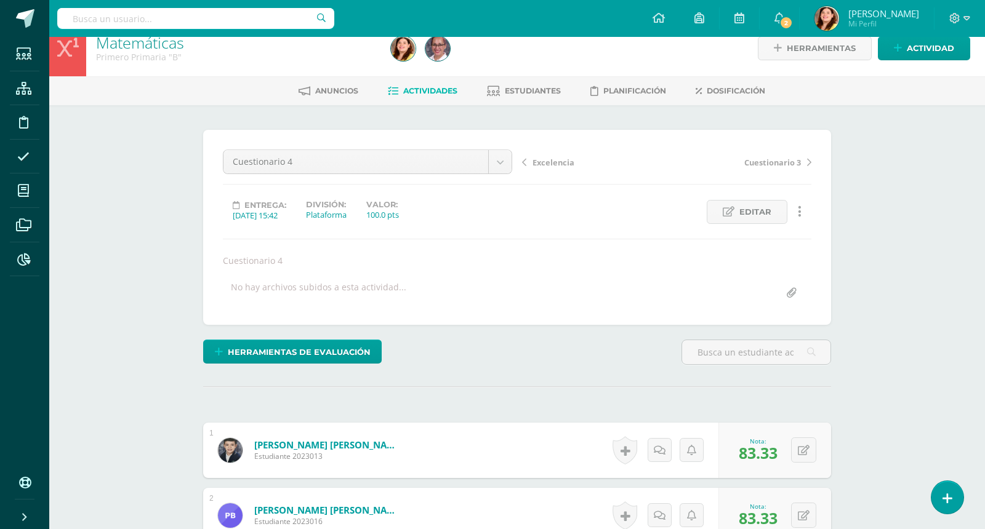
scroll to position [0, 0]
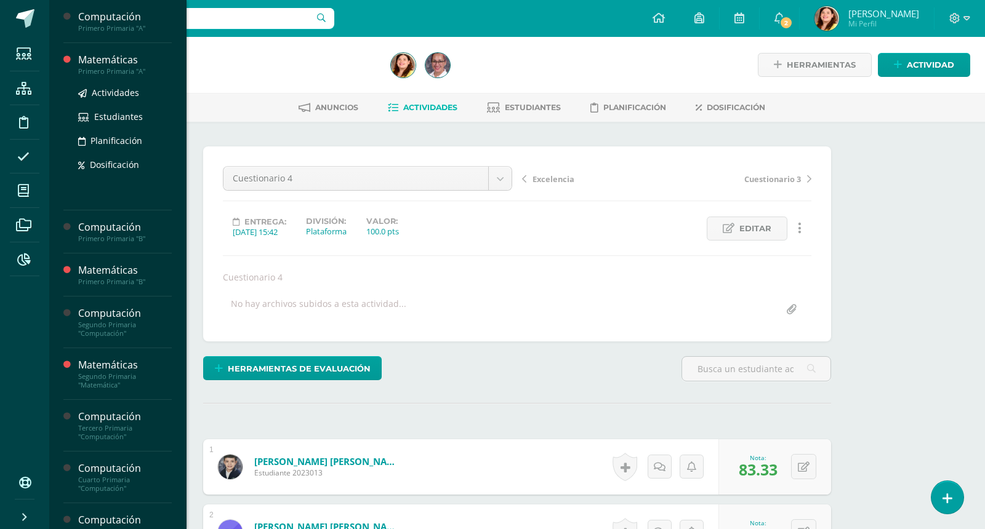
click at [120, 68] on div "Primero Primaria "A"" at bounding box center [125, 71] width 94 height 9
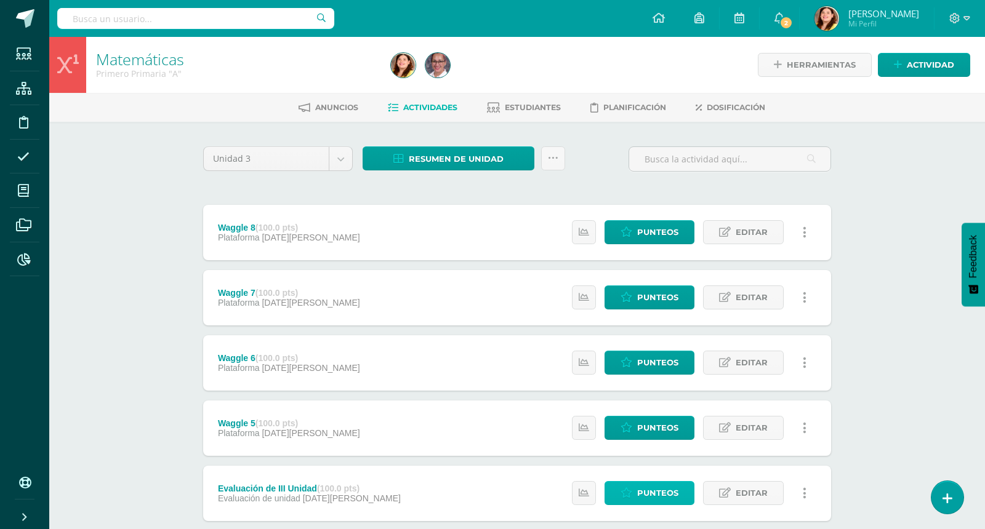
click at [665, 492] on span "Punteos" at bounding box center [657, 493] width 41 height 23
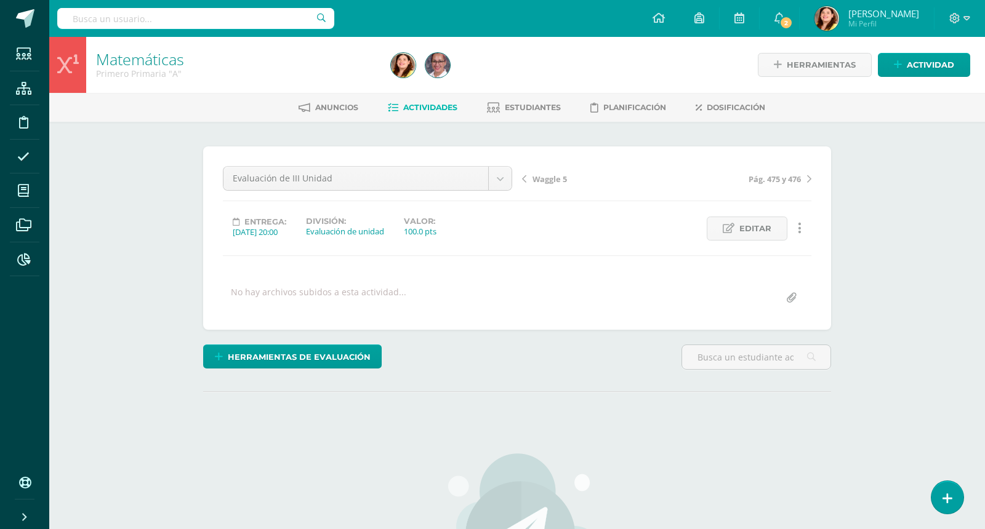
click at [910, 348] on div "Matemáticas Primero Primaria "A" Herramientas Detalle de asistencias Actividad …" at bounding box center [516, 432] width 935 height 790
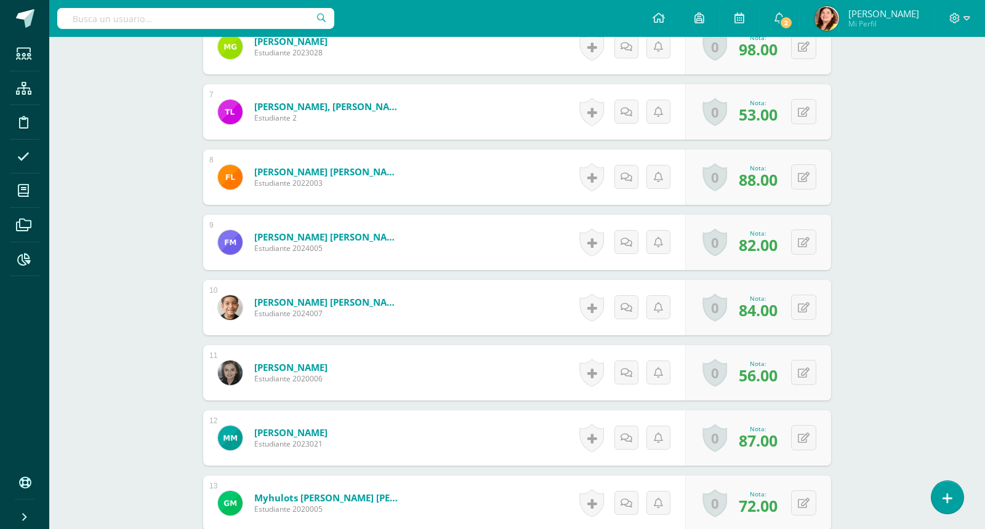
scroll to position [736, 0]
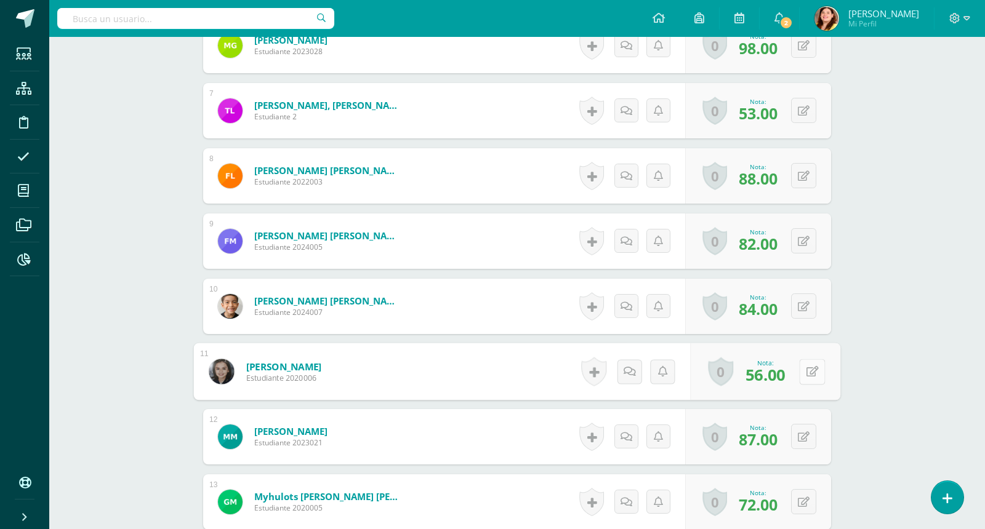
click at [812, 370] on button at bounding box center [812, 372] width 26 height 26
type input "78"
click at [918, 377] on div "Matemáticas Primero Primaria "A" Herramientas Detalle de asistencias Actividad …" at bounding box center [516, 227] width 935 height 1852
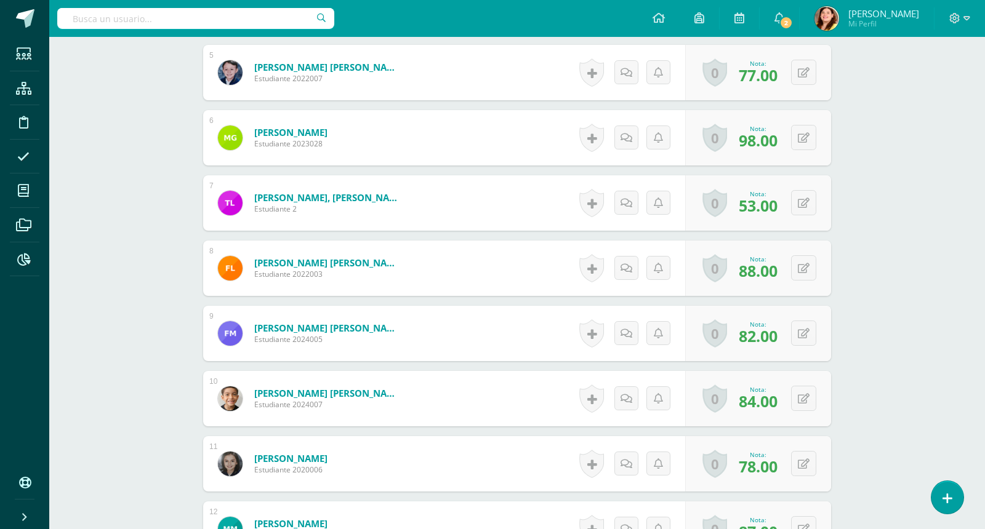
scroll to position [613, 0]
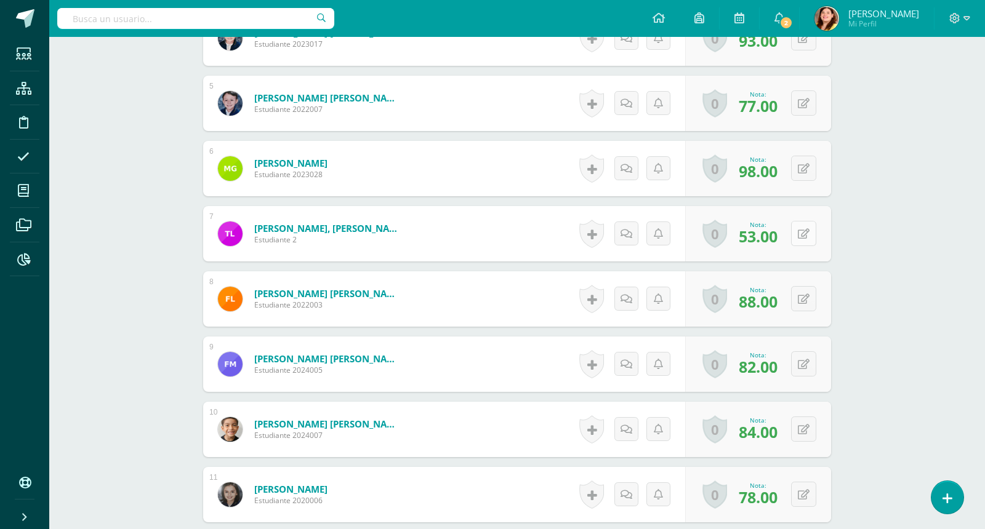
click at [809, 229] on icon at bounding box center [804, 234] width 12 height 10
type input "79"
click at [892, 286] on div "Matemáticas Primero Primaria "A" Herramientas Detalle de asistencias Actividad …" at bounding box center [516, 350] width 935 height 1852
